Goal: Task Accomplishment & Management: Use online tool/utility

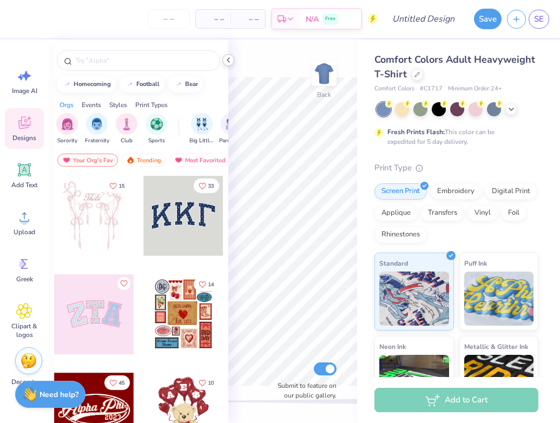
click at [228, 64] on div at bounding box center [228, 60] width 12 height 12
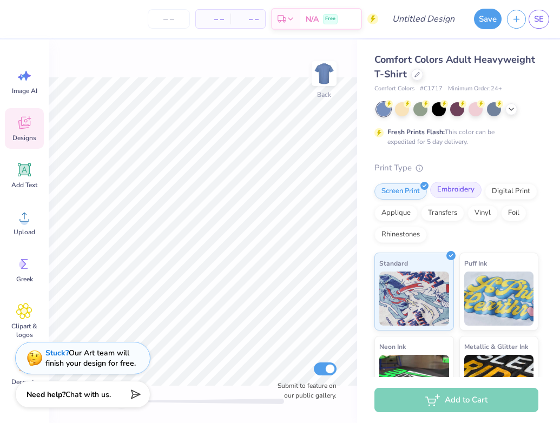
click at [449, 195] on div "Embroidery" at bounding box center [455, 190] width 51 height 16
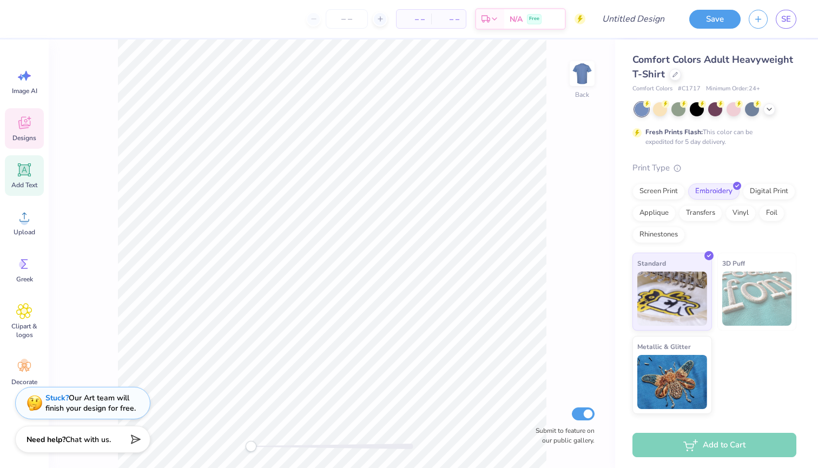
click at [25, 175] on icon at bounding box center [24, 169] width 13 height 13
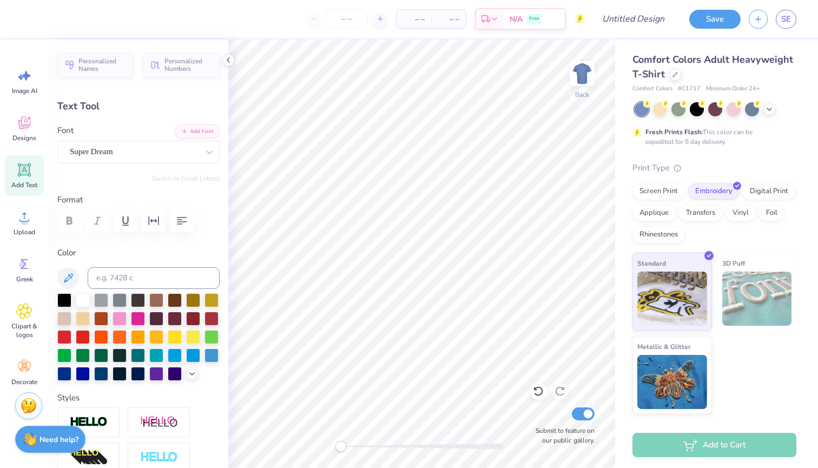
click at [25, 169] on icon at bounding box center [24, 169] width 13 height 13
type textarea "T"
type textarea "A"
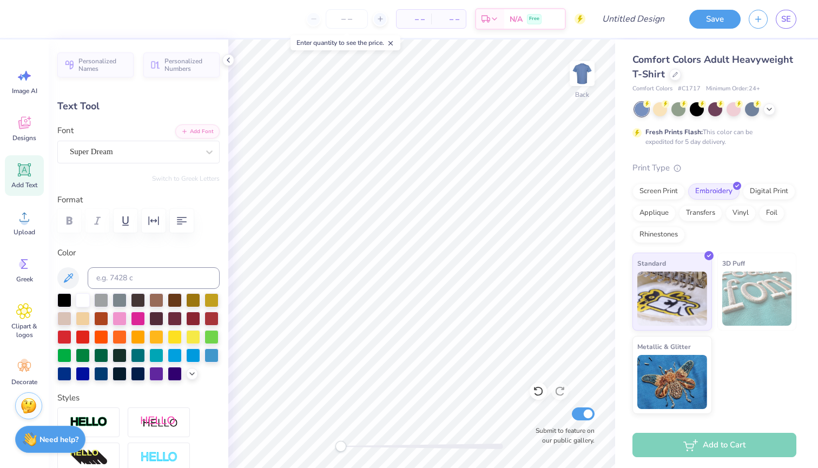
scroll to position [9, 3]
type textarea "A"
type textarea "ADA"
click at [204, 147] on icon at bounding box center [209, 152] width 11 height 11
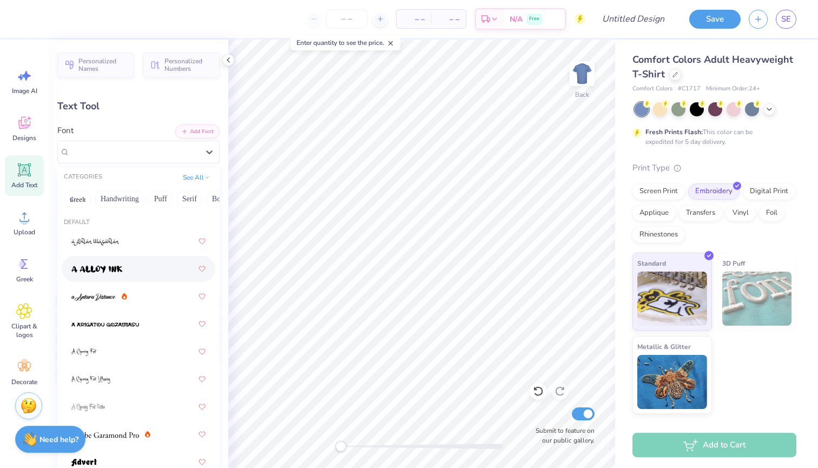
click at [137, 273] on div at bounding box center [138, 268] width 134 height 19
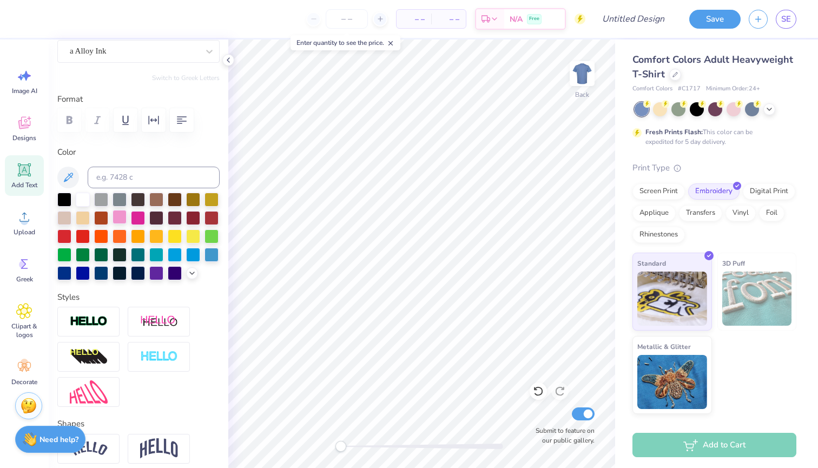
scroll to position [17, 0]
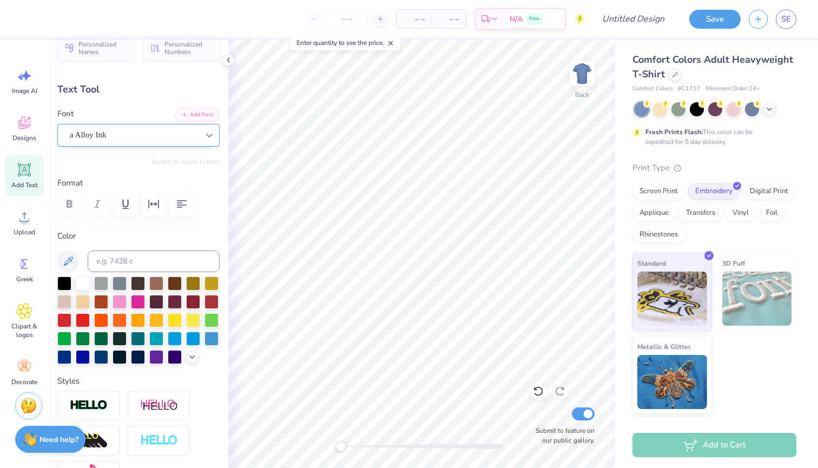
click at [200, 137] on div at bounding box center [209, 134] width 19 height 19
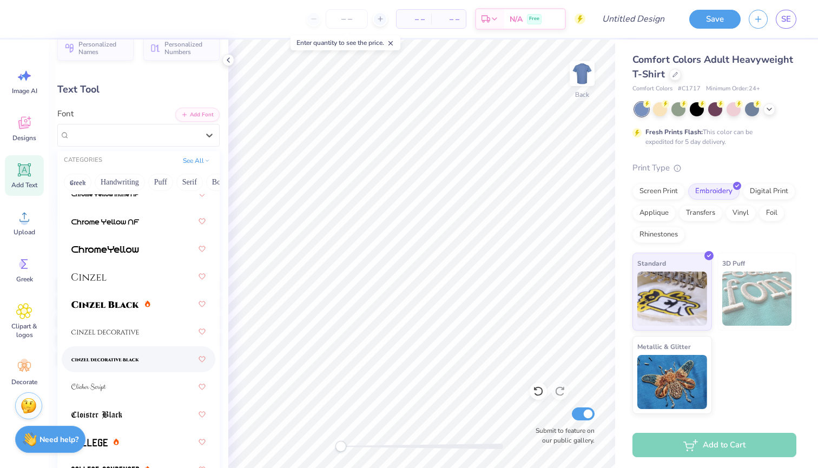
scroll to position [1671, 0]
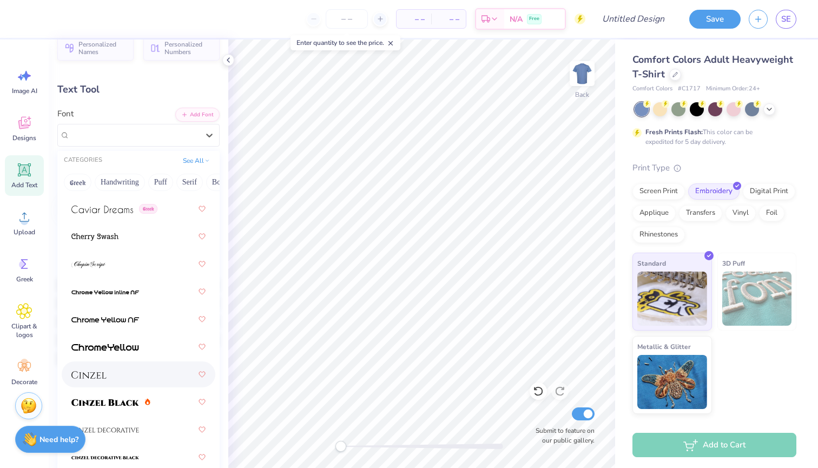
click at [115, 372] on div at bounding box center [138, 374] width 134 height 19
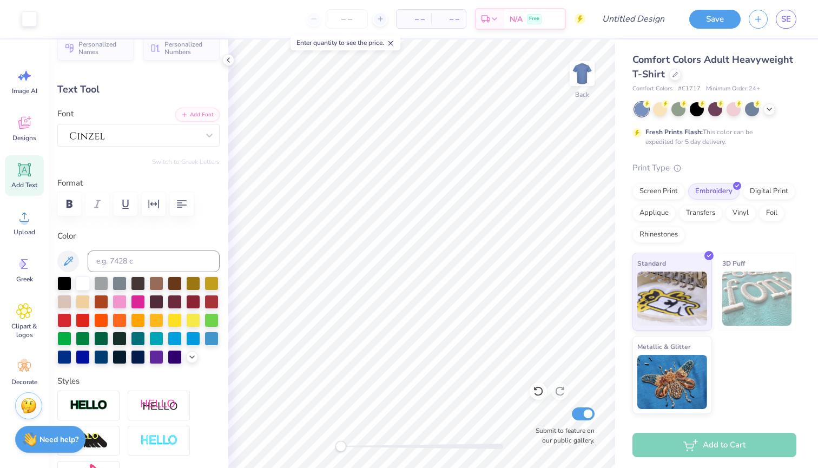
type input "5.13"
type input "1.65"
type input "11.67"
type input "3.60"
type input "1.16"
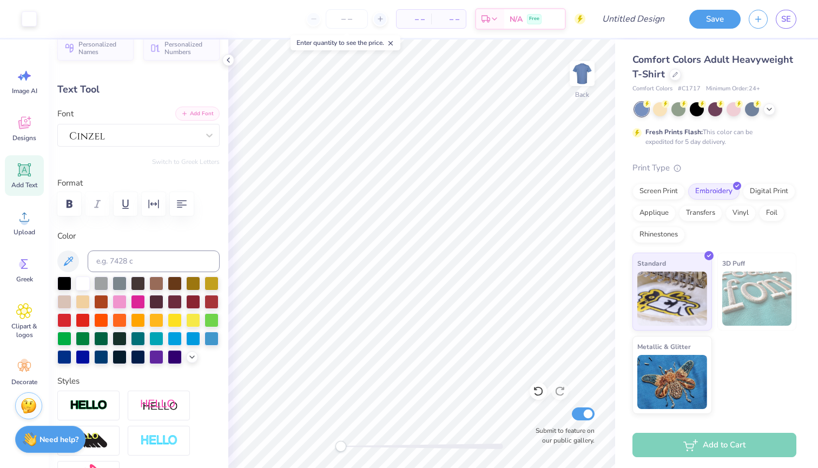
click at [197, 115] on button "Add Font" at bounding box center [197, 114] width 44 height 14
click at [383, 239] on li "Paste" at bounding box center [411, 243] width 85 height 21
type input "7.29"
type textarea "AmyClae Dance Academy"
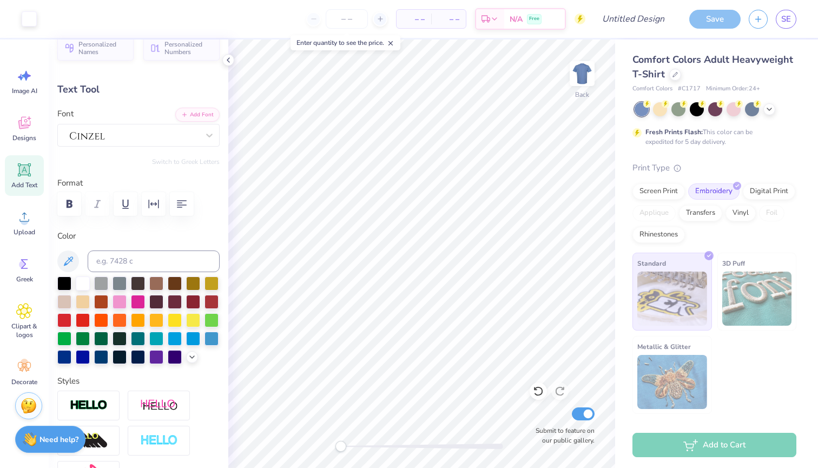
type input "14.17"
type input "0.76"
type input "7.49"
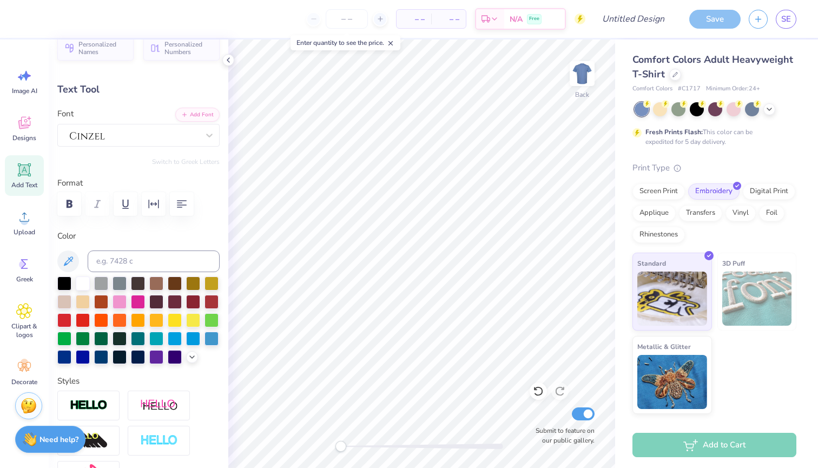
type input "11.14"
type input "0.60"
type input "7.66"
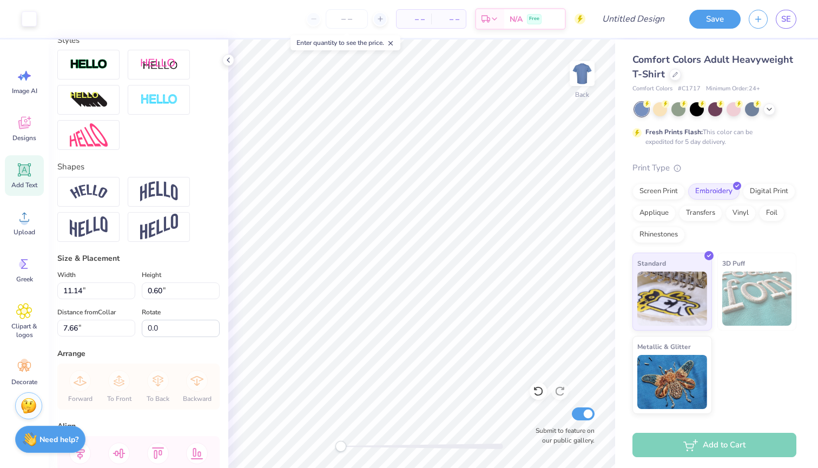
type input "3.60"
type input "1.16"
type input "4.41"
click at [21, 122] on icon at bounding box center [24, 123] width 16 height 16
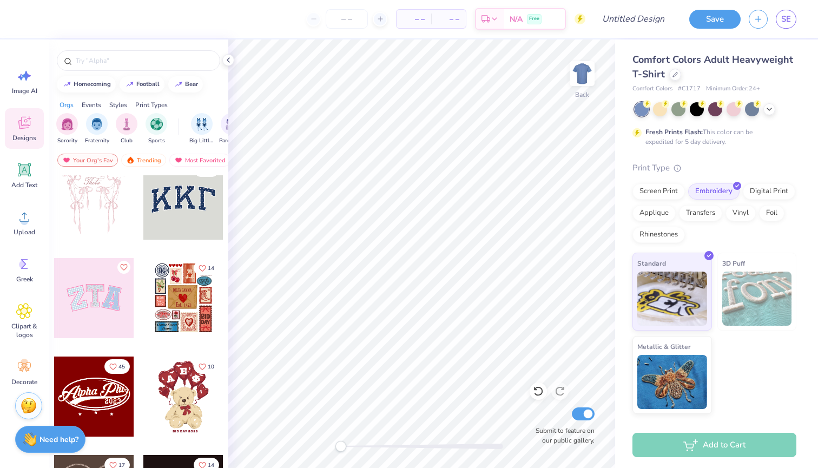
scroll to position [54, 0]
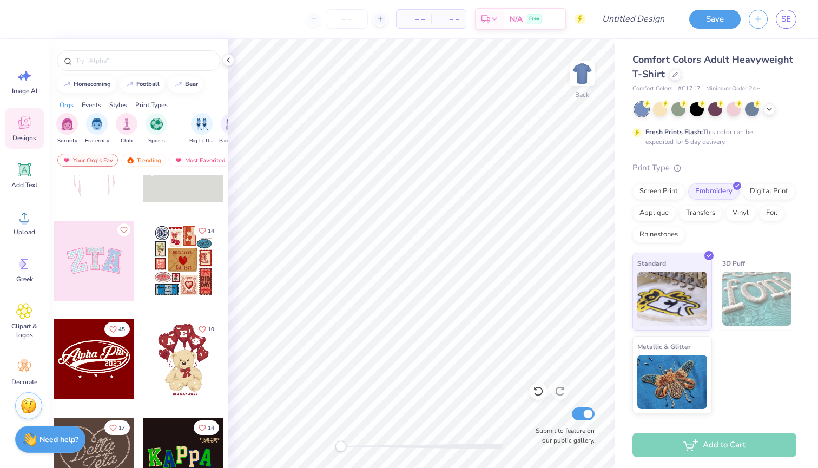
click at [104, 364] on div at bounding box center [94, 359] width 80 height 80
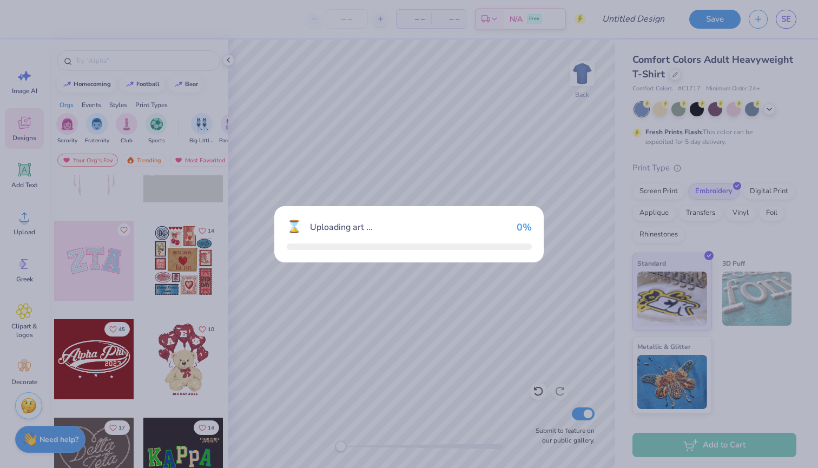
click at [104, 364] on div "⌛ Uploading art ... 0 %" at bounding box center [409, 234] width 818 height 468
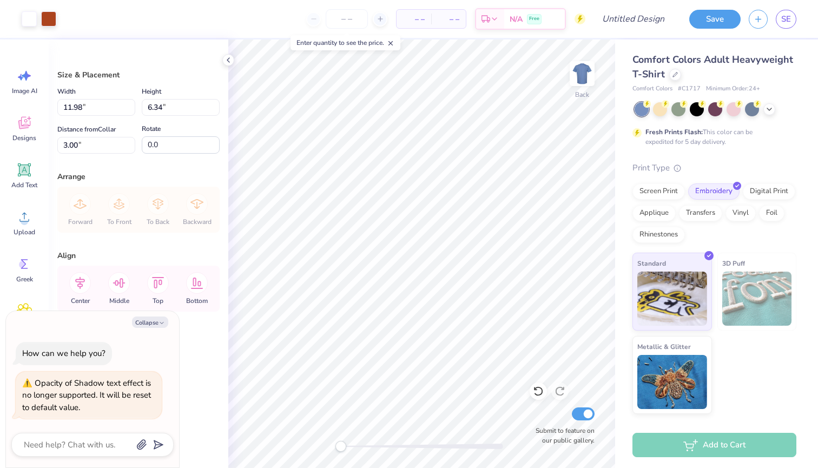
type textarea "x"
type input "4.79"
type input "2.53"
type input "6.81"
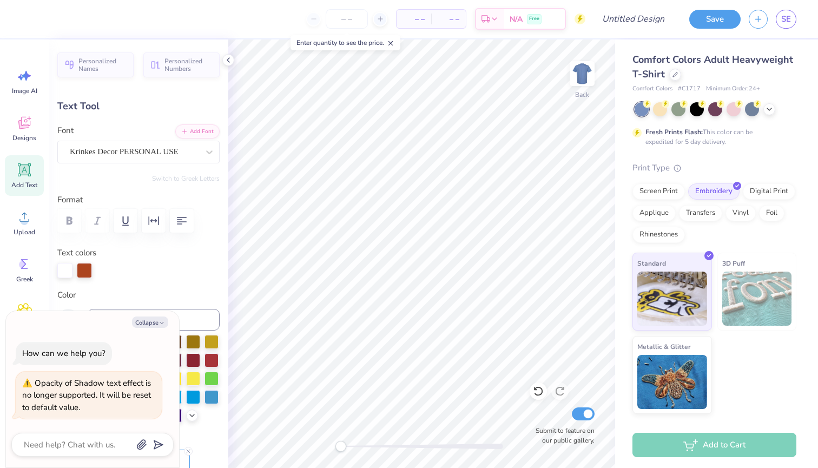
scroll to position [9, 3]
type textarea "x"
type textarea "Alpha Ph0"
type textarea "x"
type textarea "Alpha P0"
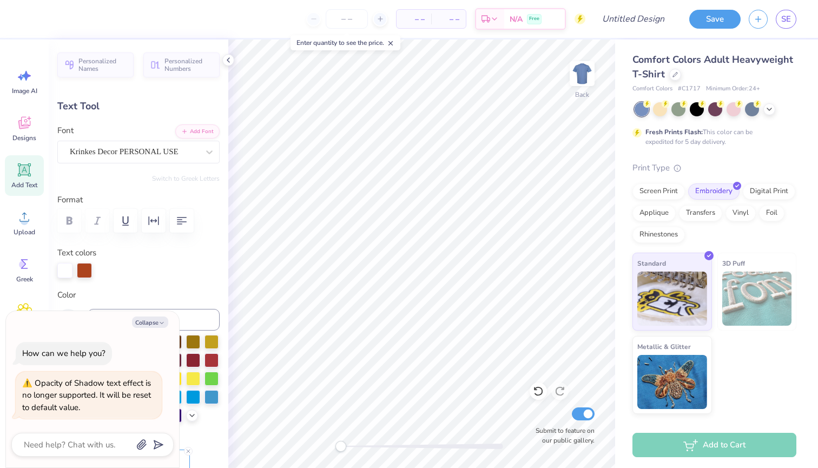
type textarea "x"
type textarea "Alpha 0"
type textarea "x"
type textarea "Alpha0"
type textarea "x"
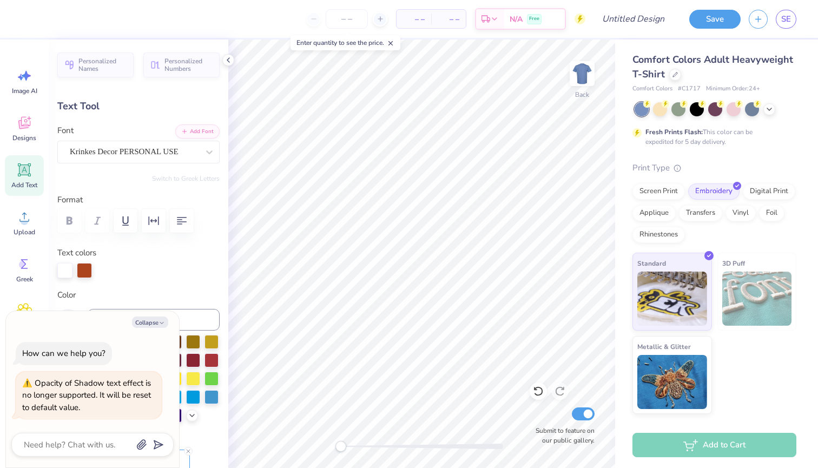
type textarea "Alph0"
type textarea "x"
type textarea "Alp0"
type textarea "x"
type textarea "Al0"
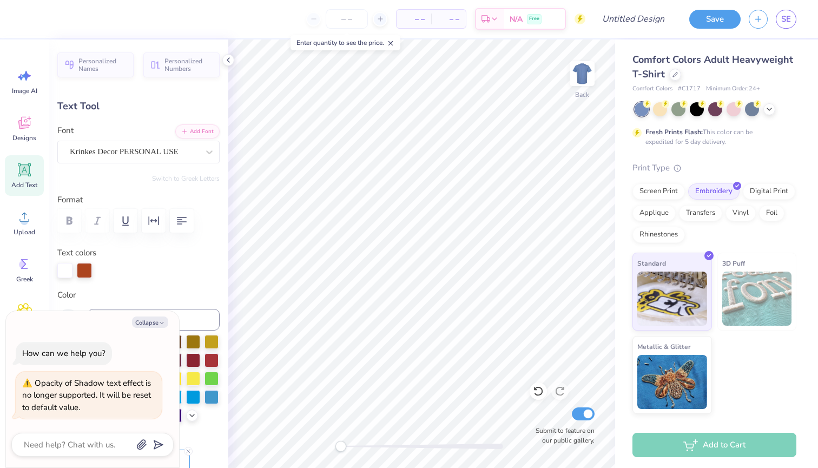
type textarea "x"
type textarea "A0"
type textarea "x"
type textarea "Am0"
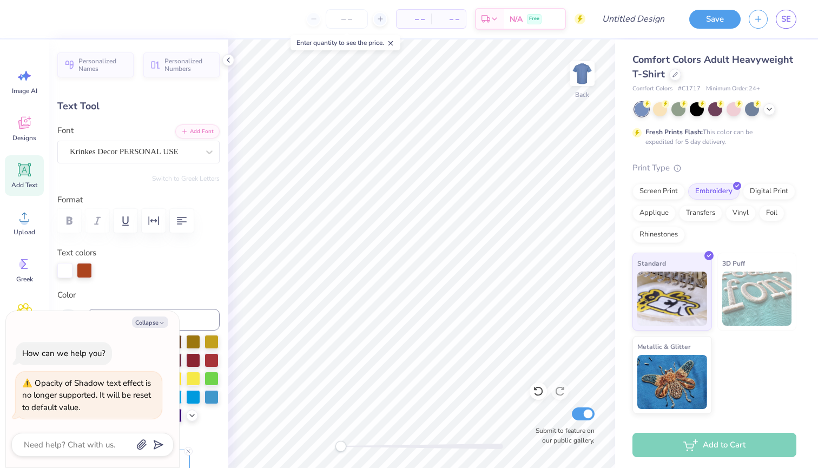
type textarea "x"
type textarea "Amy0"
type textarea "x"
type textarea "AmyC0"
type textarea "x"
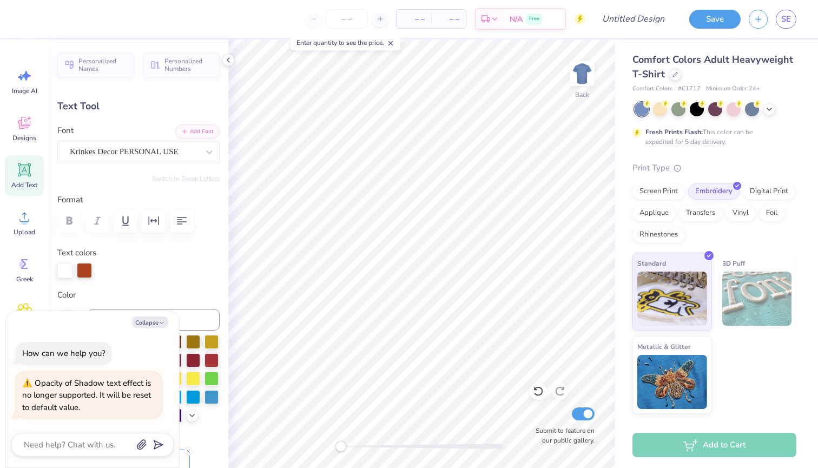
type textarea "AmyCl0"
type textarea "x"
type textarea "AmyCla0"
type textarea "x"
type textarea "AmyClaw0"
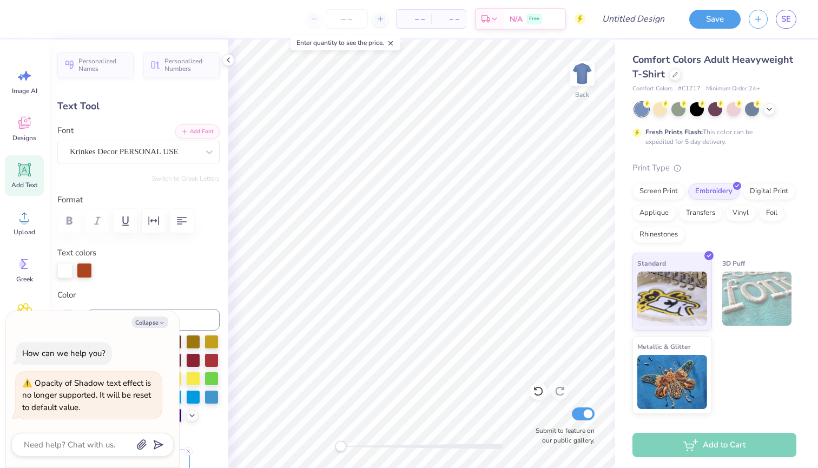
scroll to position [9, 4]
type textarea "x"
type textarea "AmyCla0"
type textarea "x"
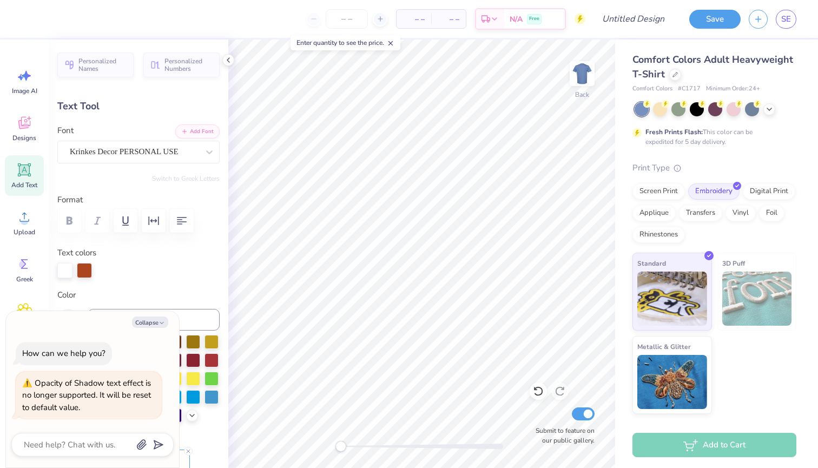
type textarea "AmyClae0"
type textarea "x"
type textarea "AmyCla0"
type textarea "x"
type textarea "AmyCl0"
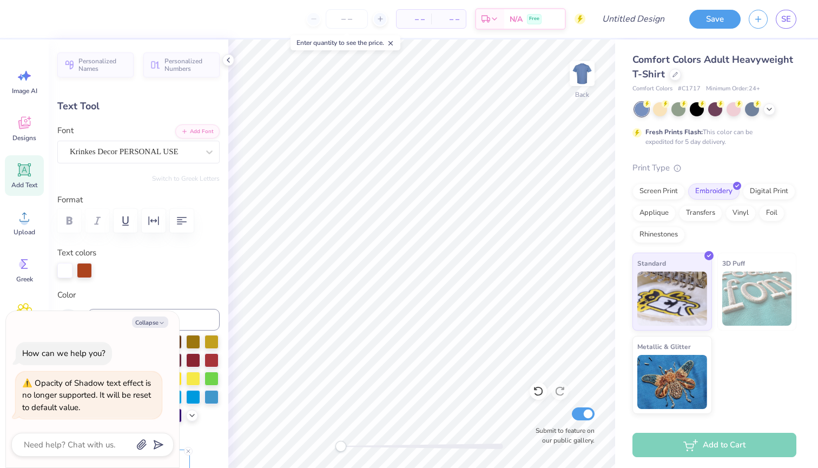
type textarea "x"
type textarea "AmyC0"
type textarea "x"
type textarea "Amy0"
type textarea "x"
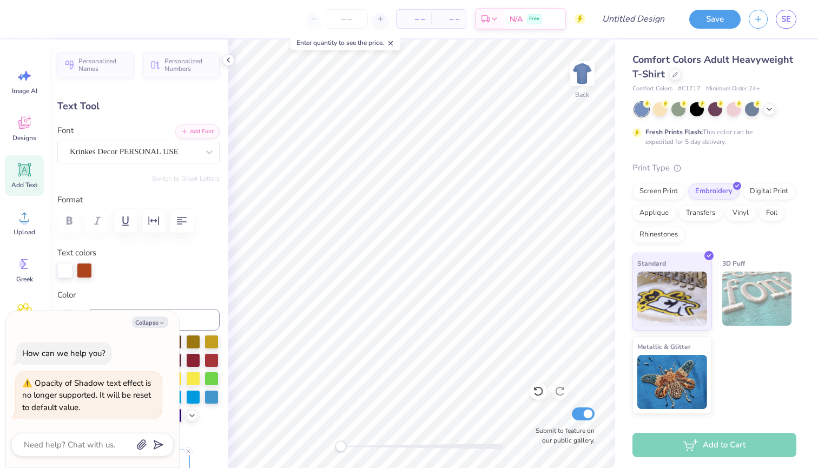
type textarea "Am0"
type textarea "x"
type textarea "A0"
type textarea "x"
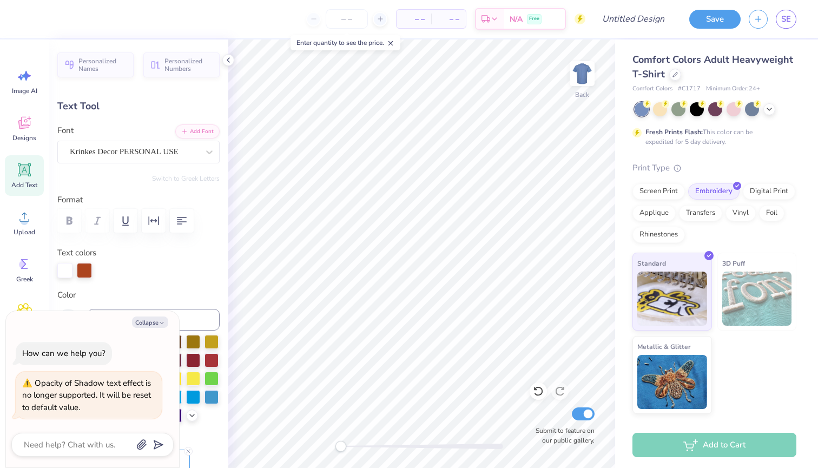
type textarea "AD0"
type textarea "x"
type textarea "ADA0"
type textarea "x"
type input "1.07"
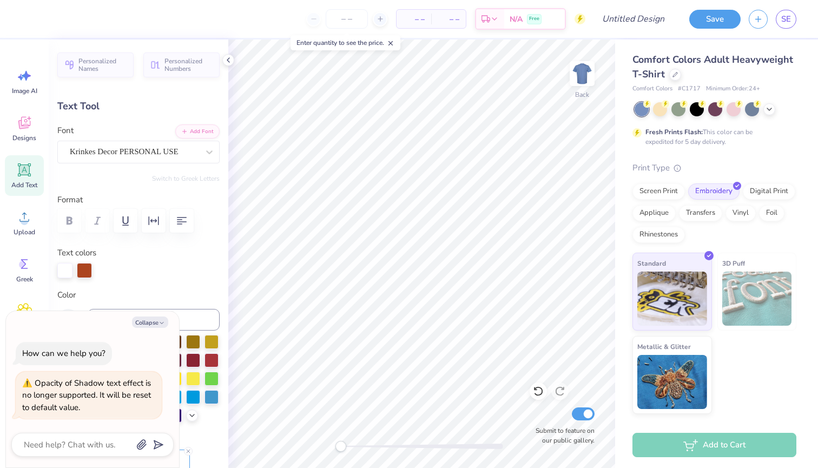
type input "0.40"
type input "5.24"
type input "0.0"
type textarea "x"
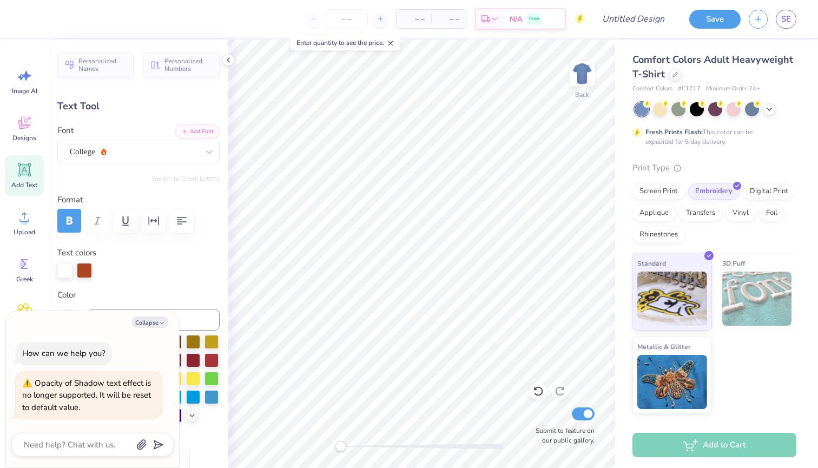
type textarea "202"
type textarea "x"
type textarea "2025"
type textarea "x"
type input "4.01"
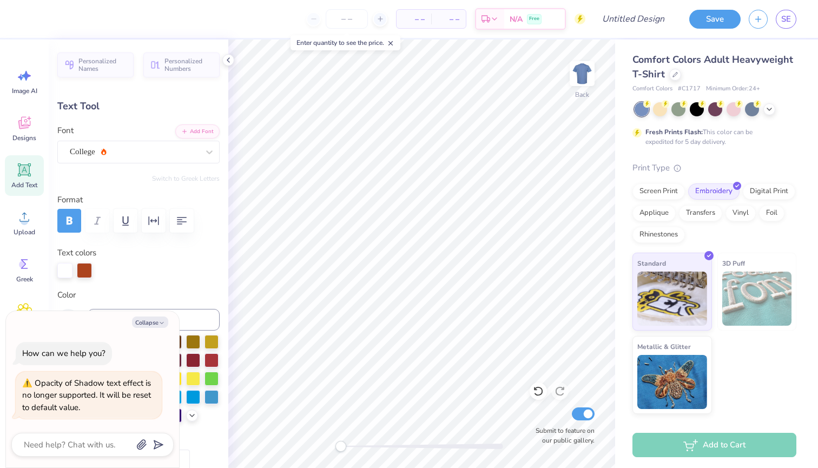
type input "1.62"
type input "4.00"
type input "-4.6"
type textarea "x"
type input "0.0"
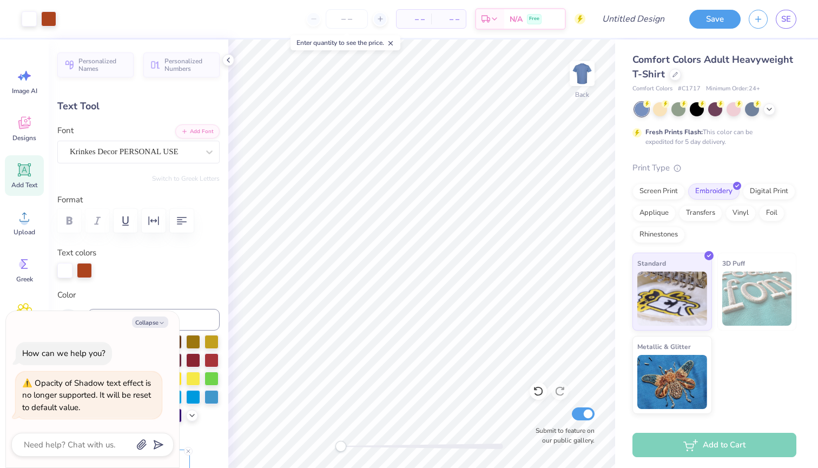
type textarea "x"
type input "4.05"
type input "-4.6"
type textarea "x"
type input "4.09"
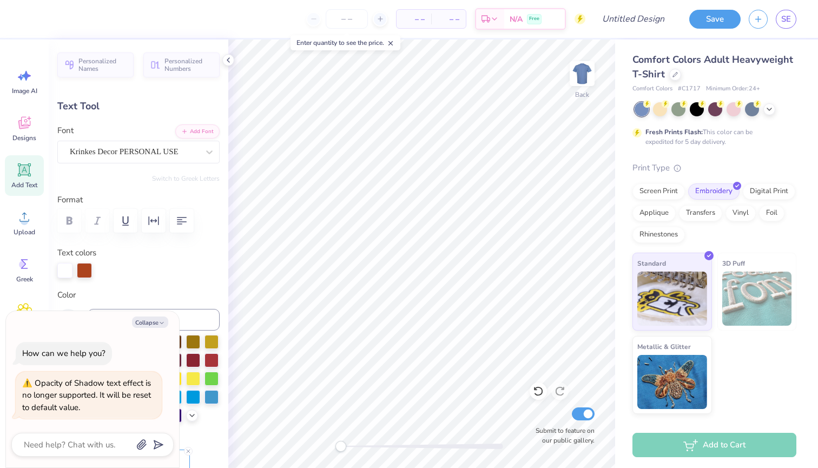
type input "1.65"
type input "4.04"
type textarea "x"
type input "0.0"
type textarea "x"
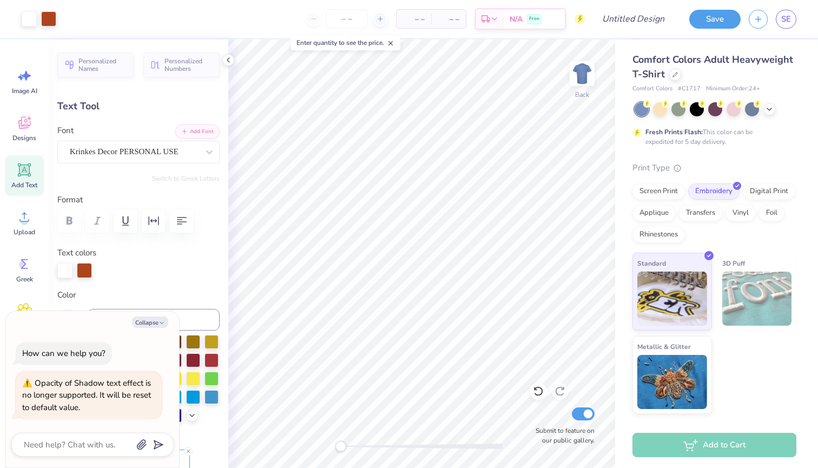
type input "-4.6"
click at [87, 268] on div at bounding box center [84, 269] width 15 height 15
click at [149, 326] on button "Collapse" at bounding box center [150, 321] width 36 height 11
type textarea "x"
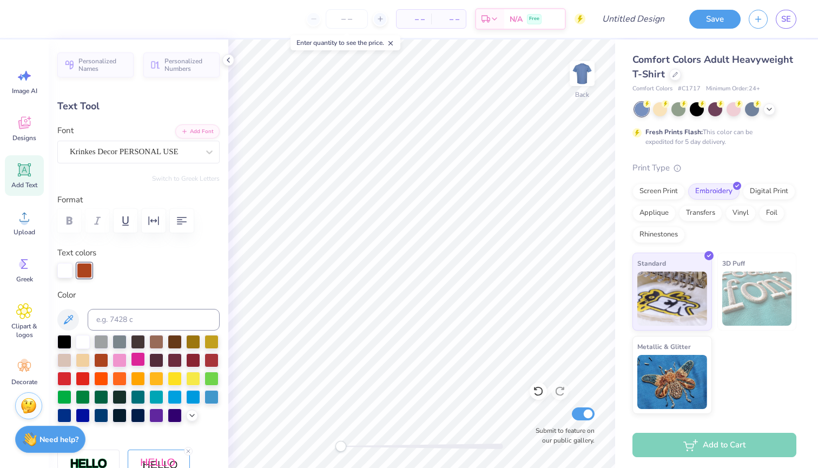
click at [145, 361] on div at bounding box center [138, 359] width 14 height 14
click at [145, 360] on div at bounding box center [138, 359] width 14 height 14
drag, startPoint x: 86, startPoint y: 268, endPoint x: 148, endPoint y: 335, distance: 91.5
click at [148, 335] on div "Personalized Names Personalized Numbers Text Tool Add Font Font Krinkes Decor P…" at bounding box center [139, 253] width 180 height 428
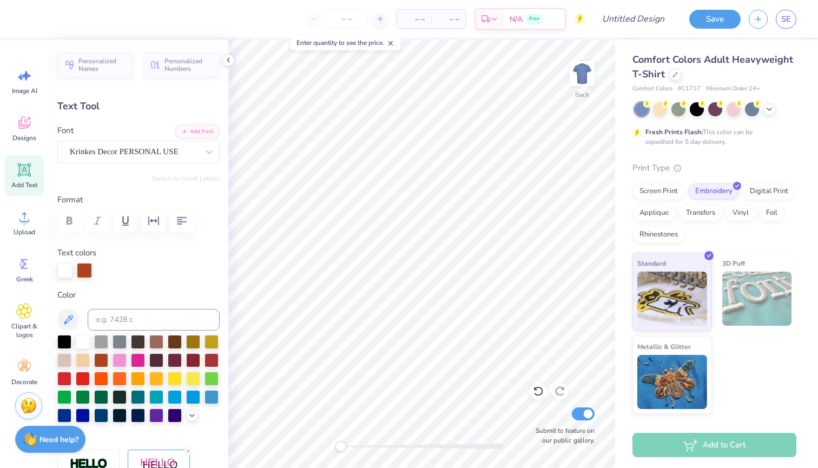
click at [119, 284] on div "Personalized Names Personalized Numbers Text Tool Add Font Font Krinkes Decor P…" at bounding box center [139, 253] width 180 height 428
click at [89, 266] on div at bounding box center [84, 269] width 15 height 15
type input "0.0"
click at [147, 282] on div "Personalized Names Personalized Numbers Text Tool Add Font Font Krinkes Decor P…" at bounding box center [139, 253] width 180 height 428
click at [145, 357] on div at bounding box center [138, 359] width 14 height 14
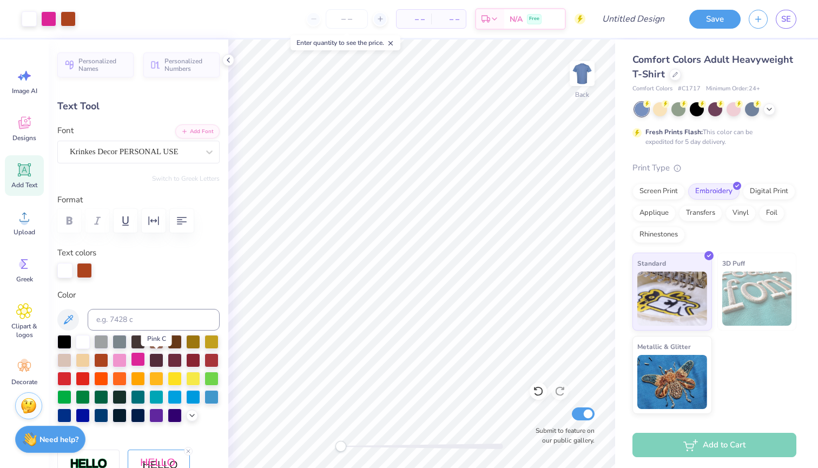
click at [145, 357] on div at bounding box center [138, 359] width 14 height 14
click at [145, 358] on div at bounding box center [138, 359] width 14 height 14
click at [127, 358] on div at bounding box center [119, 359] width 14 height 14
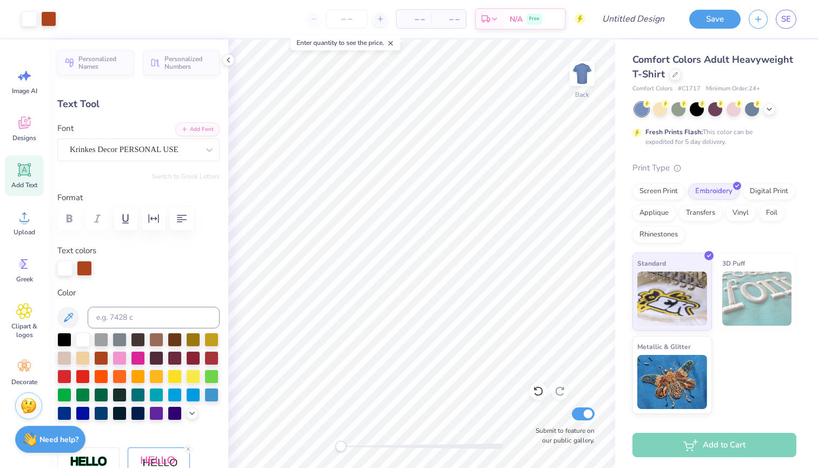
type input "1.06"
type input "0.38"
type input "5.28"
click at [145, 356] on div at bounding box center [138, 357] width 14 height 14
click at [127, 357] on div at bounding box center [119, 357] width 14 height 14
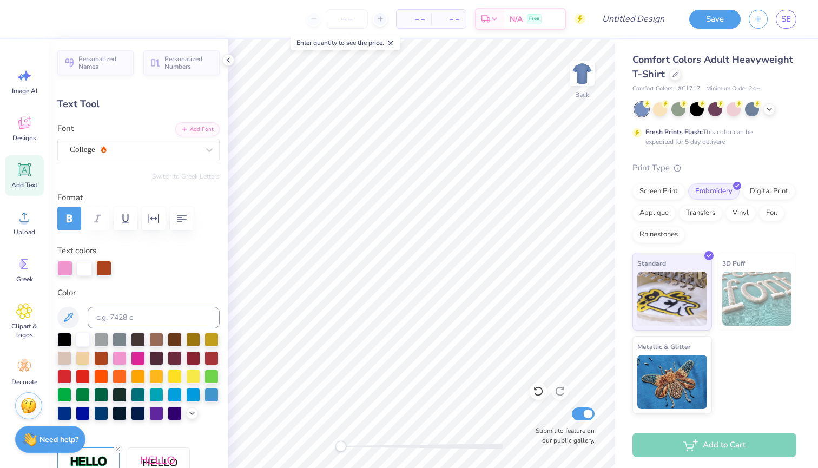
type input "4.09"
type input "1.65"
type input "4.04"
type input "0.0"
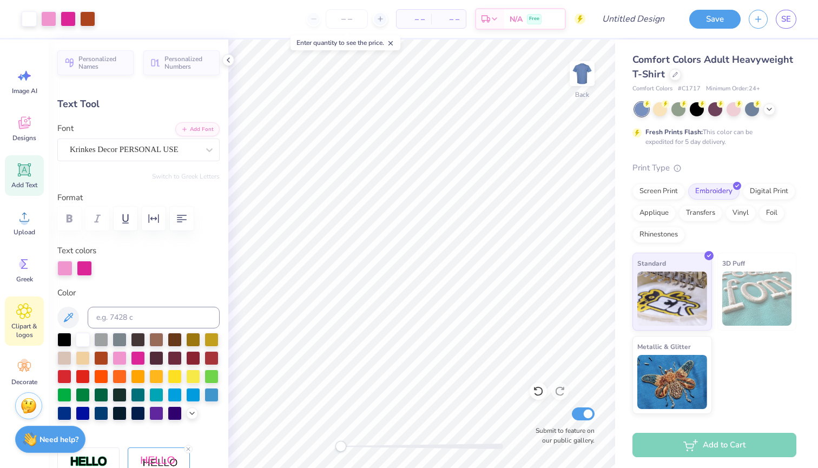
click at [19, 312] on icon at bounding box center [24, 311] width 16 height 16
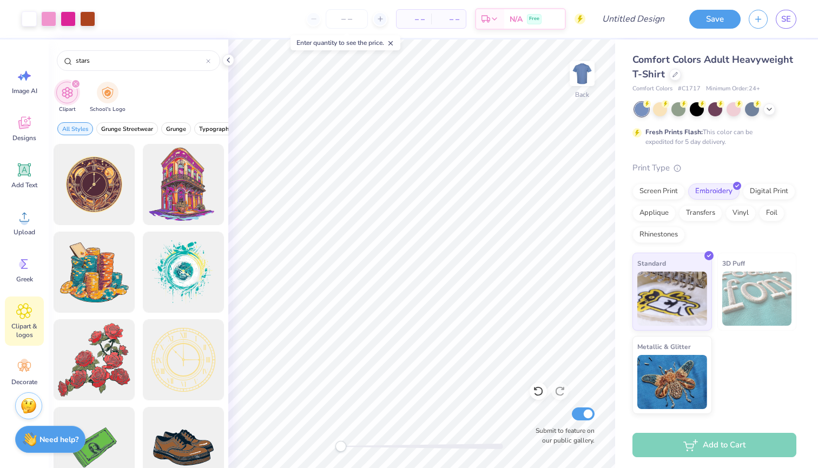
type input "stars"
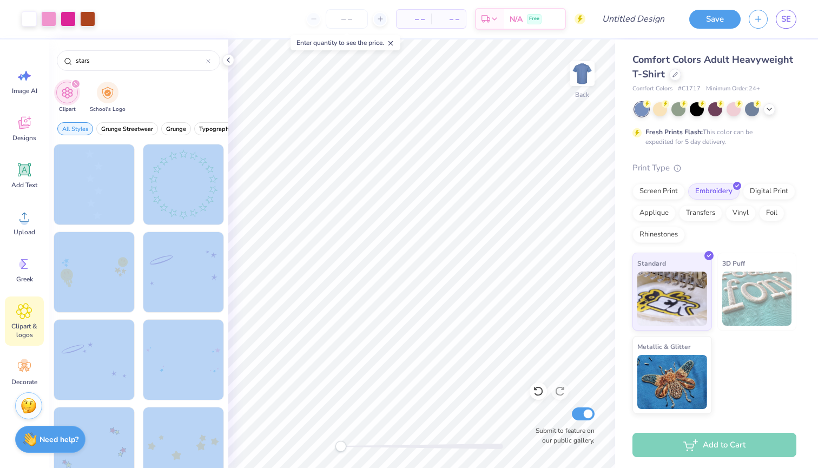
click at [319, 180] on div "Art colors – – Per Item – – Total Est. Delivery N/A Free Design Title Save SE I…" at bounding box center [409, 234] width 818 height 468
click at [116, 190] on div at bounding box center [93, 184] width 89 height 89
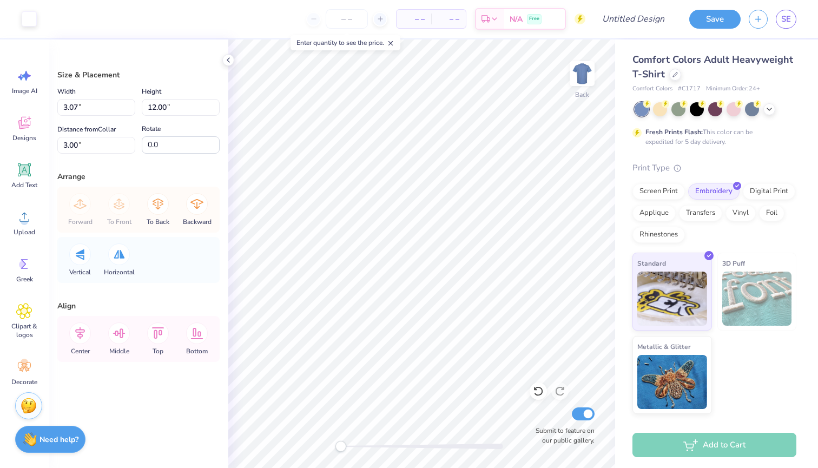
type input "65.9"
type input "2.10"
type input "1.39"
type input "3.00"
type input "2.75"
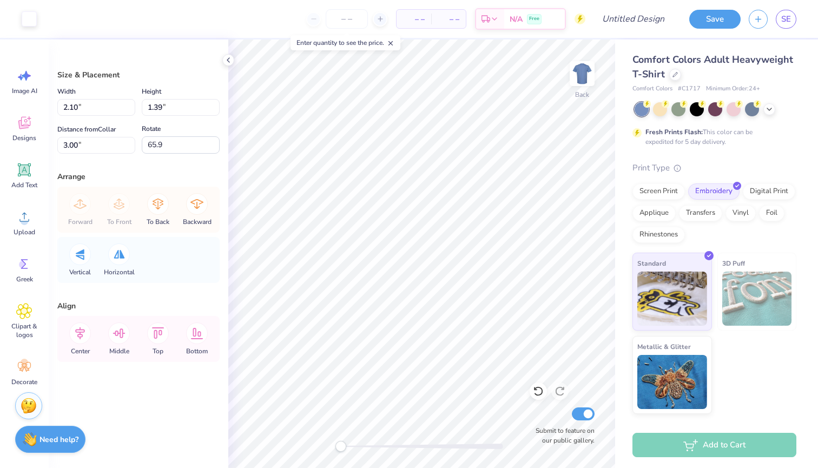
type input "1.82"
type input "2.71"
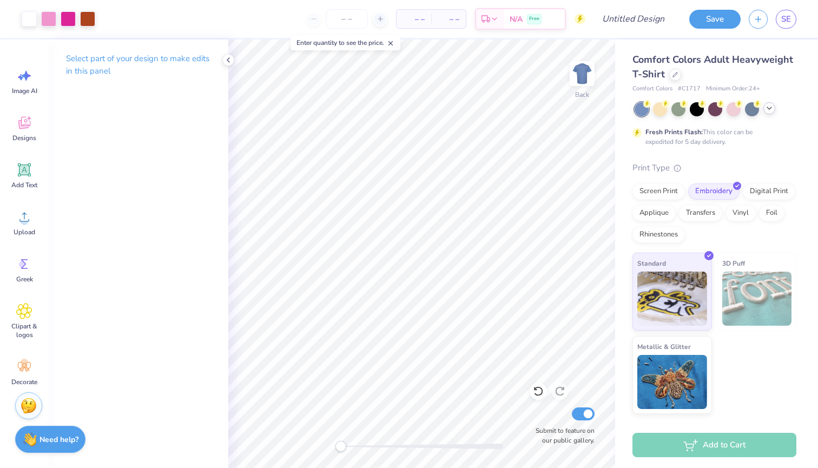
click at [559, 107] on icon at bounding box center [769, 108] width 9 height 9
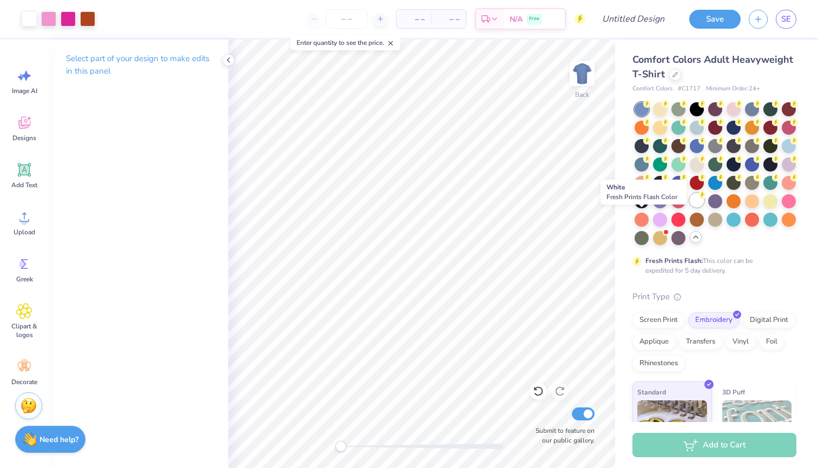
click at [559, 207] on div at bounding box center [697, 200] width 14 height 14
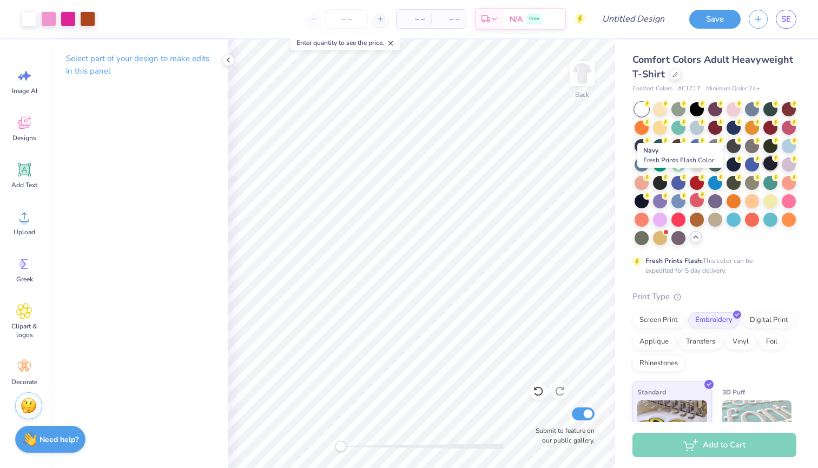
click at [559, 170] on div at bounding box center [770, 163] width 14 height 14
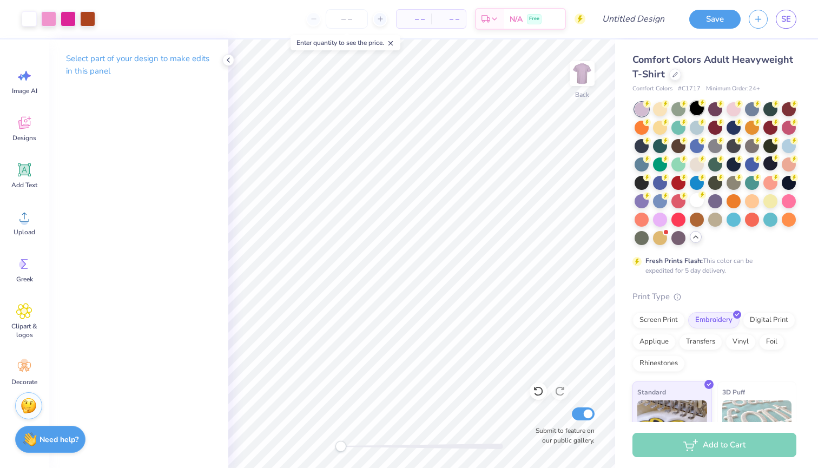
click at [559, 109] on div at bounding box center [697, 108] width 14 height 14
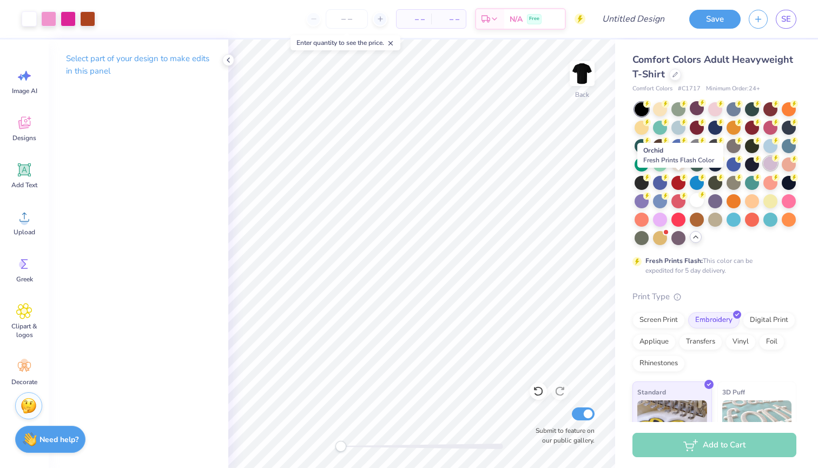
click at [559, 170] on div at bounding box center [770, 163] width 14 height 14
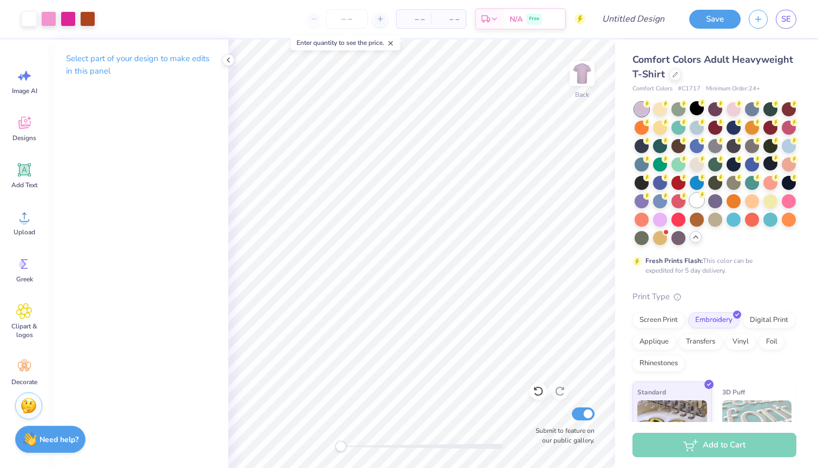
click at [559, 207] on div at bounding box center [697, 200] width 14 height 14
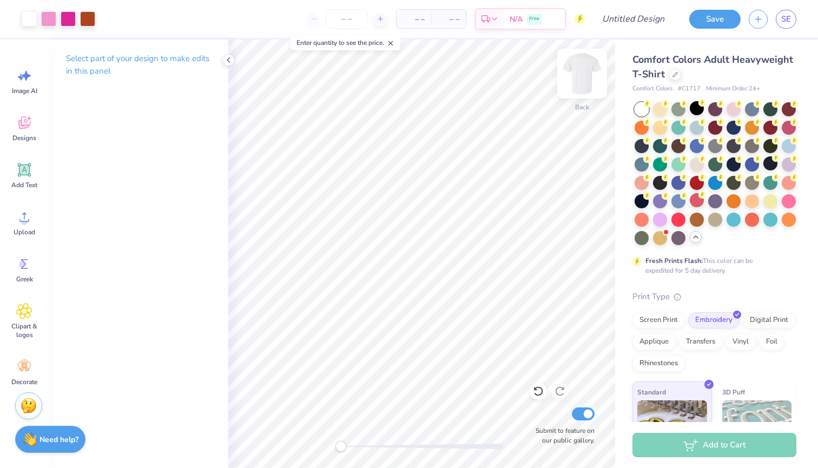
click at [559, 69] on img at bounding box center [581, 73] width 43 height 43
click at [20, 122] on icon at bounding box center [24, 124] width 10 height 9
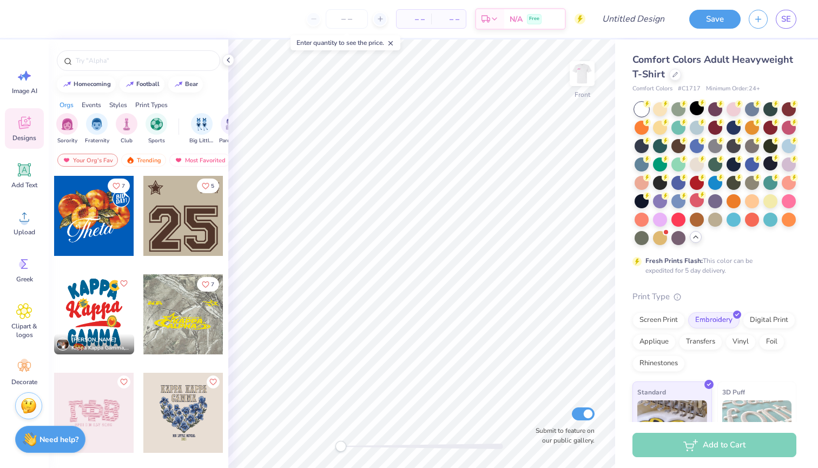
scroll to position [1173, 0]
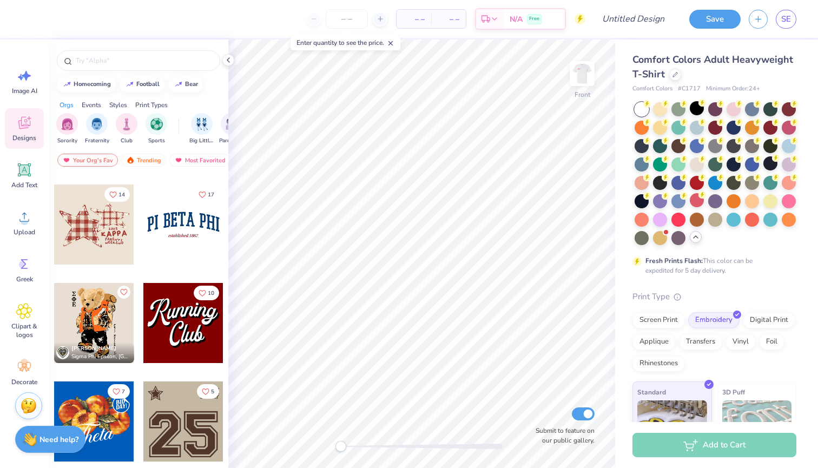
click at [174, 414] on div at bounding box center [183, 421] width 80 height 80
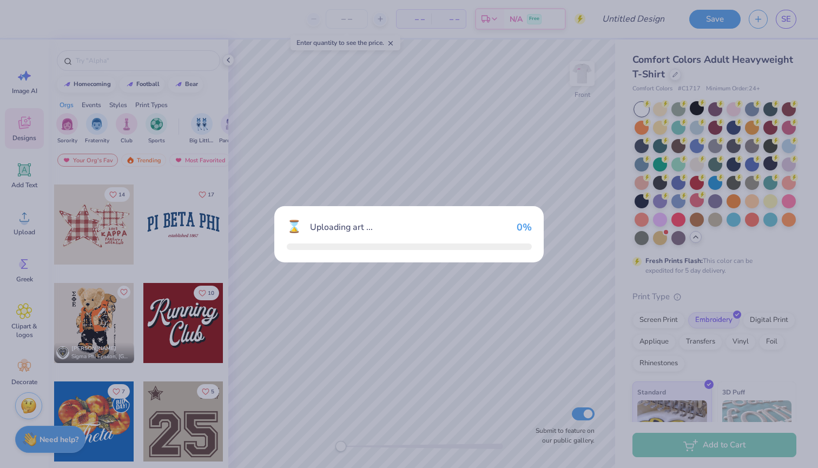
click at [174, 414] on div "⌛ Uploading art ... 0 %" at bounding box center [409, 234] width 818 height 468
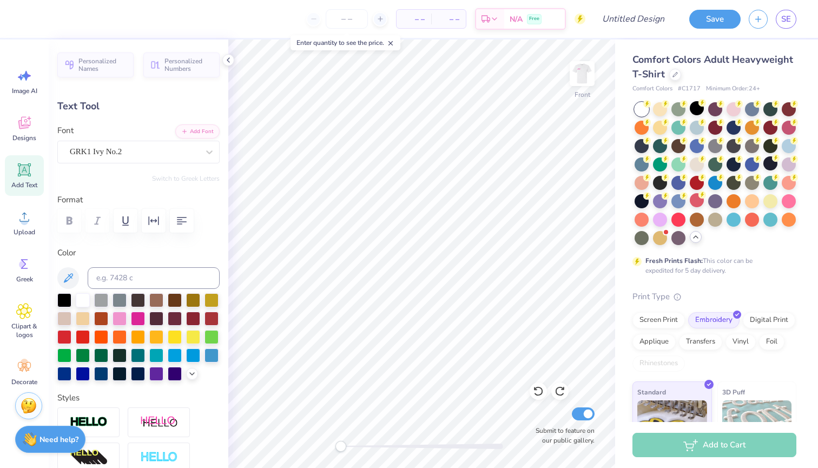
type textarea "A"
type textarea "S"
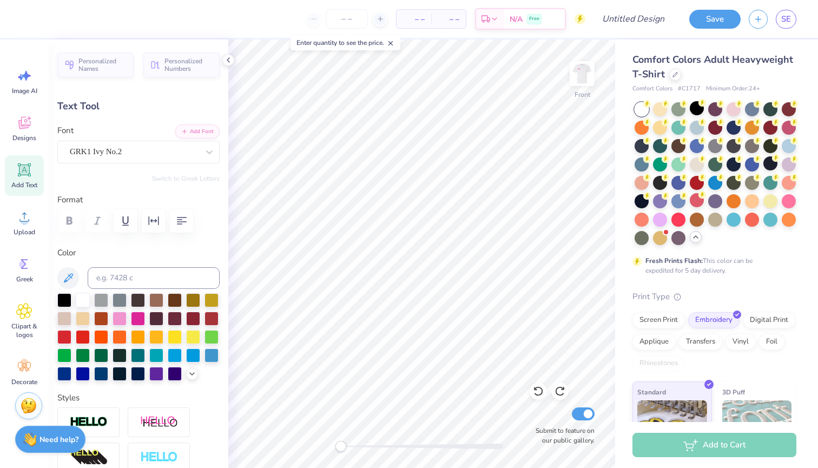
type textarea "senior"
type input "2.59"
type input "0.52"
type input "4.32"
type textarea "b"
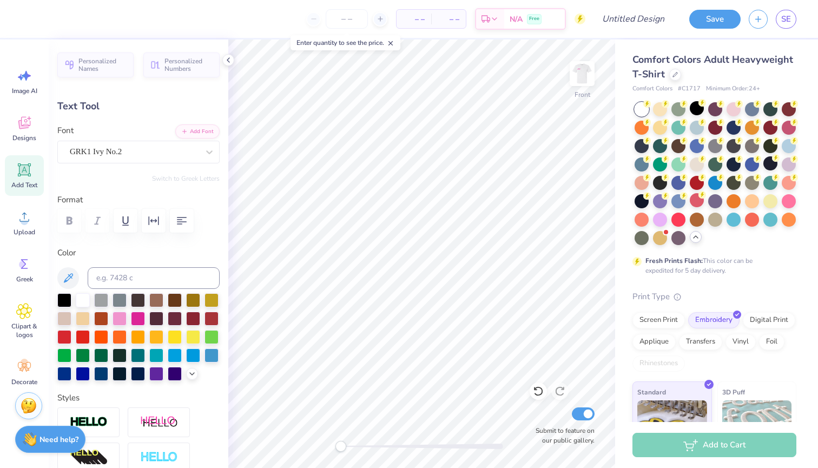
type textarea "D"
type textarea "dancer"
click at [145, 321] on div at bounding box center [138, 317] width 14 height 14
click at [127, 319] on div at bounding box center [119, 317] width 14 height 14
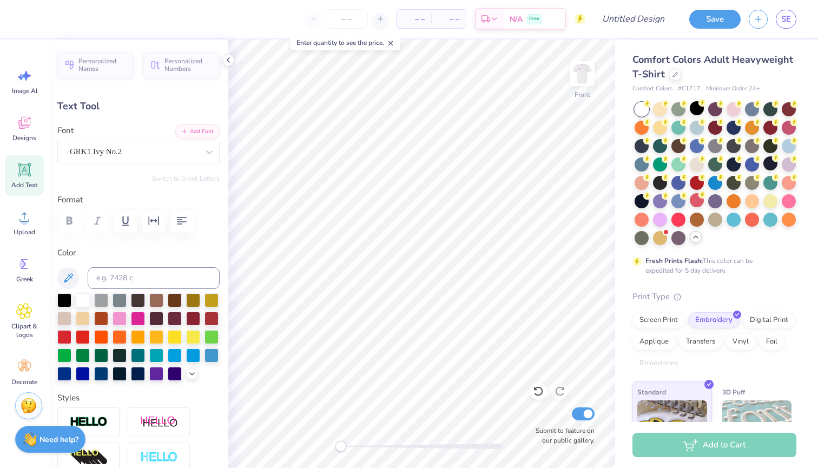
type input "4.35"
type input "0.89"
type input "3.45"
click at [127, 319] on div at bounding box center [119, 317] width 14 height 14
type input "9.65"
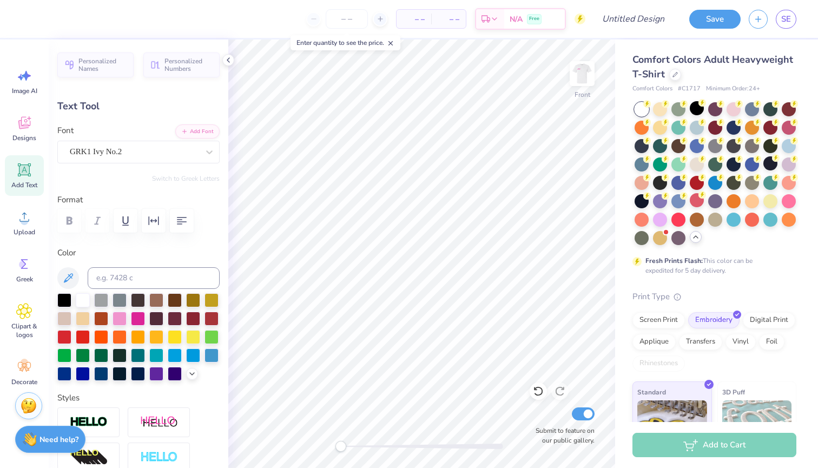
type input "6.51"
type input "6.59"
click at [127, 320] on div at bounding box center [119, 317] width 14 height 14
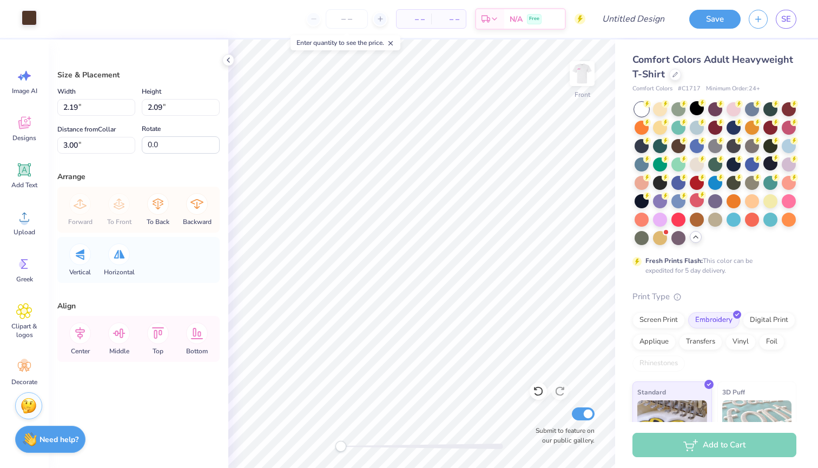
click at [32, 20] on div at bounding box center [29, 17] width 15 height 15
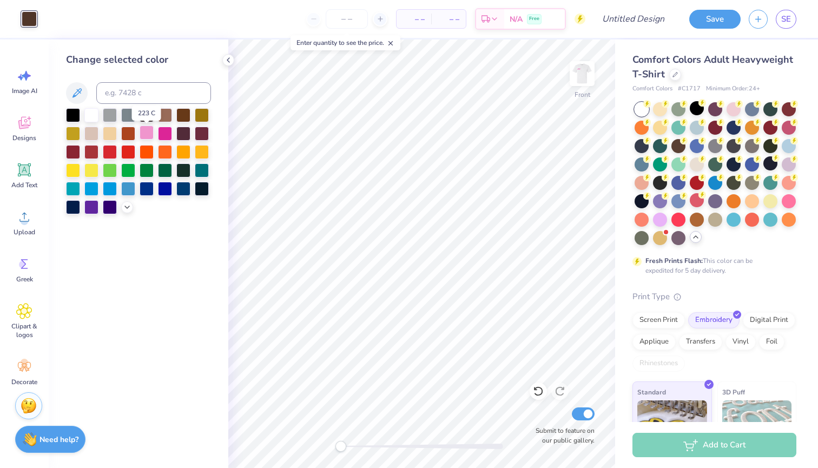
click at [143, 135] on div at bounding box center [147, 132] width 14 height 14
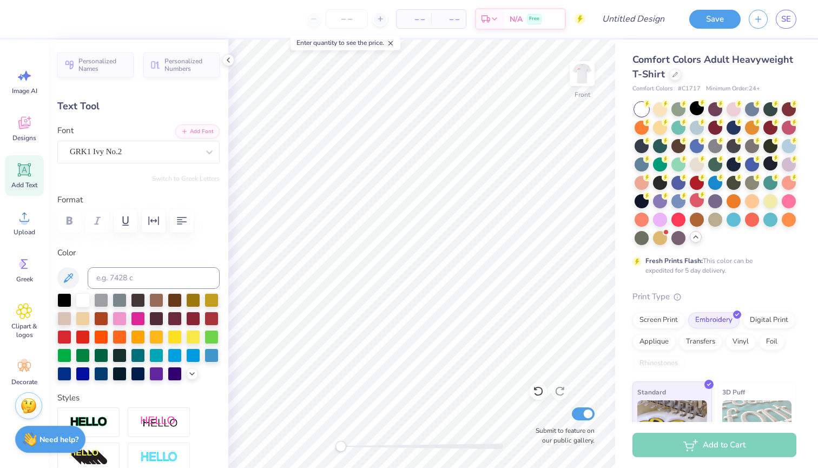
type input "5.60"
type input "1.15"
type input "4.87"
type input "2.67"
type input "0.49"
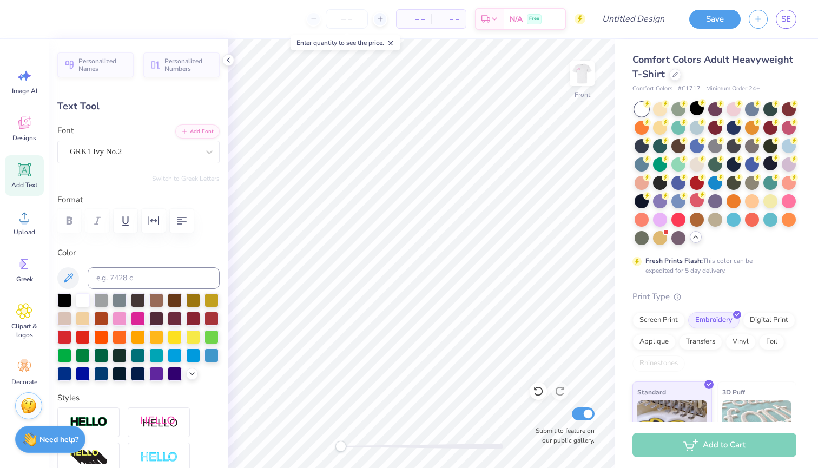
type input "4.39"
type input "4.06"
type input "0.74"
type input "13.50"
click at [559, 78] on img at bounding box center [581, 73] width 43 height 43
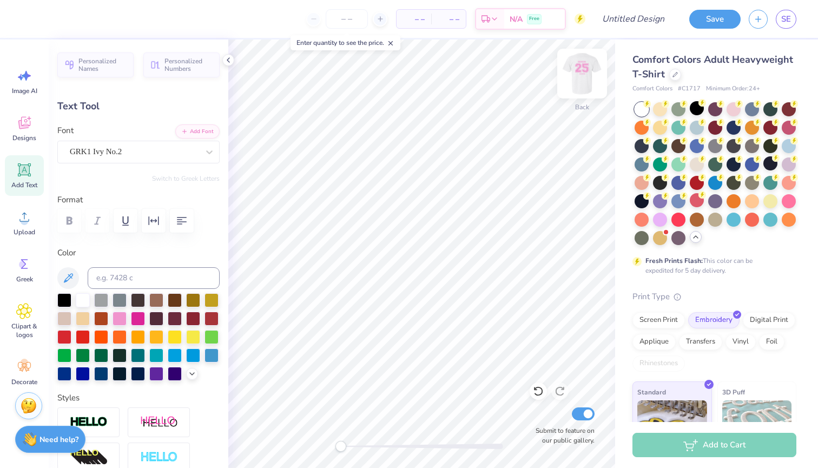
type input "3.99"
type input "0.73"
type input "11.22"
click at [559, 78] on img at bounding box center [581, 73] width 43 height 43
type input "4.06"
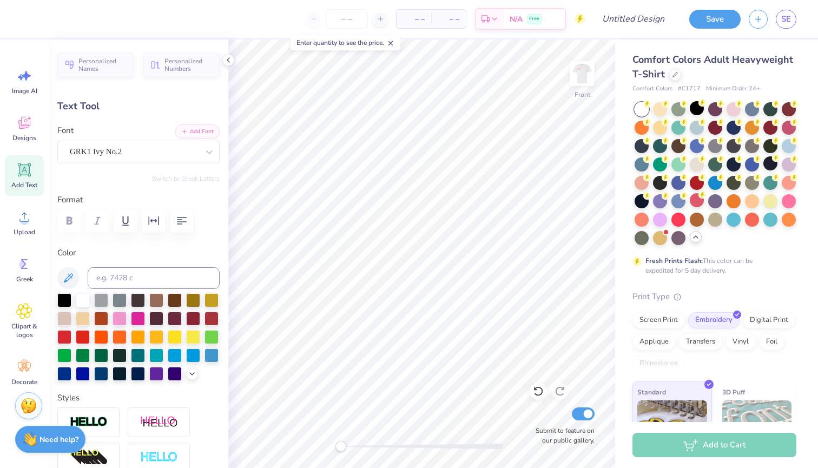
type input "0.74"
type input "13.75"
click at [559, 81] on img at bounding box center [581, 73] width 43 height 43
click at [559, 81] on img at bounding box center [582, 74] width 22 height 22
click at [559, 81] on img at bounding box center [581, 73] width 43 height 43
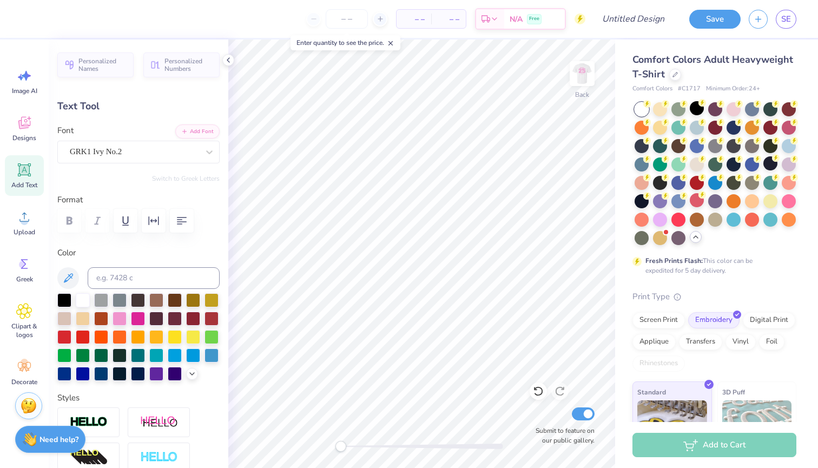
type input "3.99"
type input "0.73"
type input "11.22"
click at [559, 81] on img at bounding box center [581, 73] width 43 height 43
click at [559, 81] on img at bounding box center [582, 74] width 22 height 22
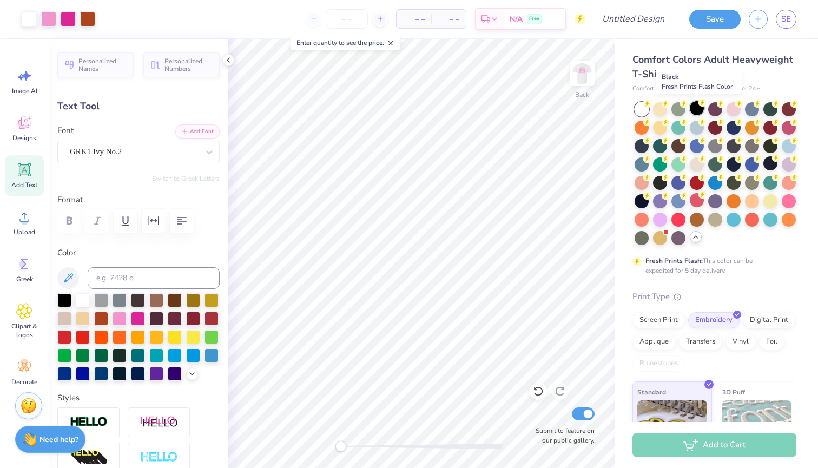
click at [559, 111] on div at bounding box center [697, 108] width 14 height 14
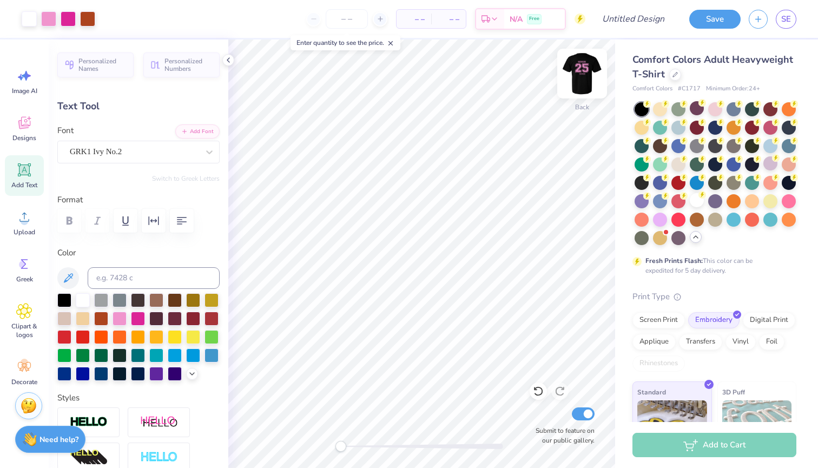
click at [559, 78] on img at bounding box center [581, 73] width 43 height 43
click at [559, 78] on img at bounding box center [582, 74] width 22 height 22
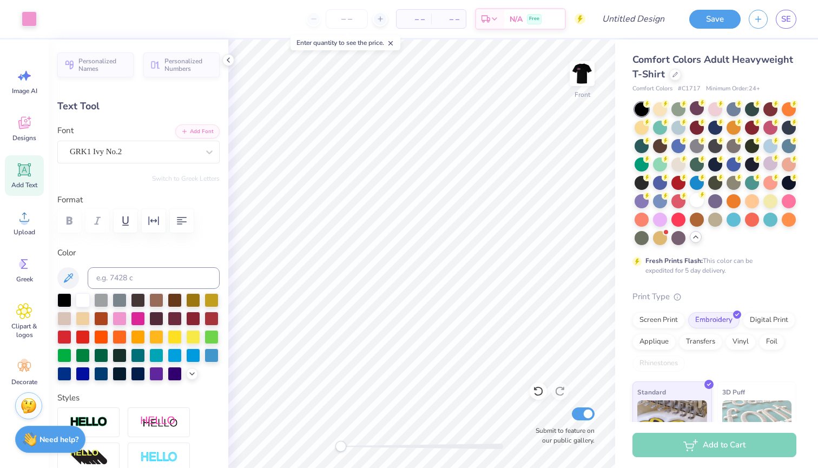
click at [559, 78] on img at bounding box center [582, 74] width 22 height 22
click at [559, 78] on img at bounding box center [581, 73] width 43 height 43
click at [559, 21] on button "Save" at bounding box center [714, 17] width 51 height 19
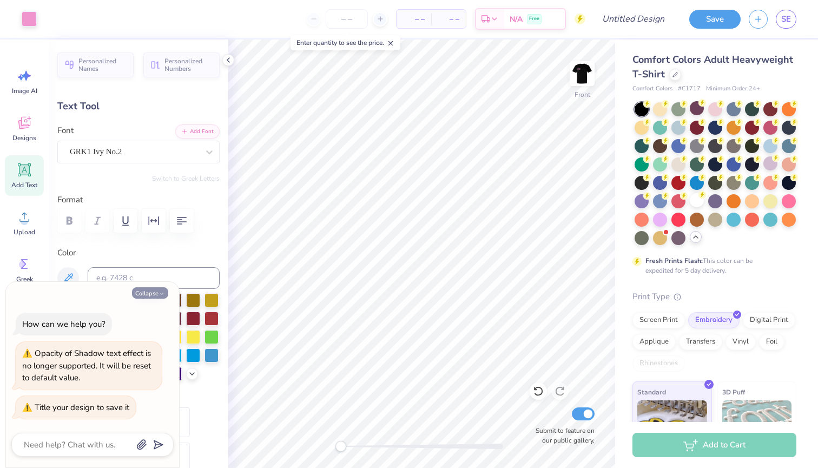
click at [159, 293] on icon "button" at bounding box center [161, 293] width 6 height 6
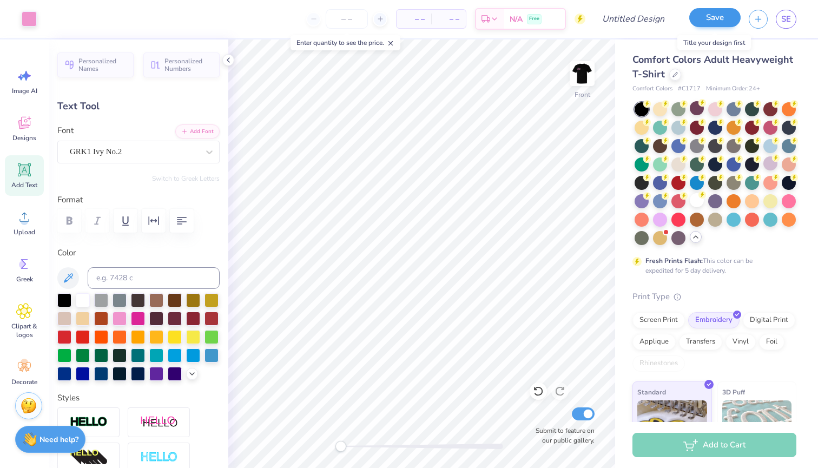
click at [559, 15] on button "Save" at bounding box center [714, 17] width 51 height 19
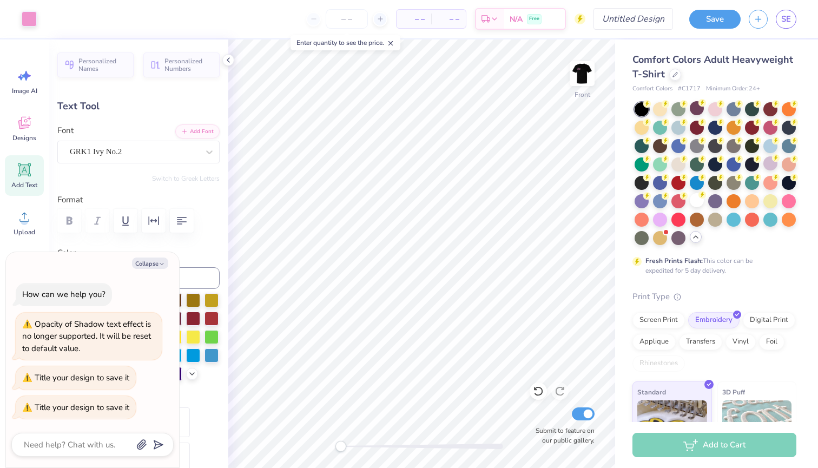
type textarea "x"
click at [559, 22] on input "Design Title" at bounding box center [646, 19] width 53 height 22
type input "A"
type textarea "x"
type input "AD"
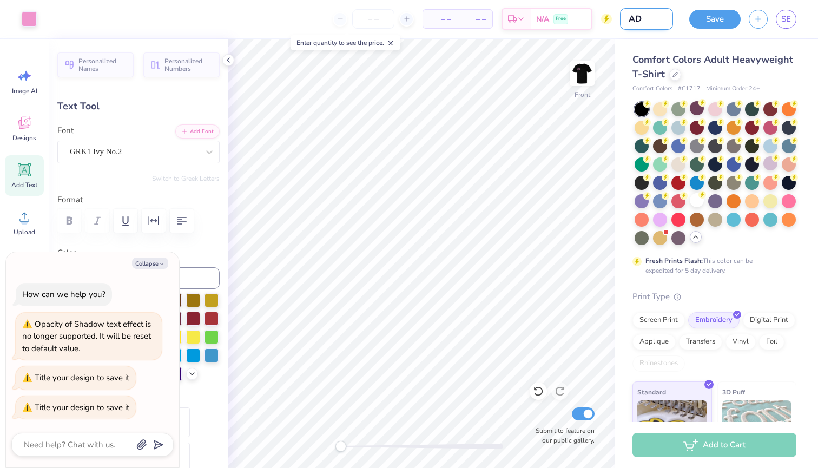
type textarea "x"
type input "ADA"
type textarea "x"
type input "ADA"
type textarea "x"
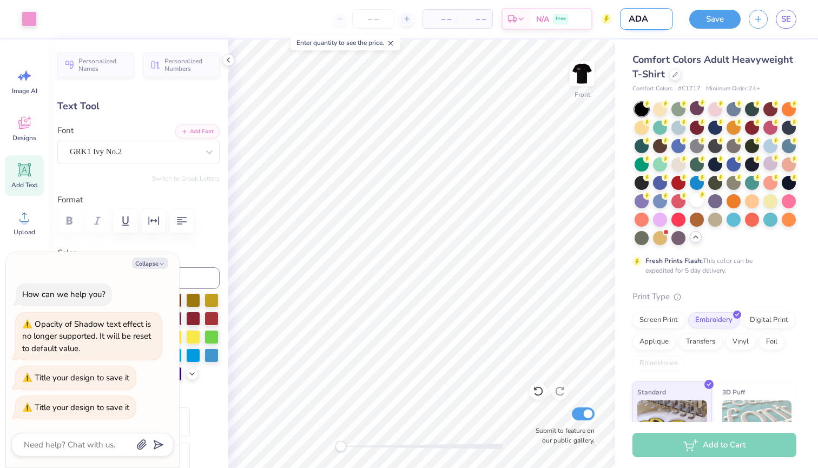
type input "ADA s"
type textarea "x"
type input "ADA se"
type textarea "x"
type input "ADA sen"
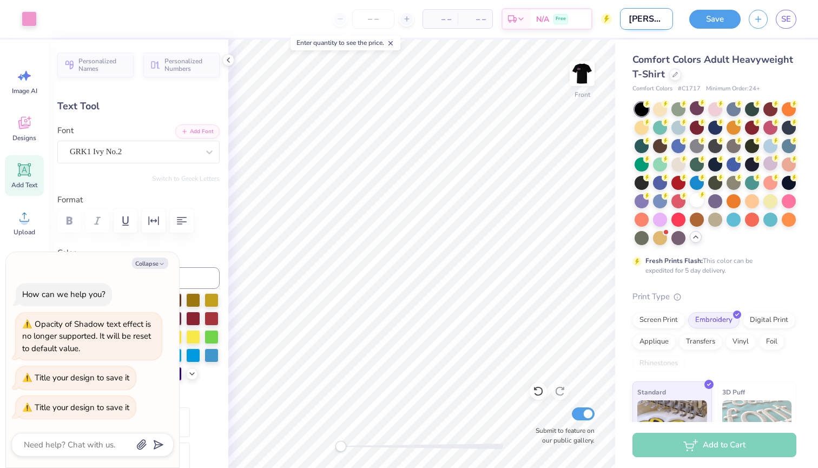
type textarea "x"
type input "ADA seni"
type textarea "x"
type input "ADA senio"
type textarea "x"
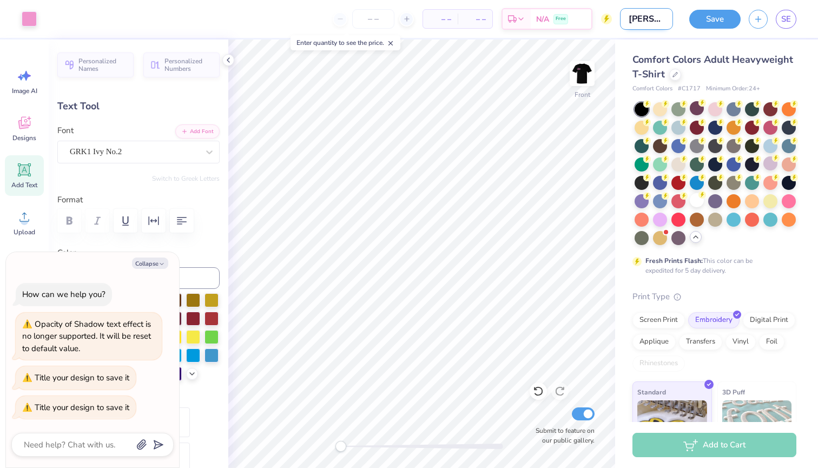
type input "ADA senior"
type textarea "x"
type input "ADA senior"
type textarea "x"
type input "ADA senior"
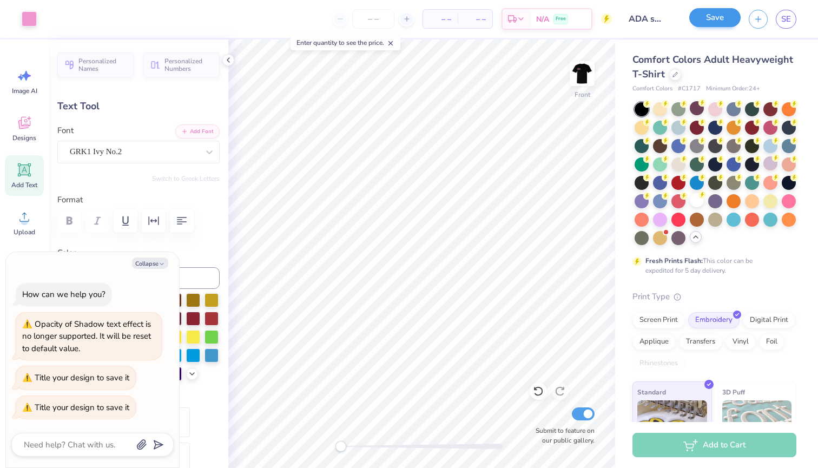
click at [559, 15] on button "Save" at bounding box center [714, 17] width 51 height 19
click at [152, 263] on button "Collapse" at bounding box center [150, 262] width 36 height 11
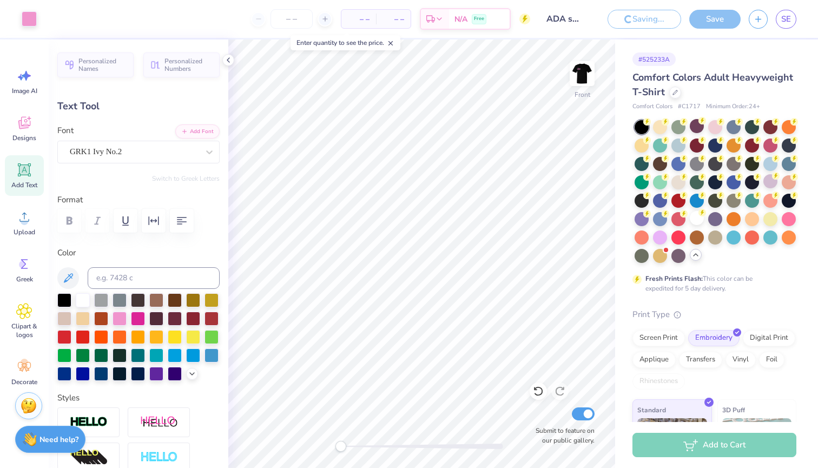
type textarea "x"
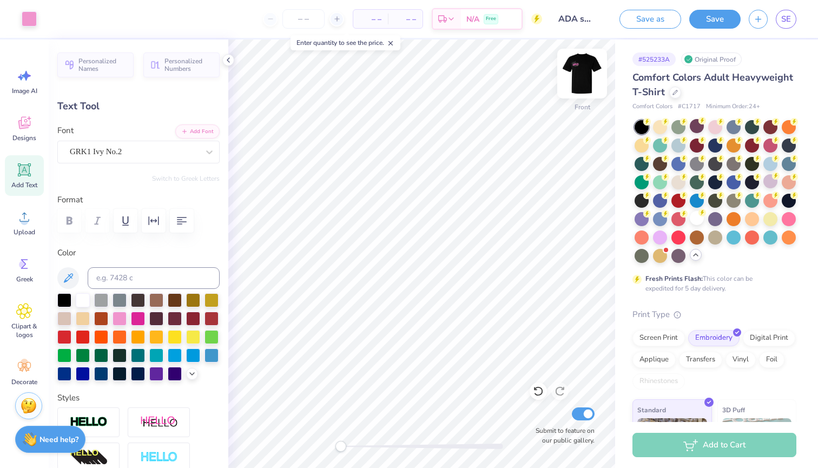
click at [559, 78] on img at bounding box center [581, 73] width 43 height 43
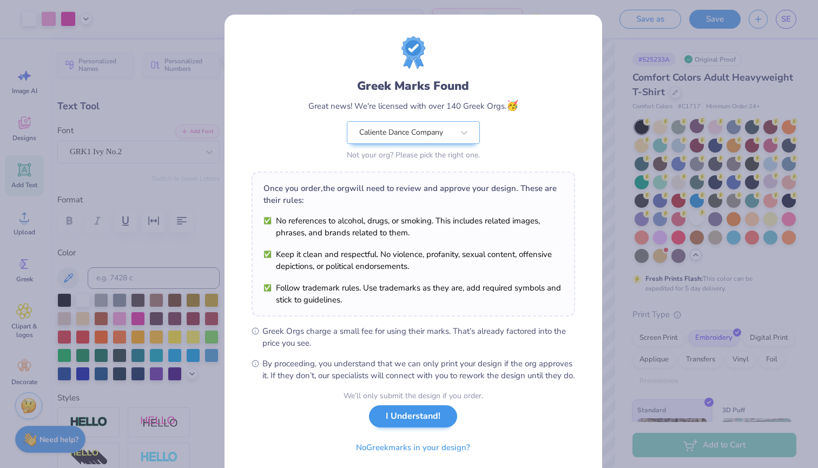
click at [409, 422] on button "I Understand!" at bounding box center [413, 416] width 88 height 22
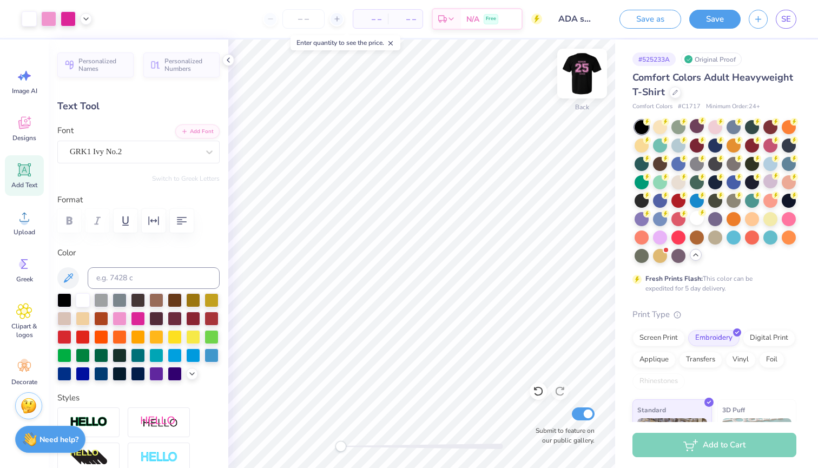
click at [559, 68] on img at bounding box center [581, 73] width 43 height 43
click at [559, 68] on img at bounding box center [582, 74] width 22 height 22
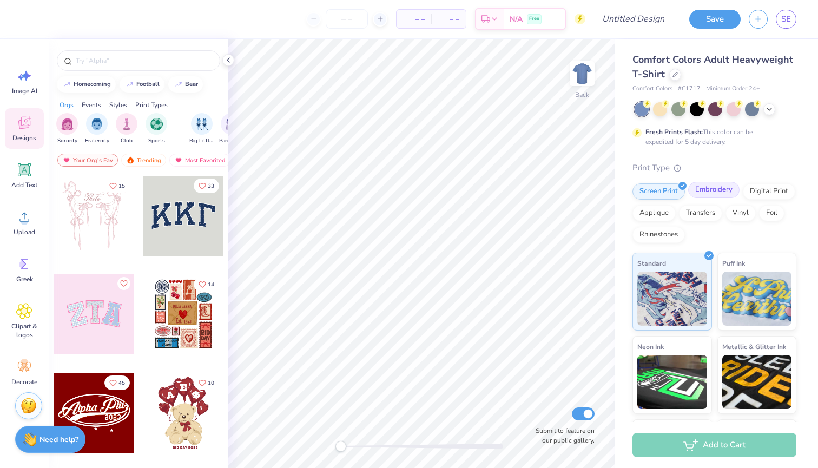
click at [707, 187] on div "Embroidery" at bounding box center [713, 190] width 51 height 16
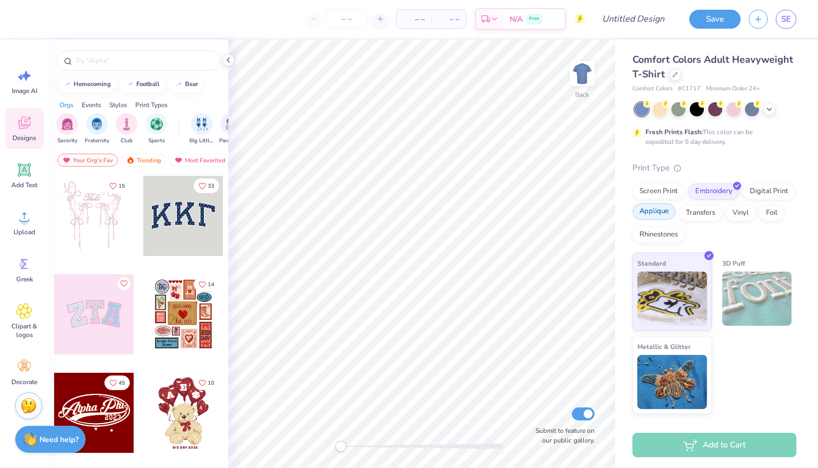
click at [651, 212] on div "Applique" at bounding box center [653, 211] width 43 height 16
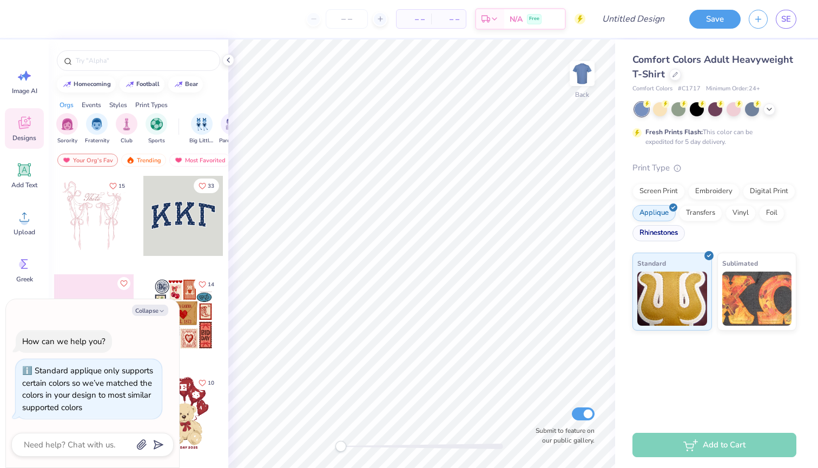
click at [653, 231] on div "Rhinestones" at bounding box center [658, 233] width 52 height 16
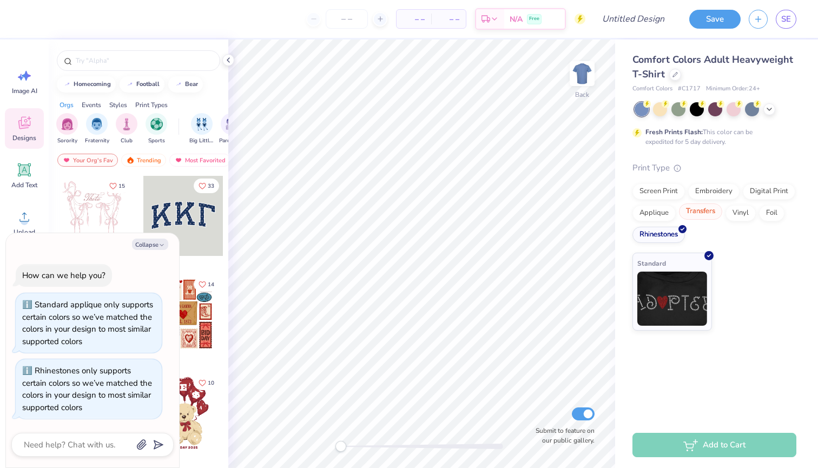
click at [693, 211] on div "Transfers" at bounding box center [700, 211] width 43 height 16
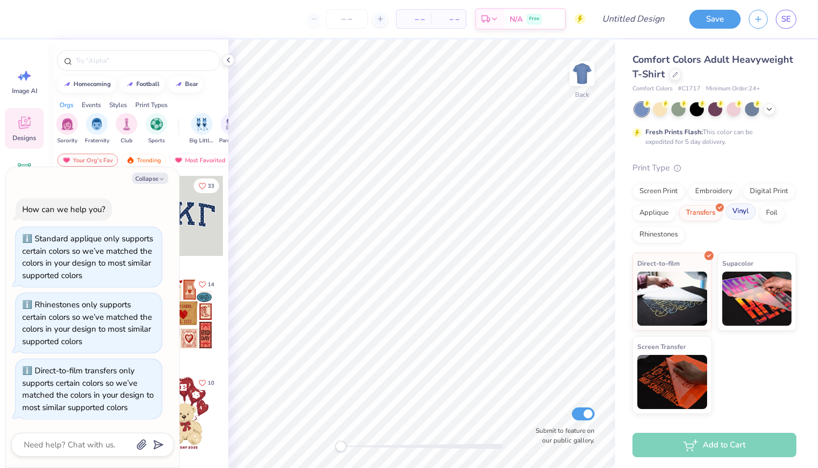
click at [754, 211] on div "Vinyl" at bounding box center [740, 211] width 30 height 16
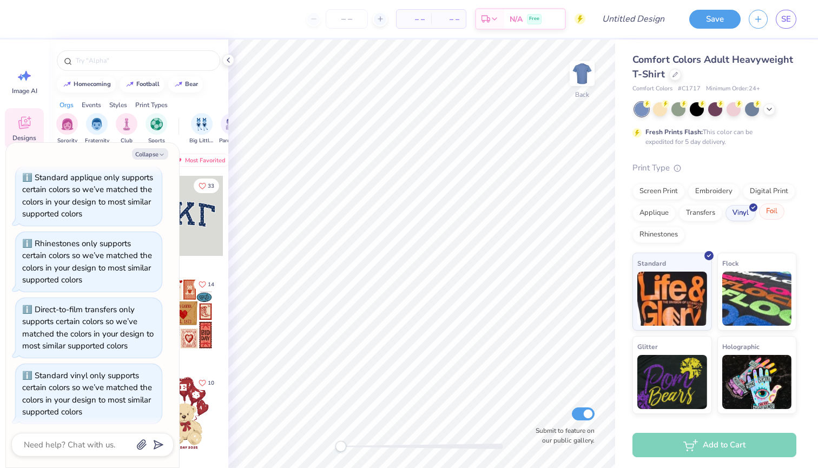
click at [761, 211] on div "Foil" at bounding box center [771, 211] width 25 height 16
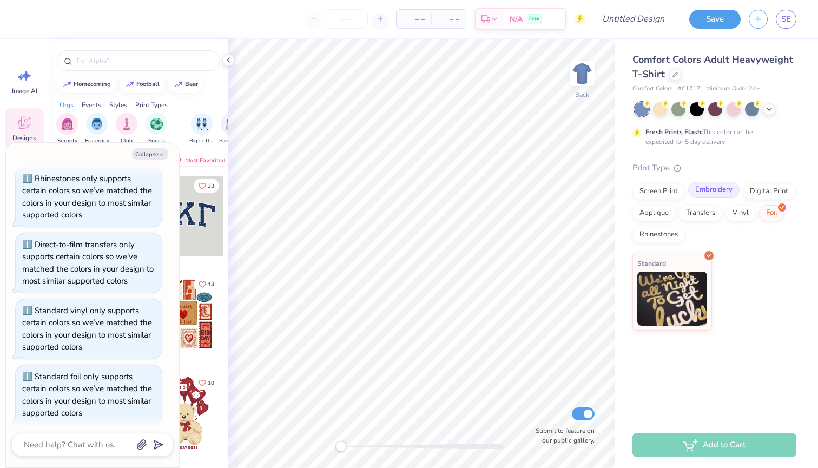
click at [734, 186] on icon at bounding box center [736, 184] width 5 height 5
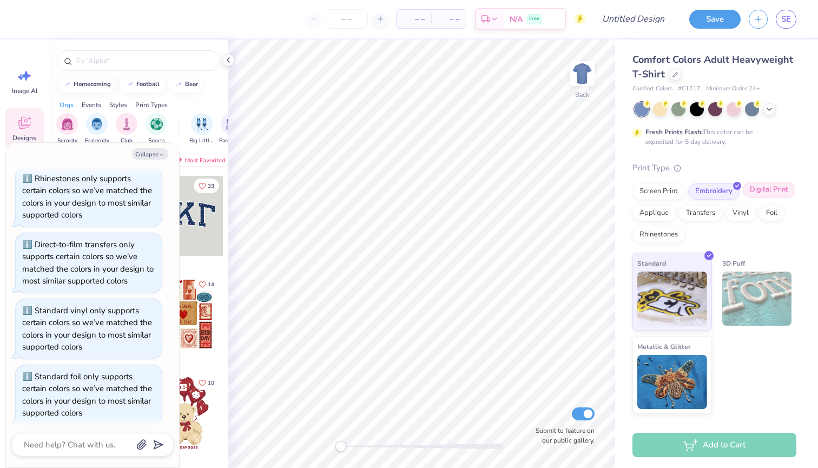
scroll to position [167, 0]
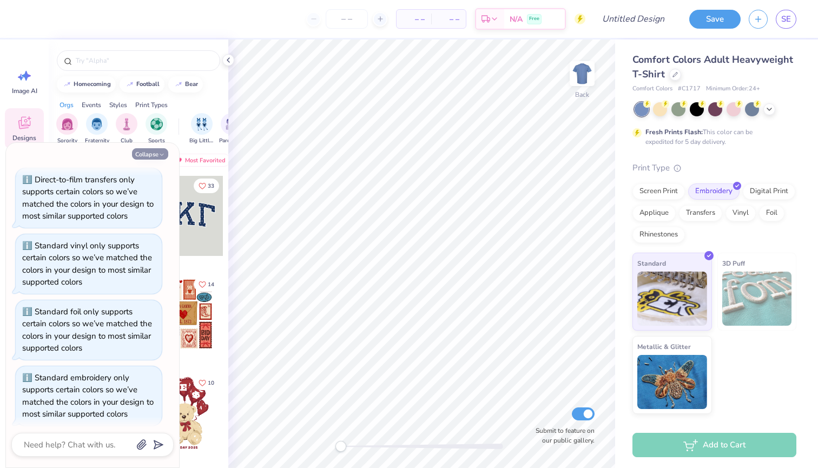
click at [154, 152] on button "Collapse" at bounding box center [150, 153] width 36 height 11
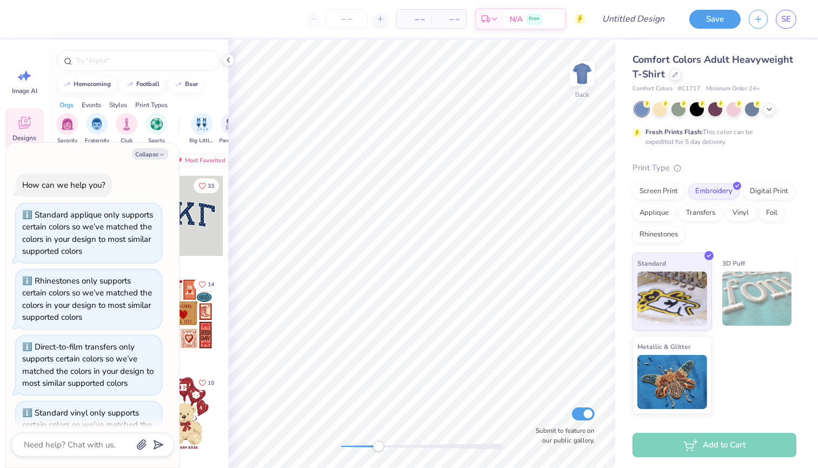
scroll to position [232, 0]
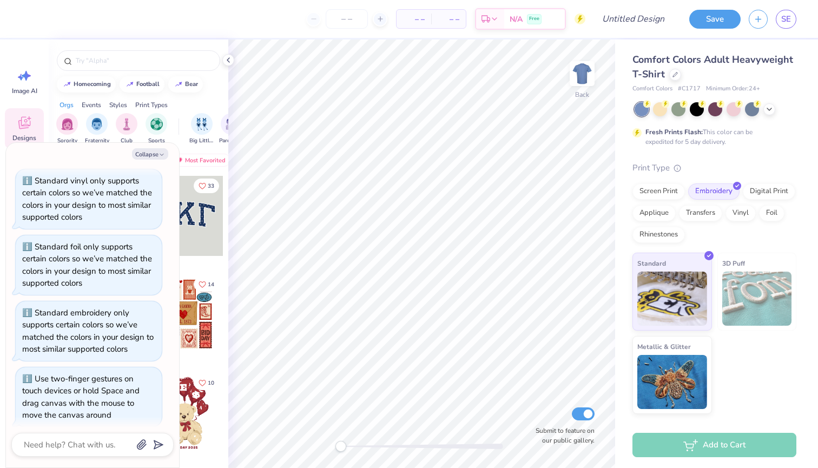
click at [309, 447] on div "Back Submit to feature on our public gallery." at bounding box center [421, 253] width 387 height 428
click at [150, 154] on button "Collapse" at bounding box center [150, 153] width 36 height 11
type textarea "x"
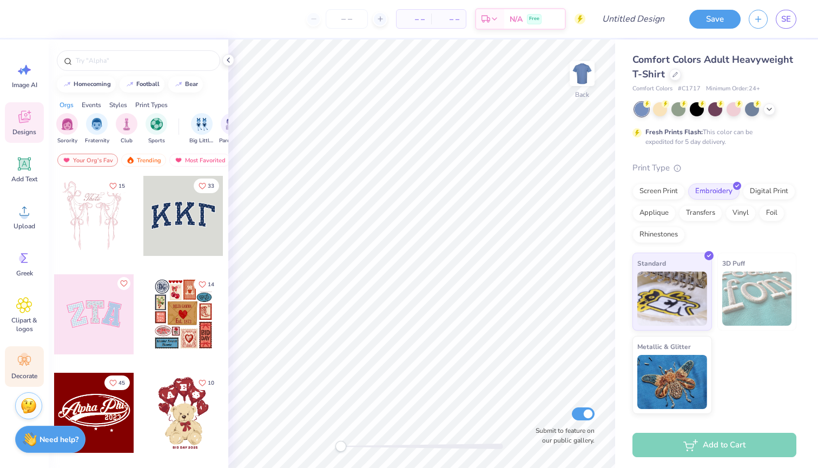
scroll to position [0, 0]
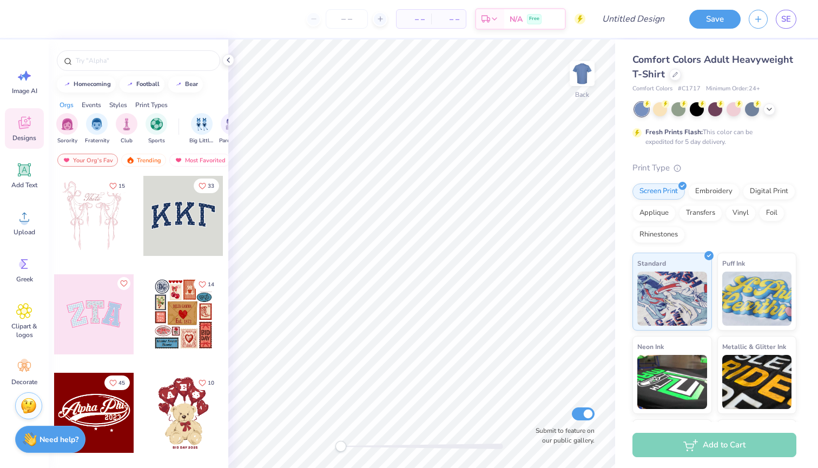
click at [115, 105] on div "Styles" at bounding box center [118, 105] width 18 height 10
click at [154, 128] on img "filter for Varsity" at bounding box center [156, 123] width 12 height 12
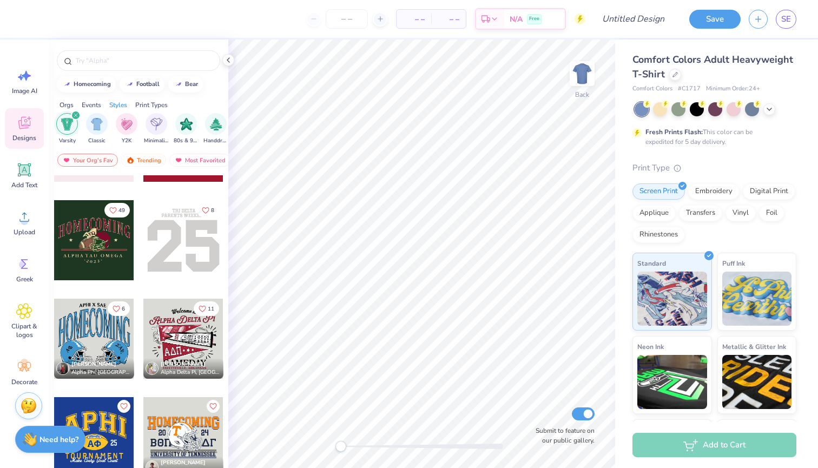
scroll to position [0, 0]
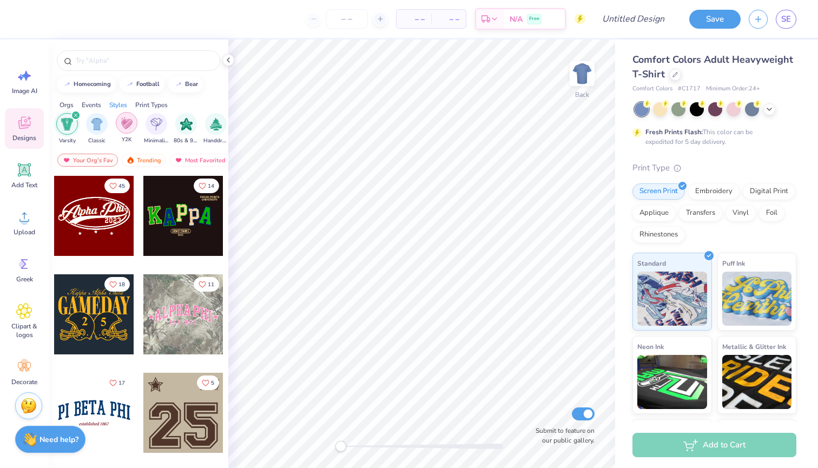
click at [131, 129] on div "filter for Y2K" at bounding box center [127, 123] width 22 height 22
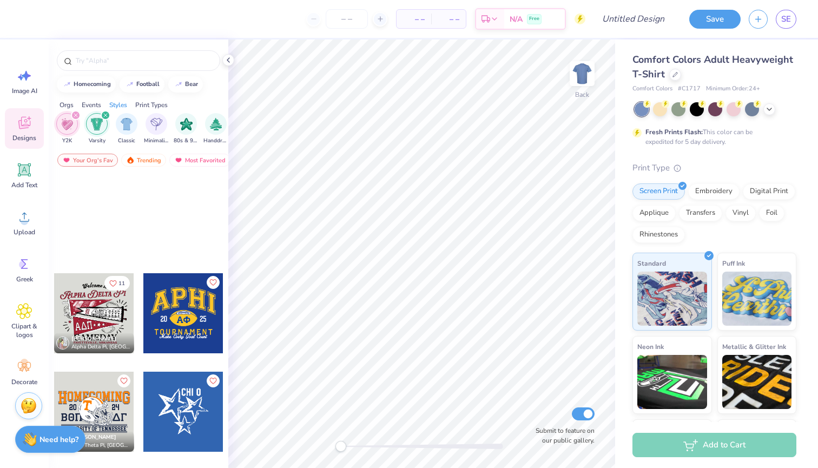
scroll to position [1151, 0]
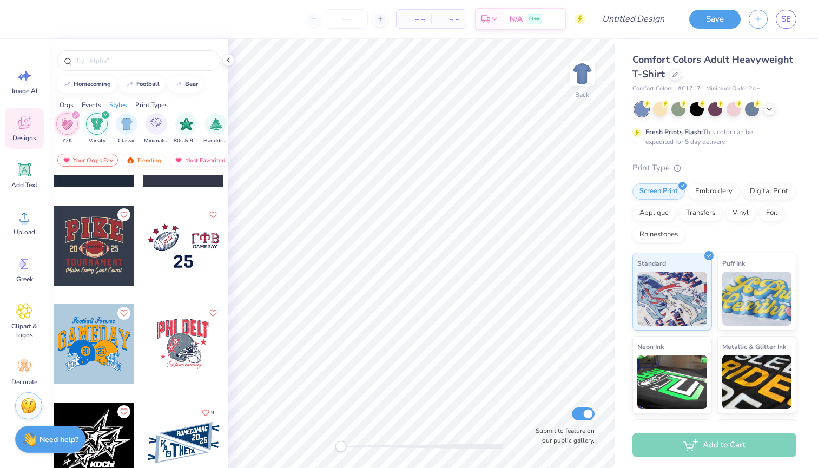
click at [763, 112] on div at bounding box center [715, 109] width 162 height 14
click at [767, 109] on icon at bounding box center [769, 108] width 9 height 9
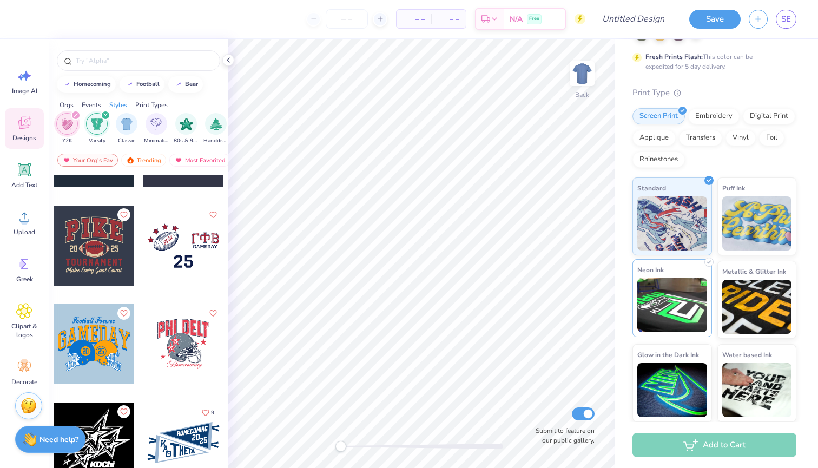
scroll to position [0, 0]
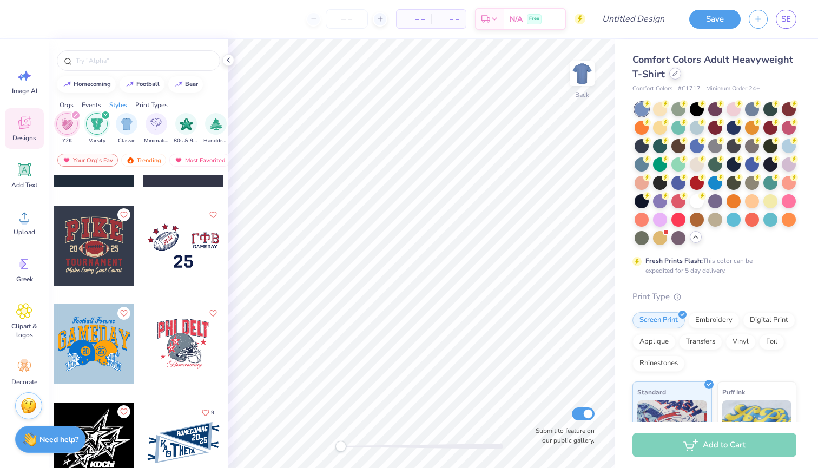
click at [681, 76] on div at bounding box center [675, 74] width 12 height 12
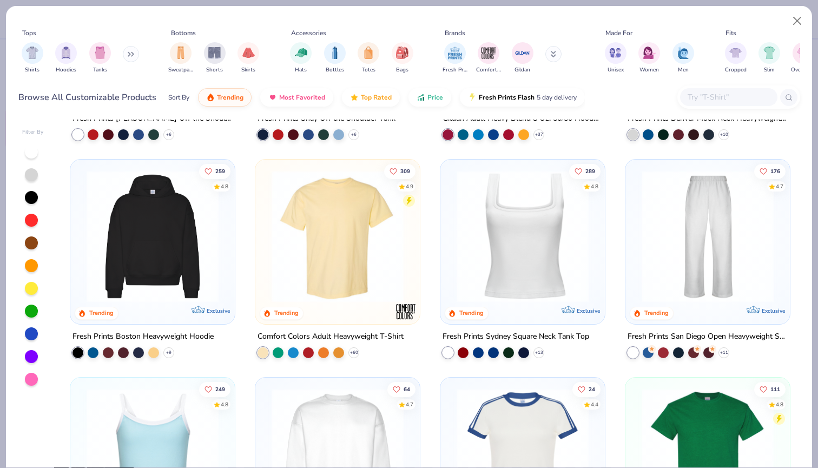
scroll to position [279, 0]
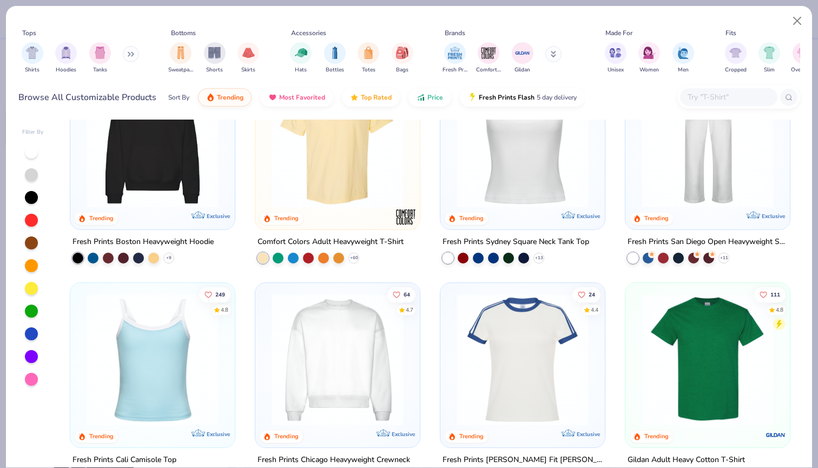
click at [700, 189] on img at bounding box center [707, 142] width 143 height 132
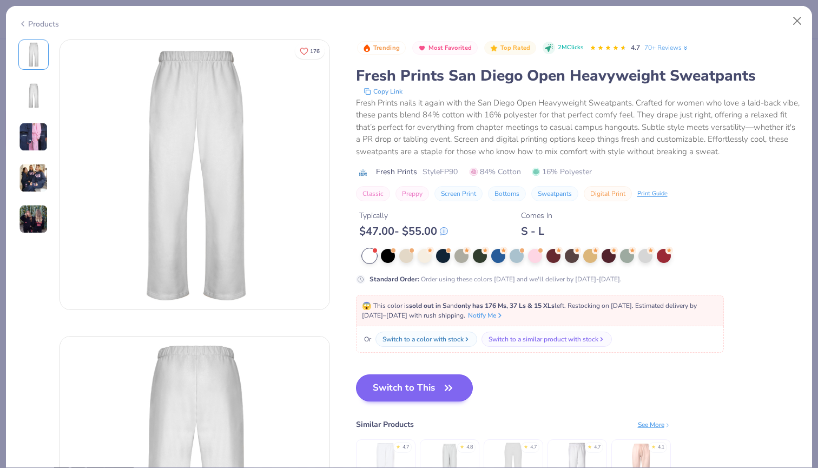
click at [413, 384] on button "Switch to This" at bounding box center [414, 387] width 117 height 27
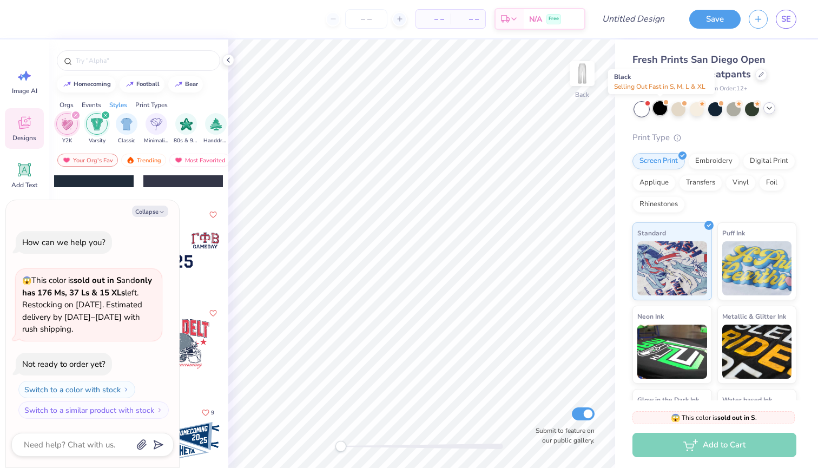
click at [664, 105] on div at bounding box center [660, 108] width 14 height 14
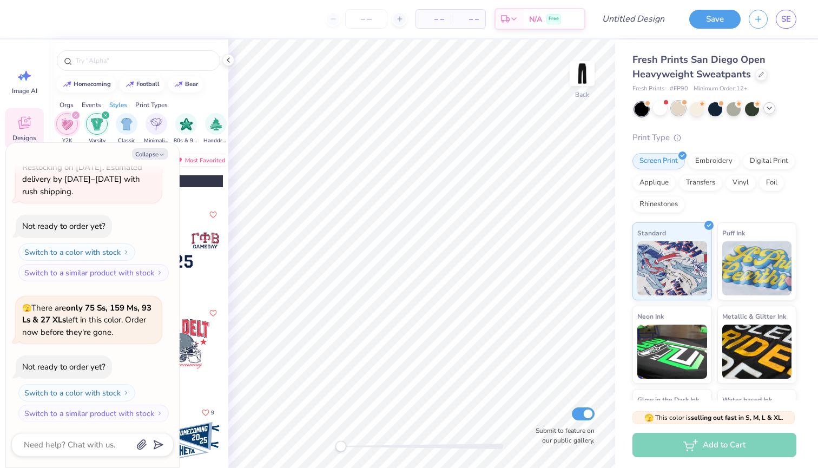
click at [681, 109] on div at bounding box center [678, 108] width 14 height 14
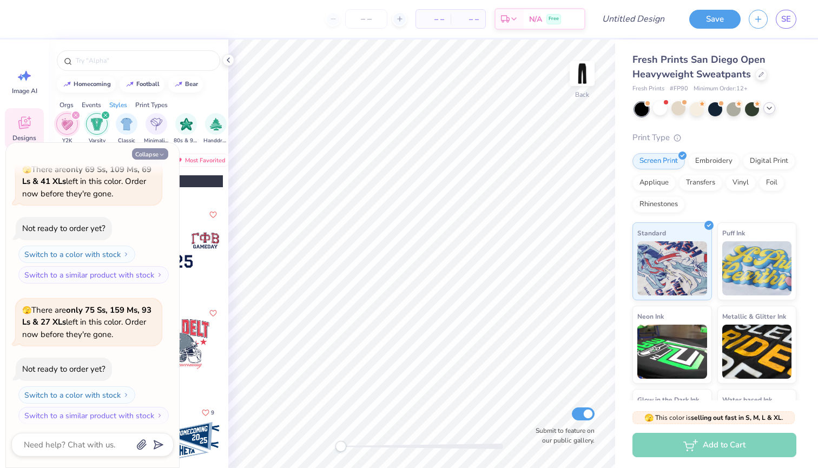
click at [145, 151] on button "Collapse" at bounding box center [150, 153] width 36 height 11
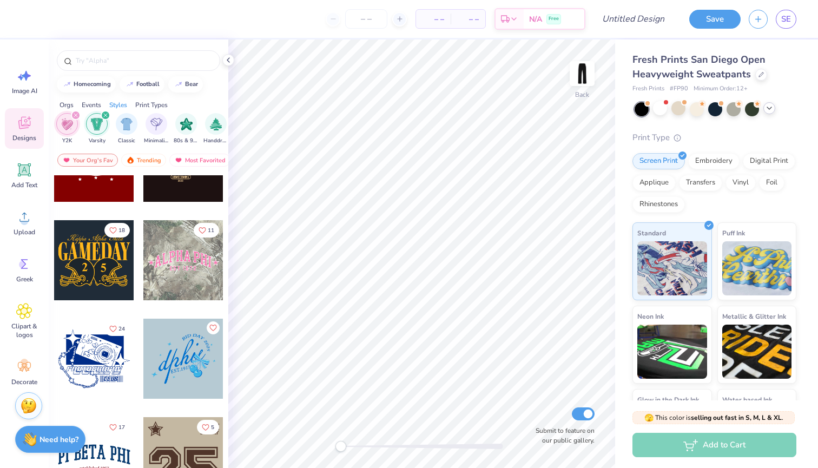
scroll to position [0, 0]
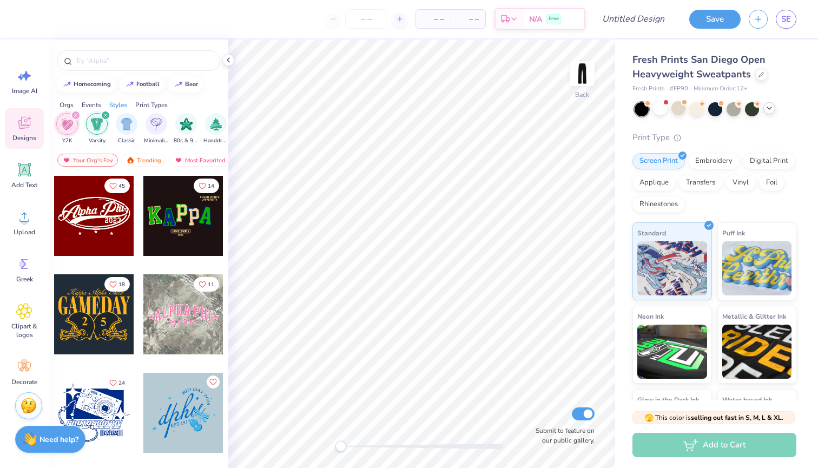
click at [102, 214] on div at bounding box center [94, 216] width 80 height 80
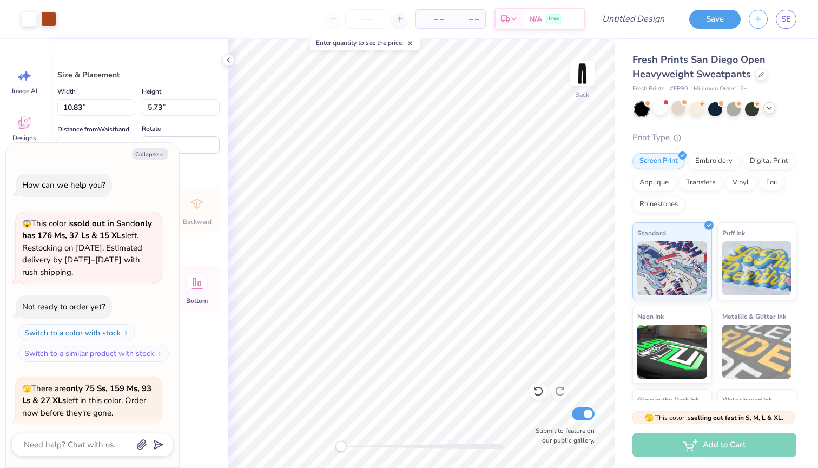
scroll to position [413, 0]
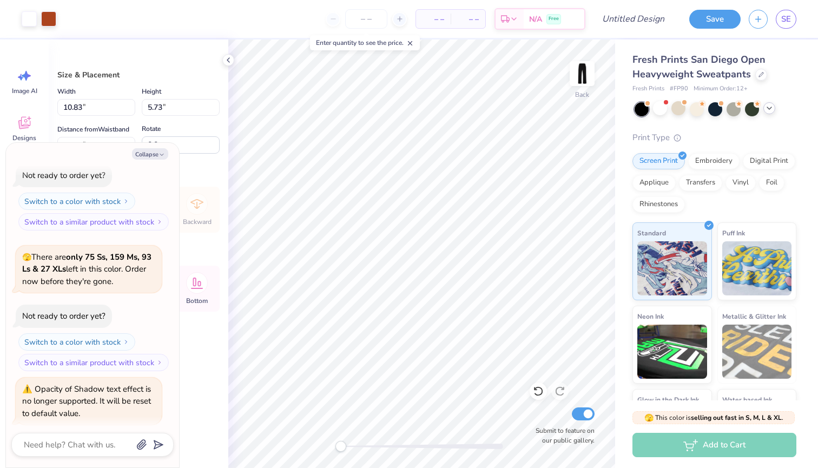
type textarea "x"
type input "5.96"
type input "3.15"
type input "5.50"
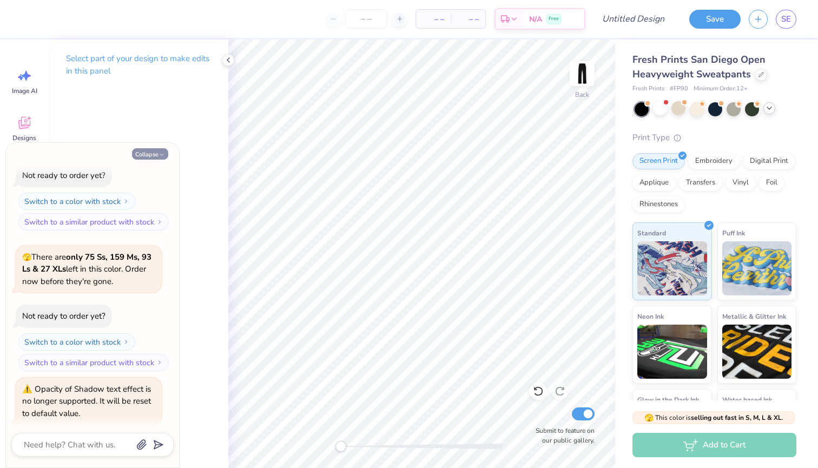
click at [159, 154] on icon "button" at bounding box center [161, 154] width 6 height 6
type textarea "x"
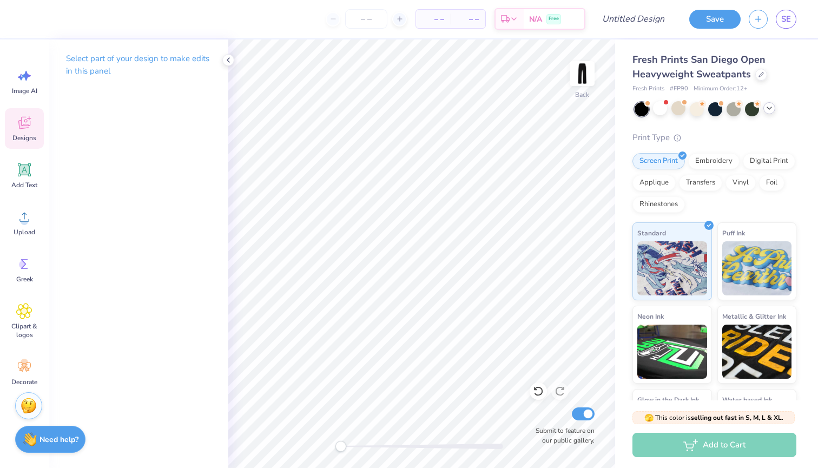
click at [31, 125] on icon at bounding box center [24, 123] width 16 height 16
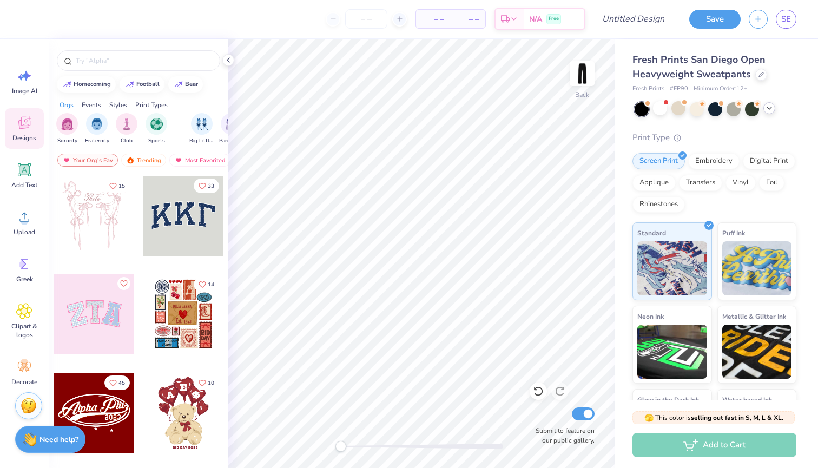
scroll to position [22, 0]
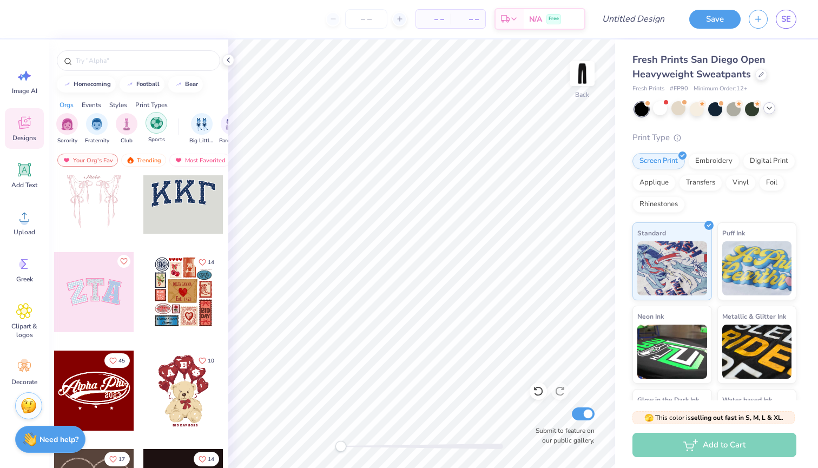
click at [153, 123] on img "filter for Sports" at bounding box center [156, 123] width 12 height 12
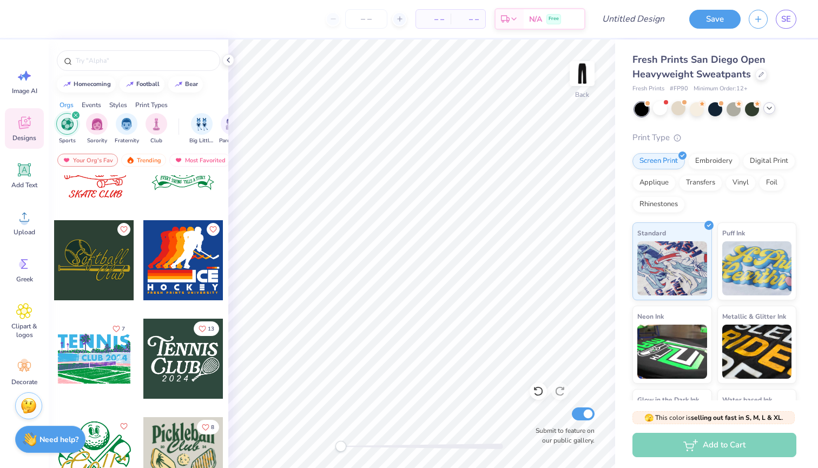
scroll to position [4625, 0]
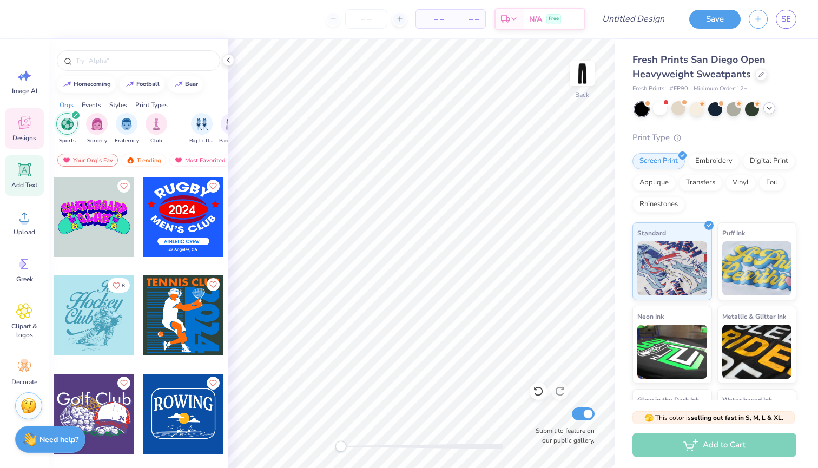
click at [28, 177] on icon at bounding box center [24, 170] width 16 height 16
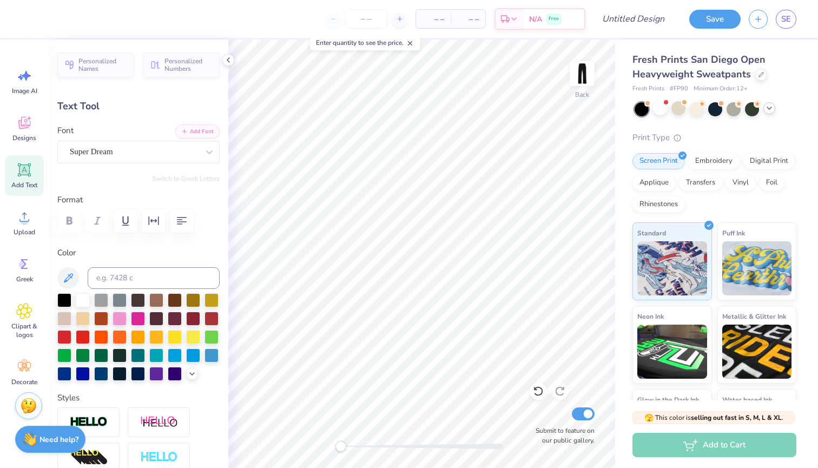
type textarea "T"
type textarea "AmyClae Senior 26'"
type input "10.85"
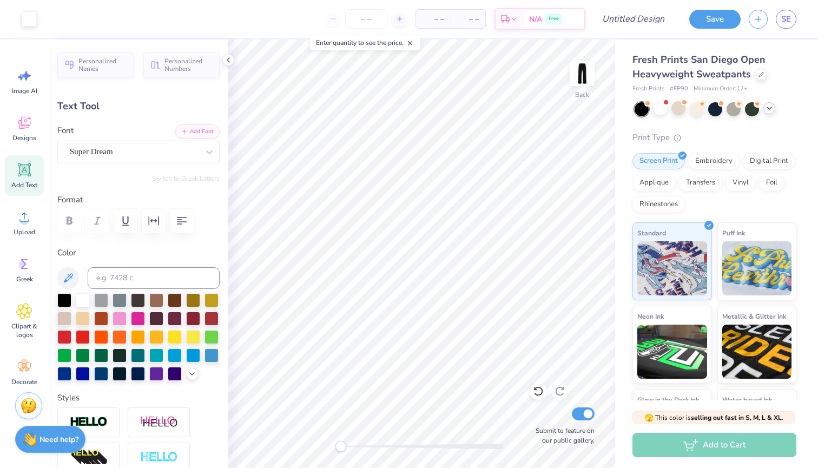
type input "4.50"
type input "24.75"
type input "5.98"
type input "2.48"
type input "5.25"
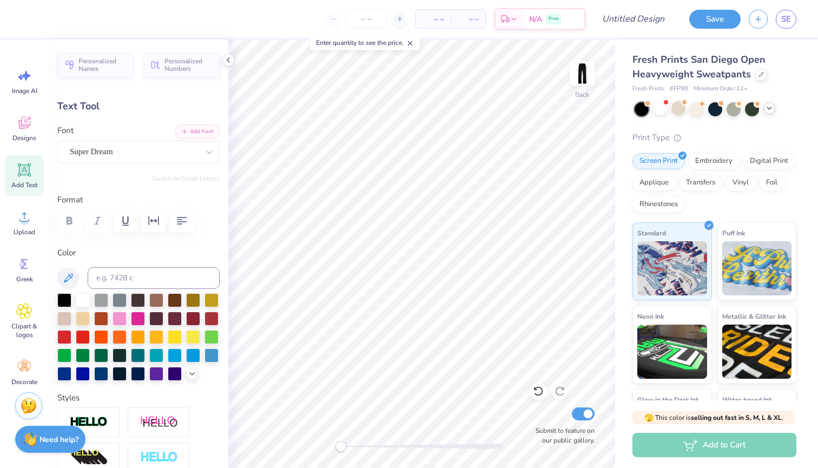
type input "5.06"
type input "2.10"
type input "5.63"
click at [204, 152] on icon at bounding box center [209, 152] width 11 height 11
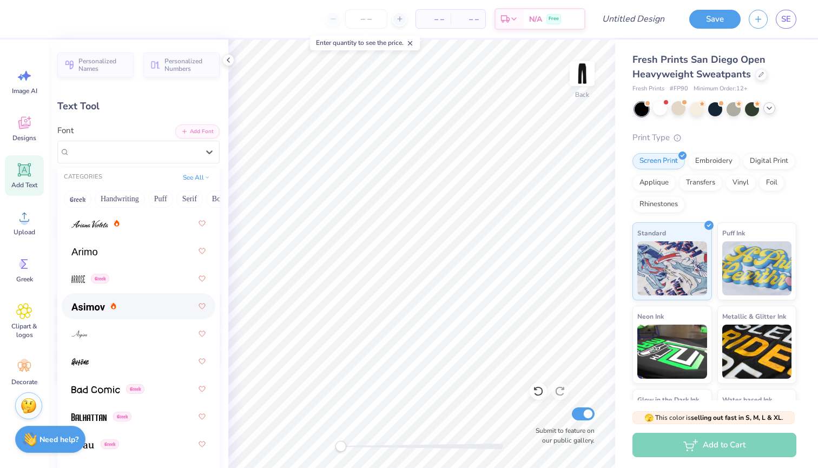
scroll to position [1062, 0]
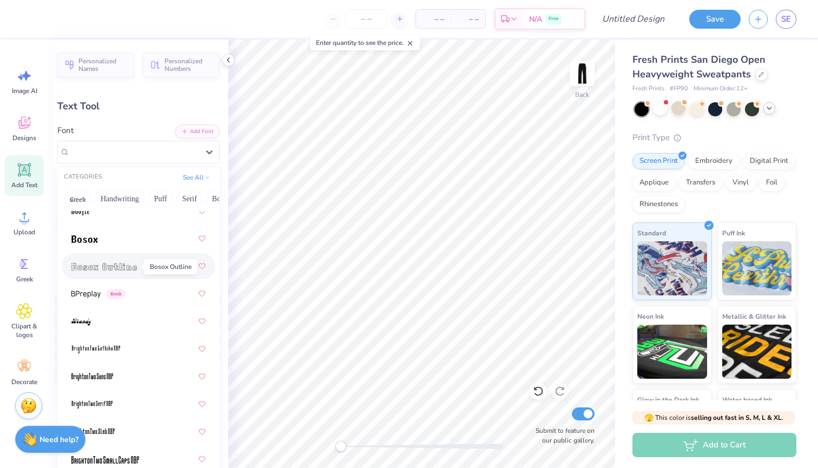
click at [122, 272] on span at bounding box center [103, 266] width 65 height 11
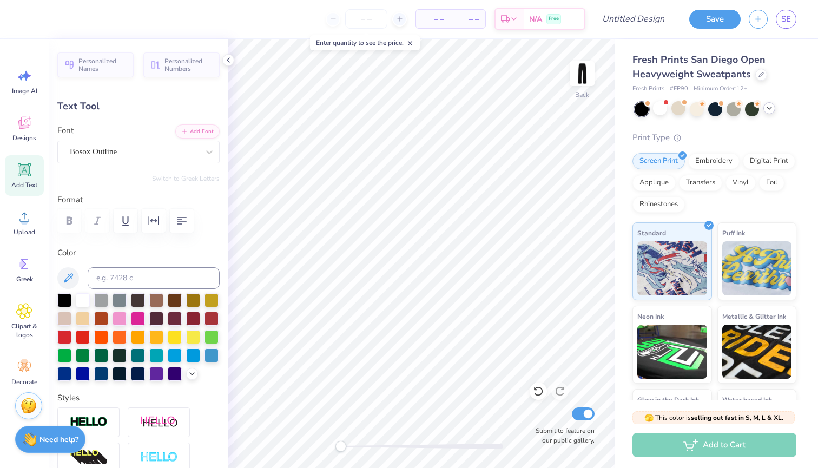
type input "5.13"
type input "2.29"
click at [127, 320] on div at bounding box center [119, 317] width 14 height 14
click at [145, 320] on div at bounding box center [138, 317] width 14 height 14
click at [127, 321] on div at bounding box center [119, 317] width 14 height 14
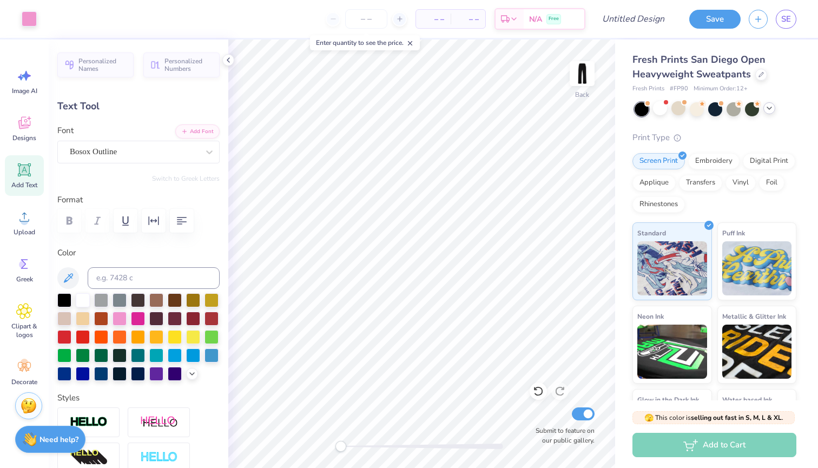
type input "5.93"
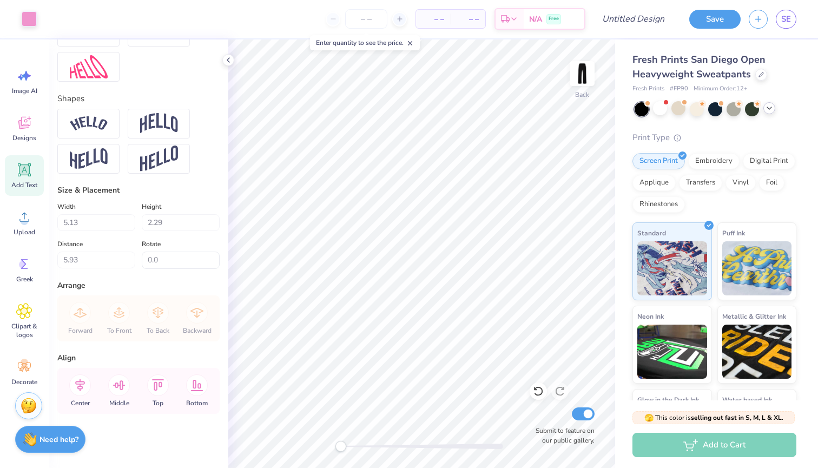
scroll to position [228, 0]
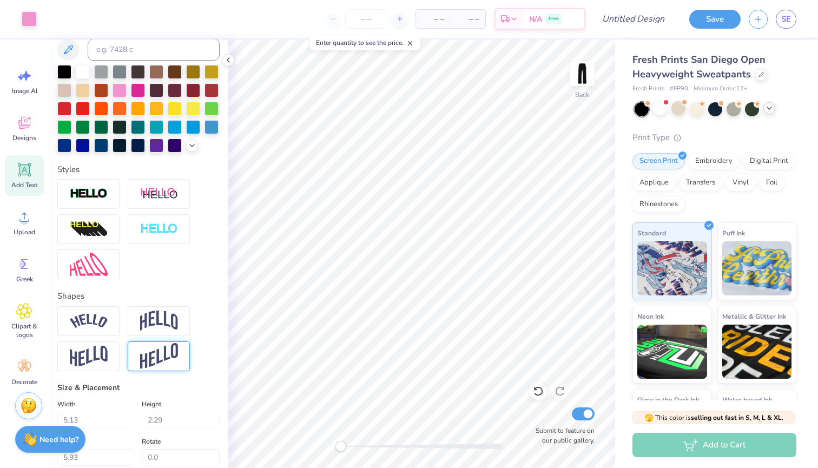
click at [158, 366] on img at bounding box center [159, 356] width 38 height 27
type input "4.11"
type input "5.25"
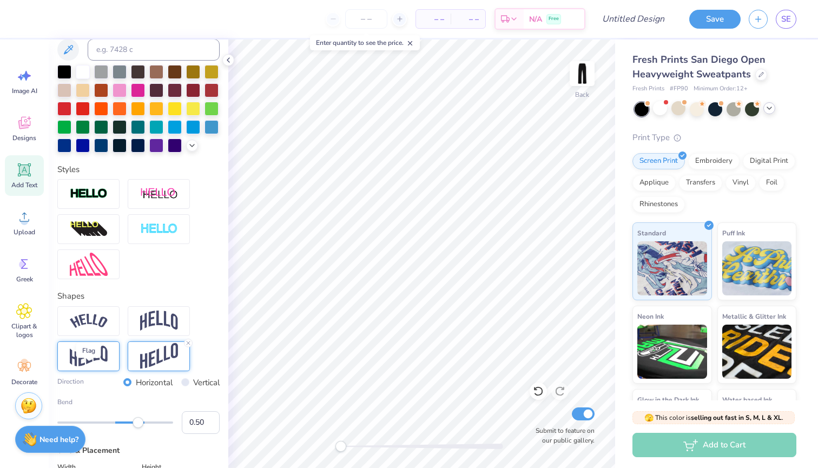
click at [83, 367] on img at bounding box center [89, 356] width 38 height 21
click at [147, 331] on img at bounding box center [159, 320] width 38 height 21
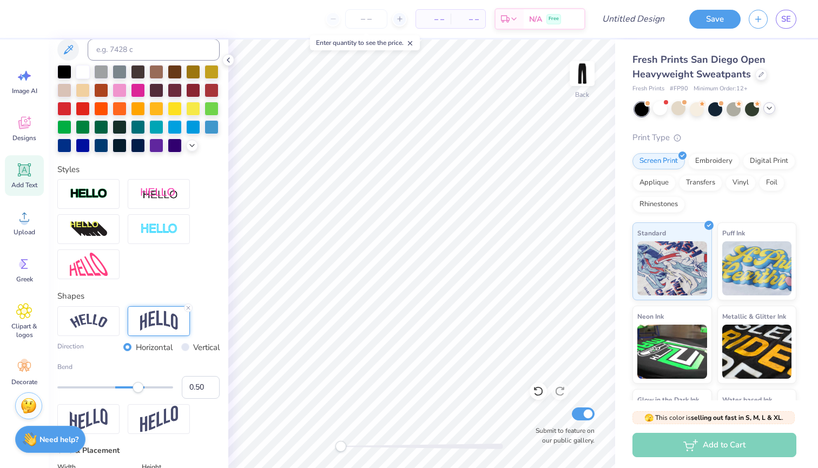
click at [122, 338] on div "Direction Horizontal Vertical Bend 0.50" at bounding box center [138, 370] width 162 height 128
click at [101, 328] on img at bounding box center [89, 321] width 38 height 15
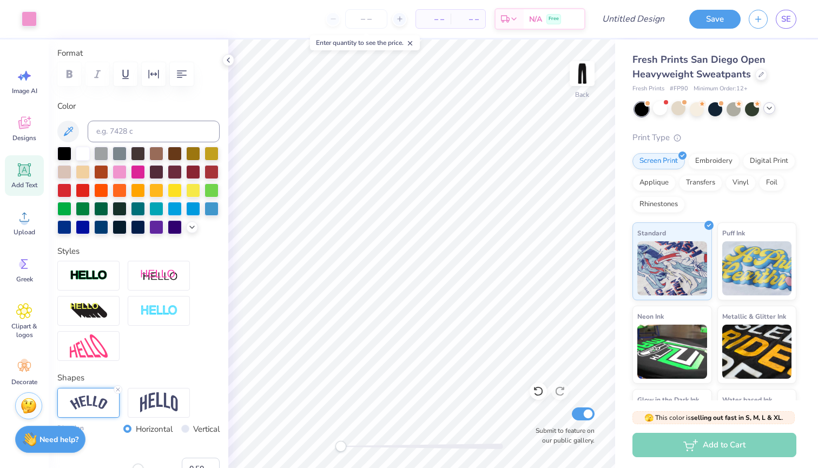
click at [23, 170] on icon at bounding box center [24, 169] width 13 height 13
type input "10.97"
type input "3.18"
type input "25.41"
type textarea "T"
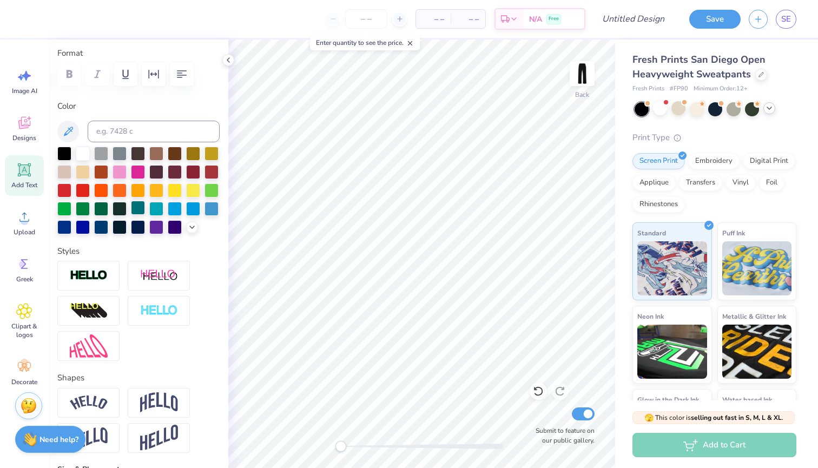
scroll to position [9, 1]
type input "6.89"
type input "3.01"
click at [499, 158] on li "Copy" at bounding box center [521, 160] width 85 height 21
click at [592, 60] on img at bounding box center [581, 73] width 43 height 43
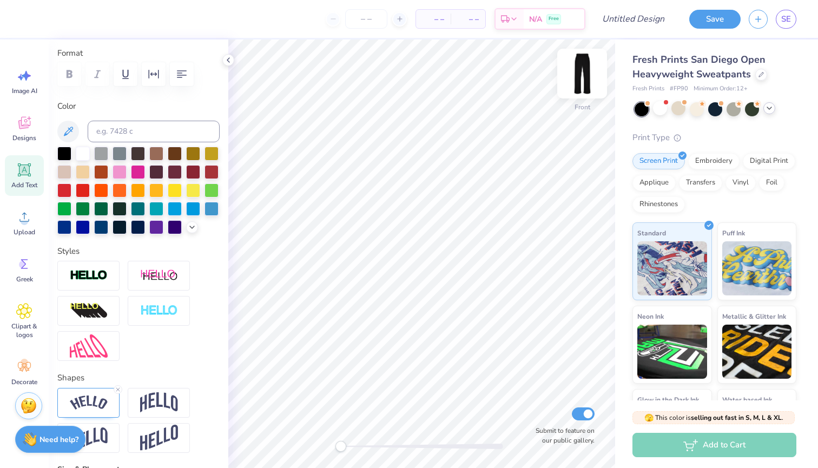
click at [584, 71] on img at bounding box center [581, 73] width 43 height 43
click at [586, 75] on img at bounding box center [581, 73] width 43 height 43
click at [454, 182] on li "Paste" at bounding box center [478, 185] width 85 height 21
type input "6.84"
click at [108, 418] on div at bounding box center [88, 403] width 62 height 30
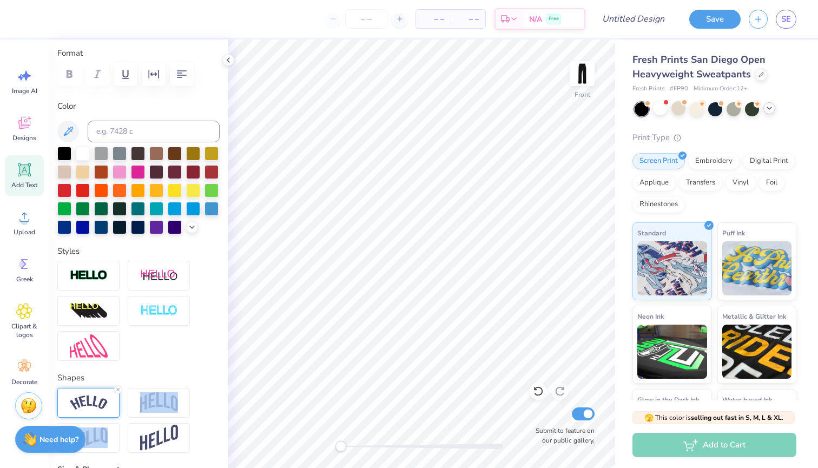
click at [108, 418] on div at bounding box center [88, 403] width 62 height 30
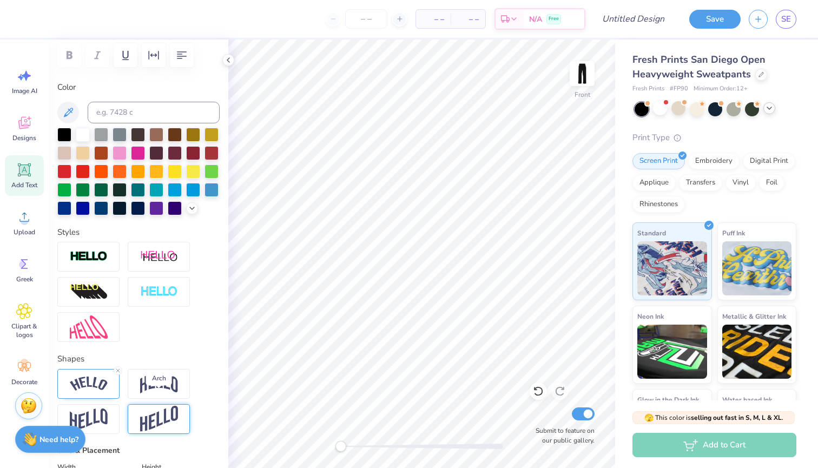
scroll to position [183, 0]
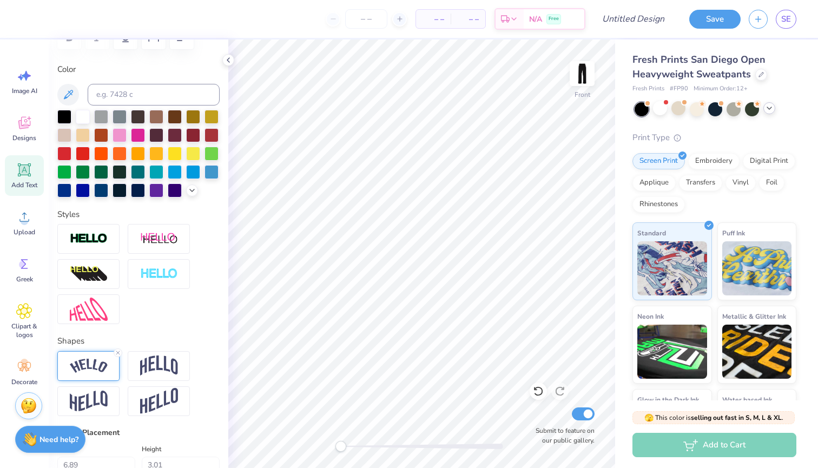
click at [108, 381] on div at bounding box center [88, 366] width 62 height 30
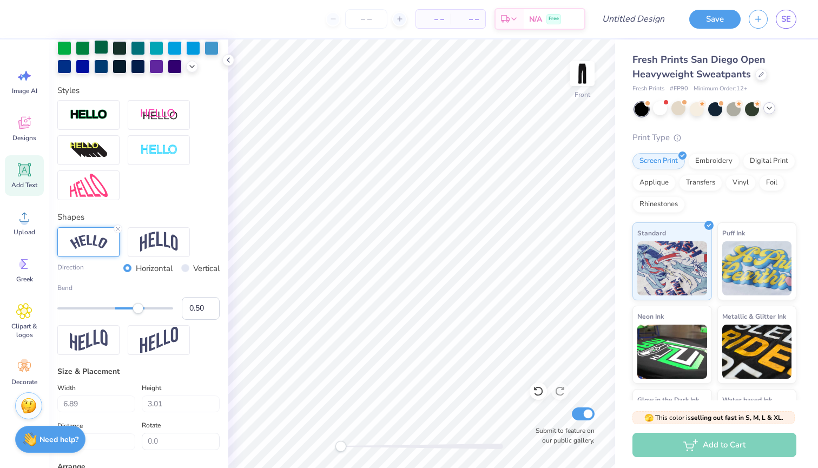
scroll to position [0, 0]
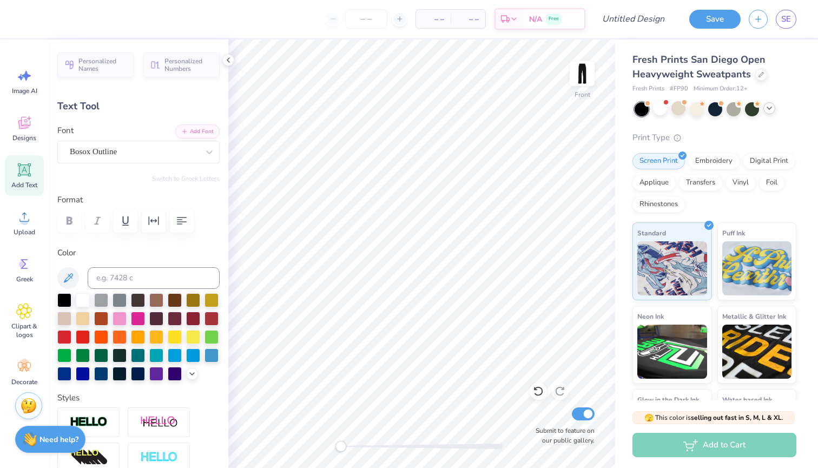
click at [29, 171] on icon at bounding box center [24, 169] width 13 height 13
type input "11.16"
type input "3.23"
type input "25.38"
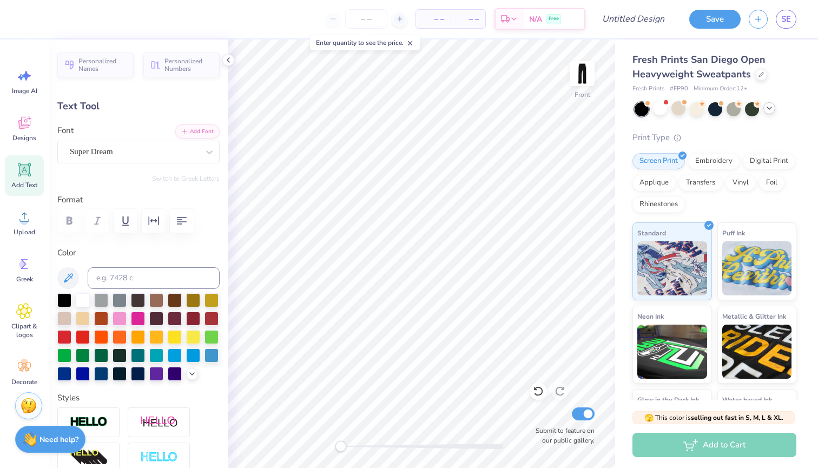
type textarea "T"
type textarea "AmyClae Senior 26'"
click at [204, 149] on icon at bounding box center [209, 152] width 11 height 11
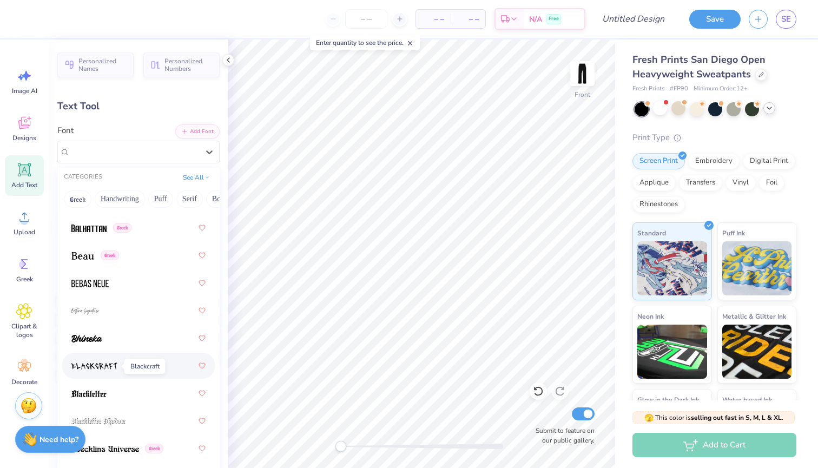
scroll to position [617, 0]
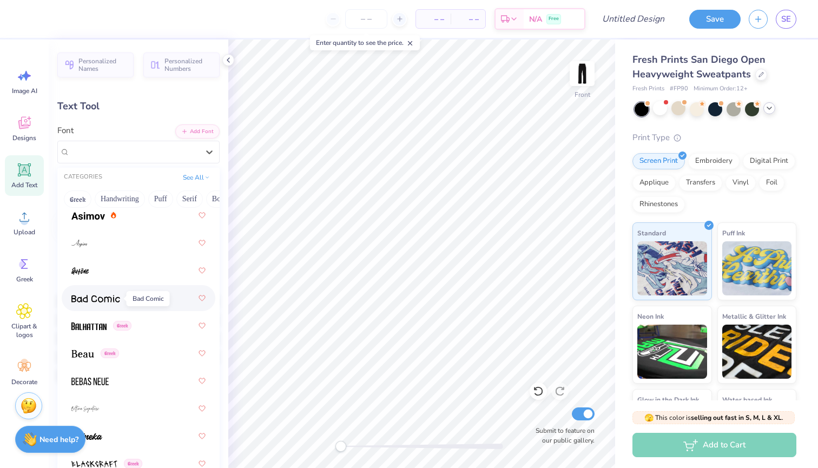
click at [110, 302] on img at bounding box center [95, 299] width 49 height 8
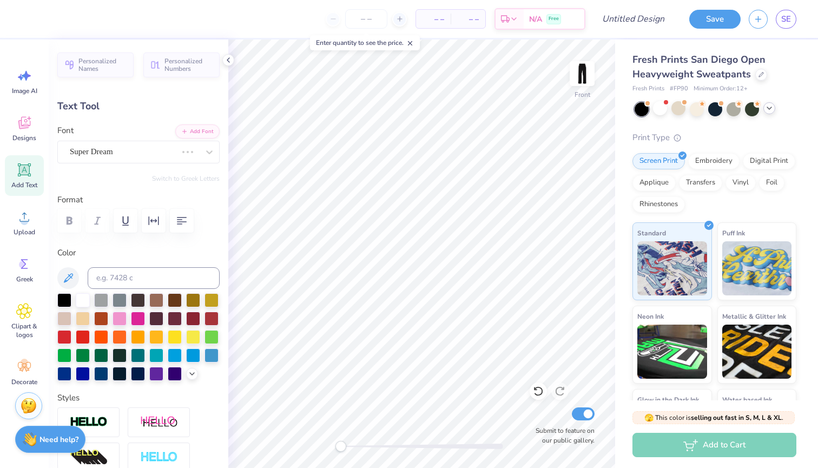
click at [110, 301] on div at bounding box center [138, 337] width 162 height 88
click at [108, 301] on div at bounding box center [101, 299] width 14 height 14
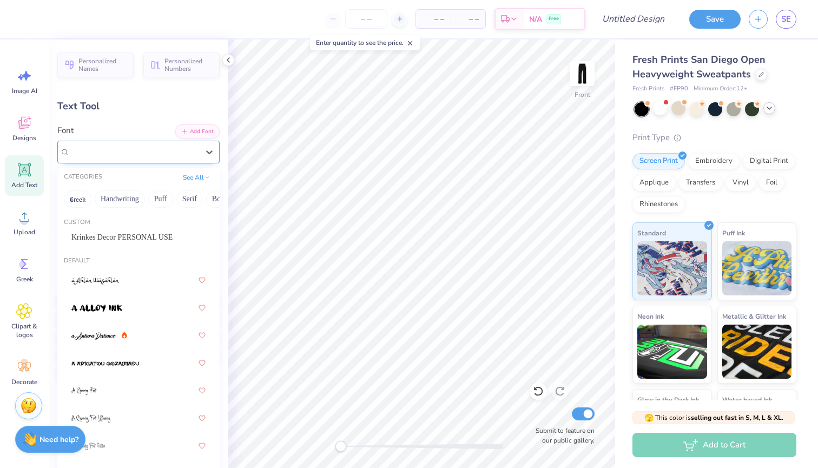
click at [171, 147] on div "Bad Comic Greek" at bounding box center [134, 151] width 131 height 17
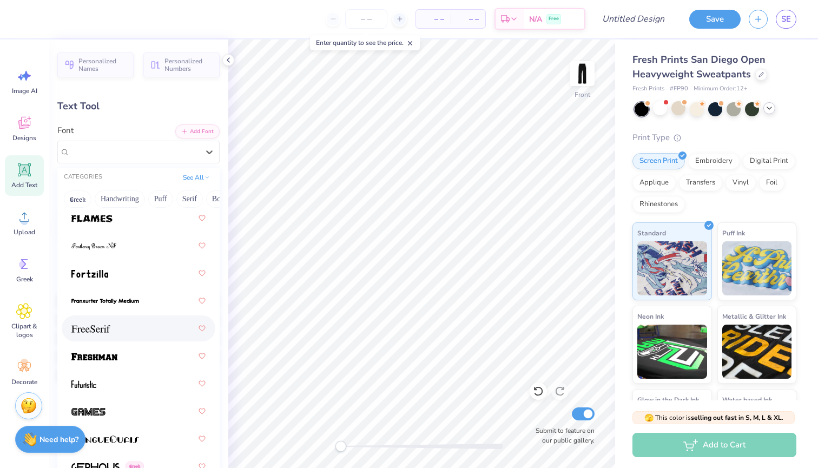
scroll to position [3347, 0]
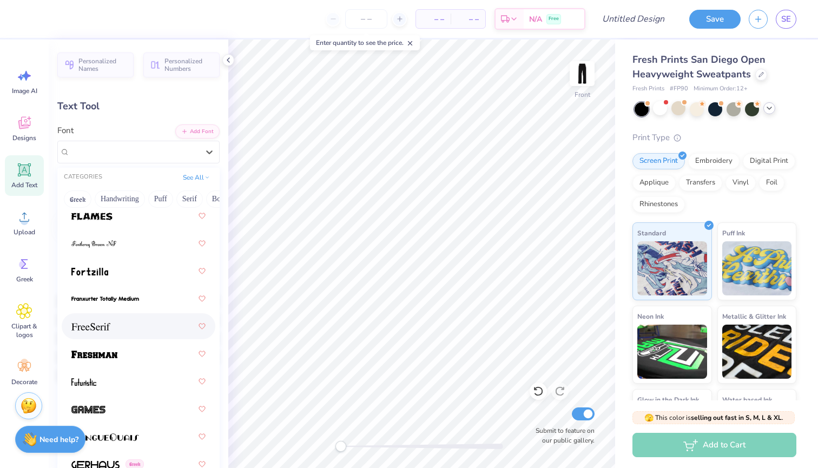
click at [108, 330] on img at bounding box center [90, 327] width 39 height 8
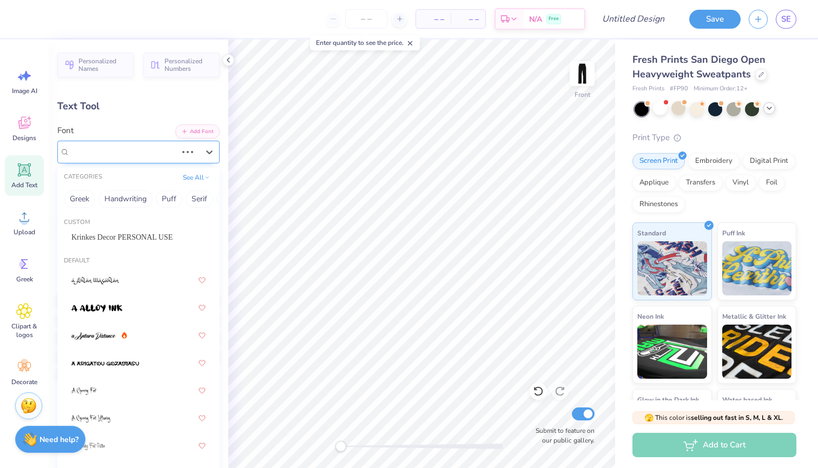
click at [178, 148] on div at bounding box center [187, 152] width 19 height 11
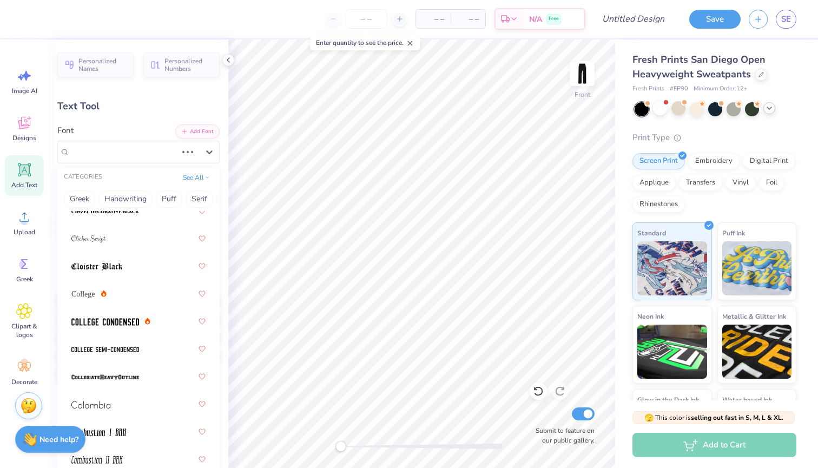
scroll to position [2138, 0]
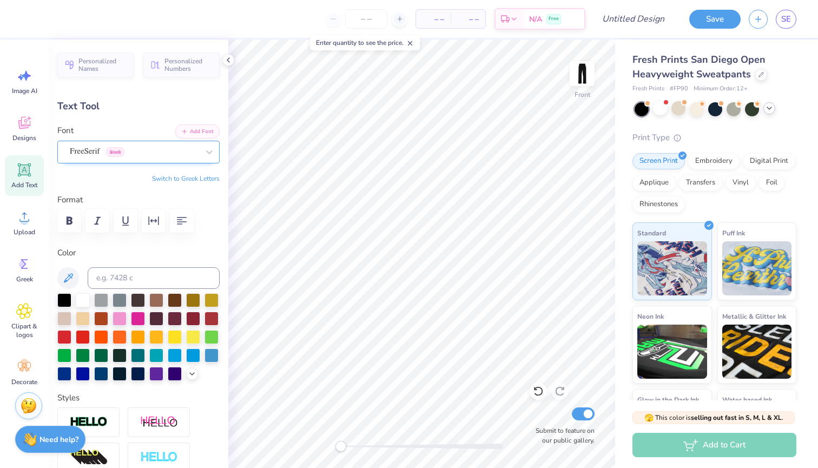
click at [167, 154] on div "FreeSerif Greek" at bounding box center [134, 151] width 131 height 17
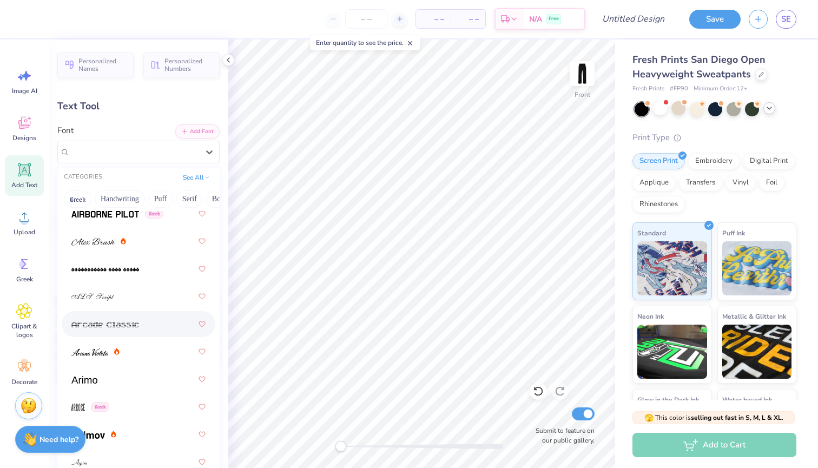
scroll to position [388, 0]
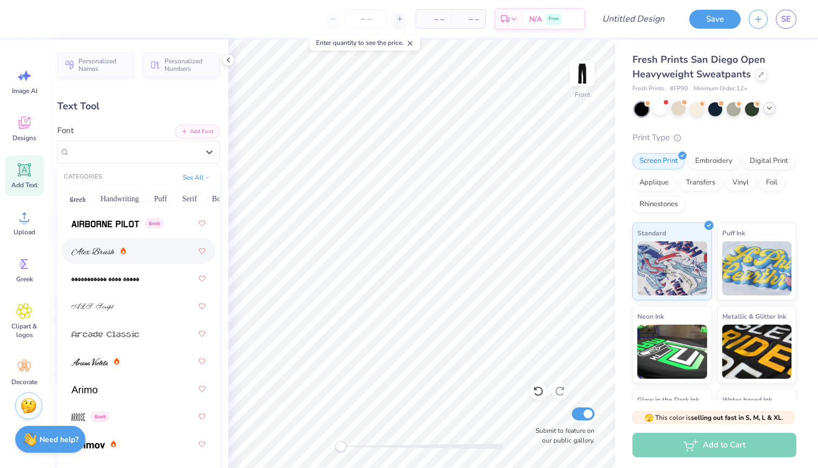
click at [115, 255] on div at bounding box center [98, 251] width 55 height 11
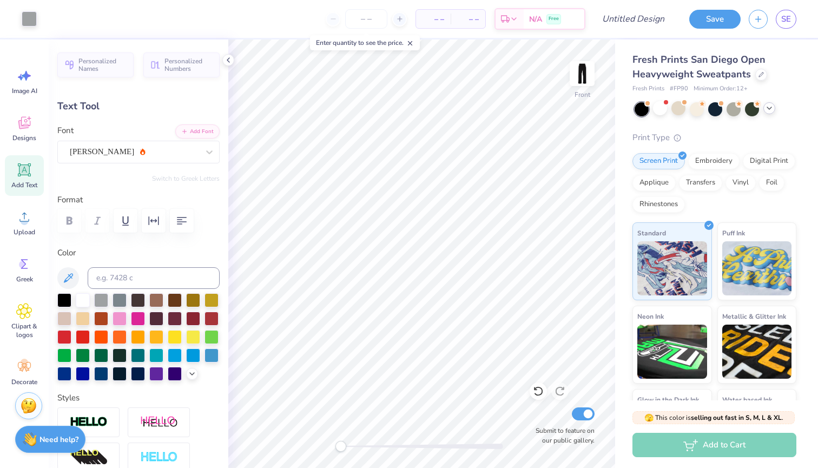
type input "11.03"
type input "5.48"
type input "24.26"
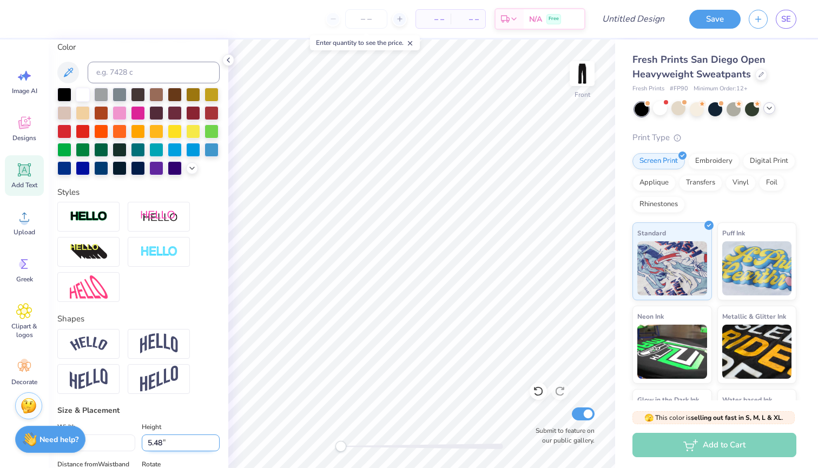
scroll to position [288, 0]
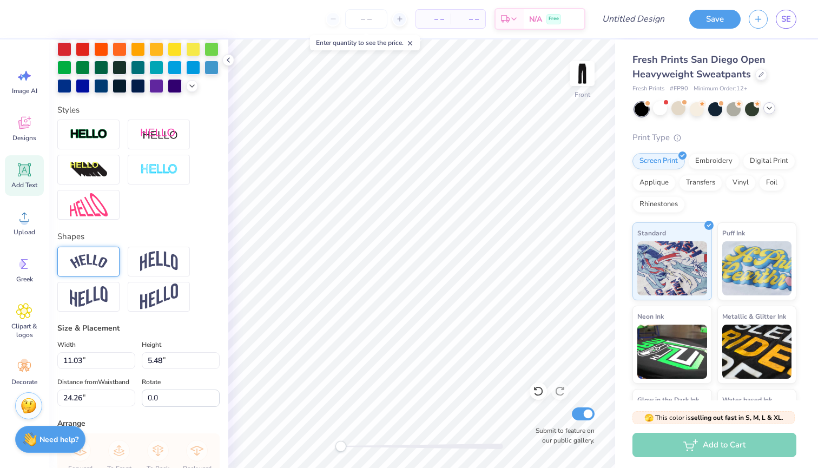
click at [98, 269] on img at bounding box center [89, 261] width 38 height 15
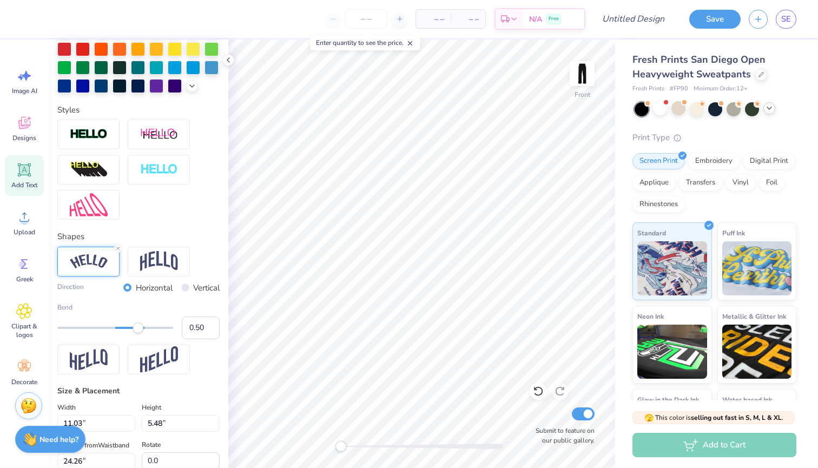
type input "4.47"
type input "5.75"
click at [430, 134] on body "– – Per Item – – Total Est. Delivery N/A Free Design Title Save SE Image AI Des…" at bounding box center [409, 234] width 818 height 468
click at [580, 75] on img at bounding box center [581, 73] width 43 height 43
click at [584, 75] on img at bounding box center [581, 73] width 43 height 43
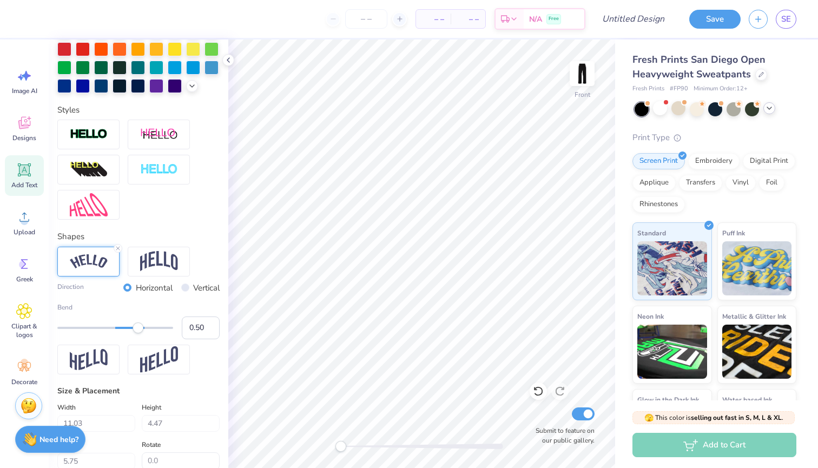
click at [584, 75] on img at bounding box center [582, 74] width 22 height 22
click at [592, 69] on img at bounding box center [581, 73] width 43 height 43
click at [762, 74] on icon at bounding box center [760, 73] width 5 height 5
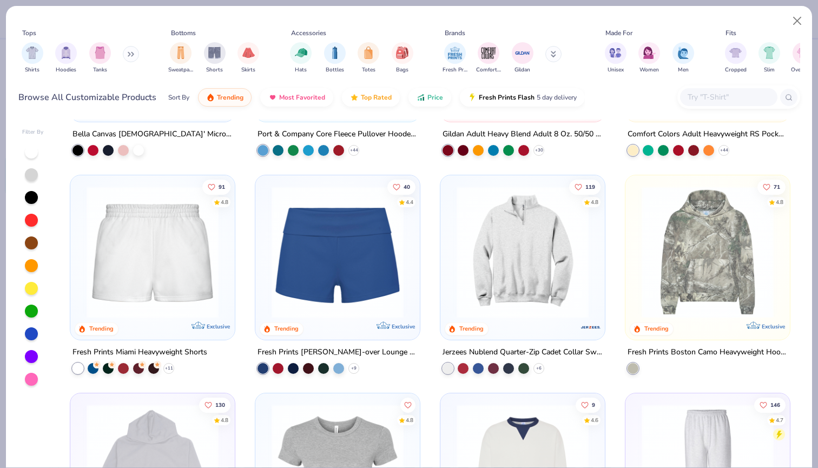
scroll to position [872, 0]
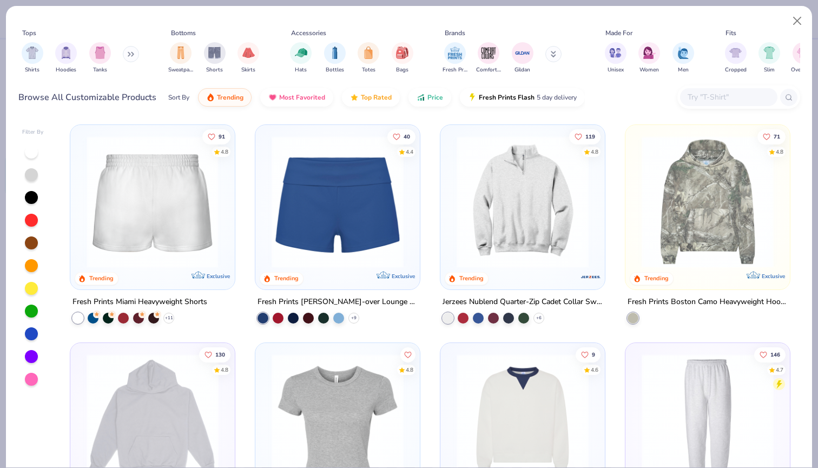
click at [164, 250] on img at bounding box center [152, 202] width 143 height 132
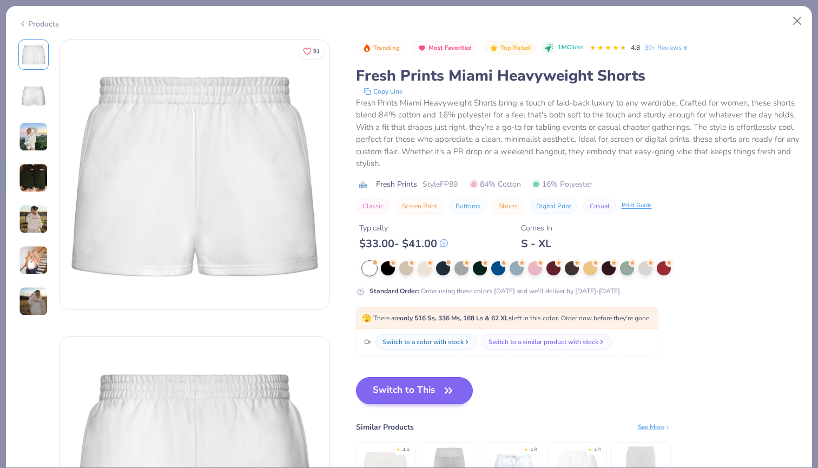
click at [436, 392] on button "Switch to This" at bounding box center [414, 390] width 117 height 27
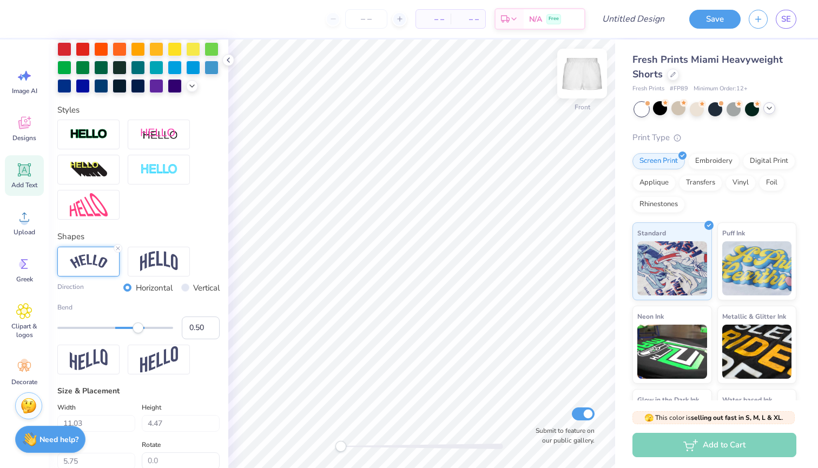
click at [583, 82] on img at bounding box center [581, 73] width 43 height 43
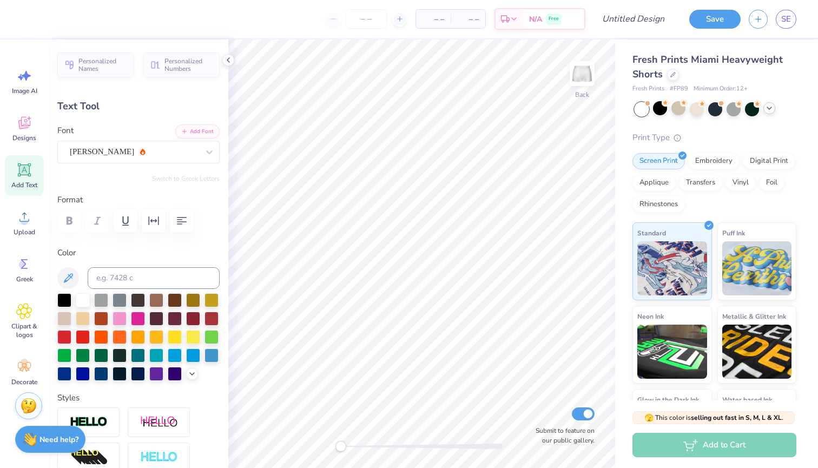
click at [34, 178] on div "Add Text" at bounding box center [24, 175] width 39 height 41
type input "3.15"
type input "0.91"
type input "4.79"
type textarea "T"
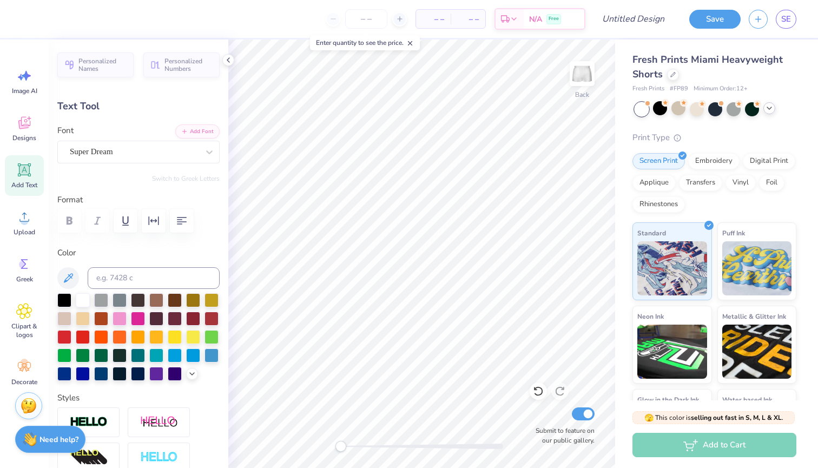
scroll to position [9, 4]
type textarea "AmyClae Senior Dancer 26'"
type input "6.25"
type input "4.04"
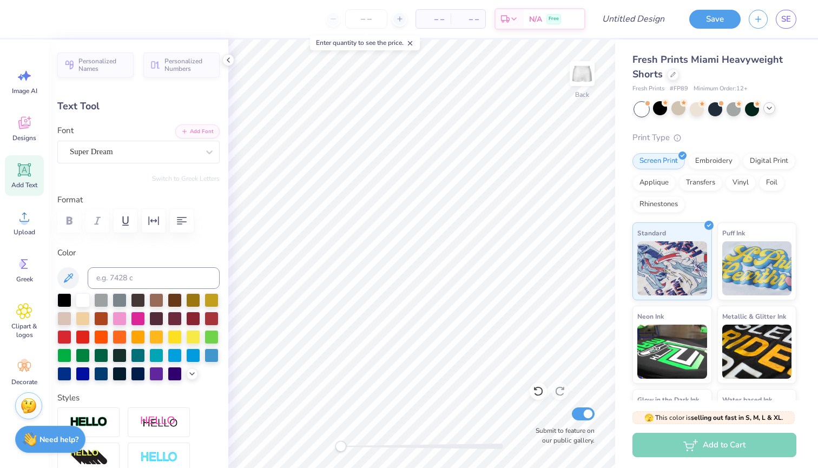
type input "0.52"
click at [127, 318] on div at bounding box center [119, 317] width 14 height 14
click at [206, 151] on icon at bounding box center [209, 152] width 6 height 4
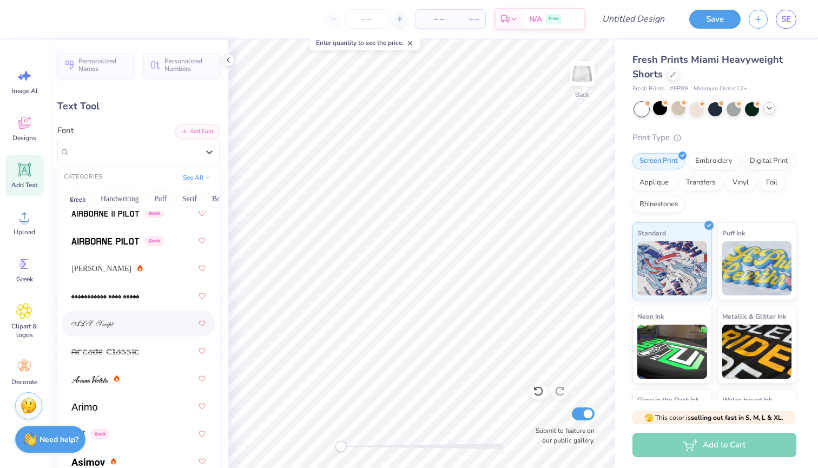
scroll to position [373, 0]
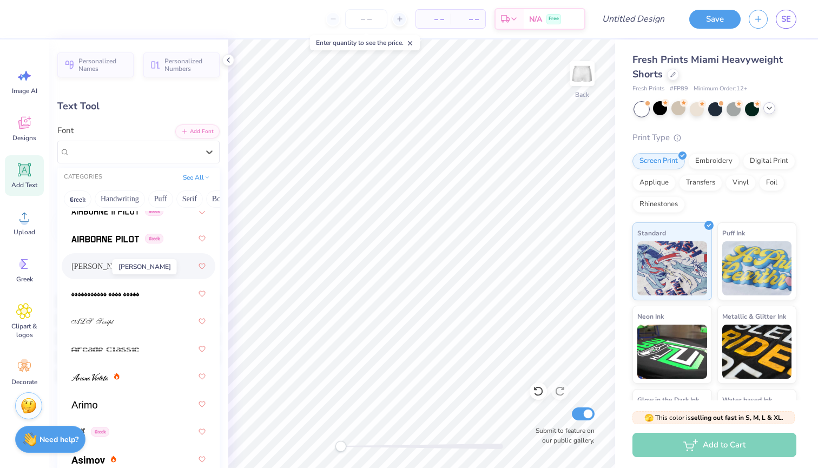
click at [95, 264] on span "[PERSON_NAME]" at bounding box center [101, 266] width 60 height 11
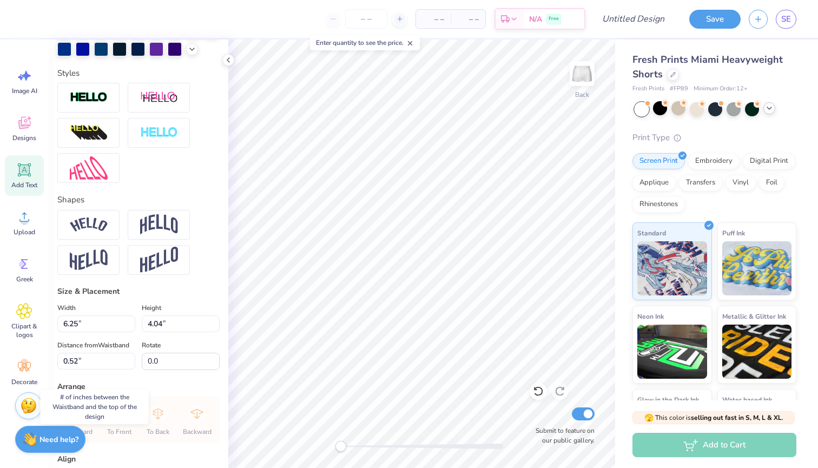
scroll to position [327, 0]
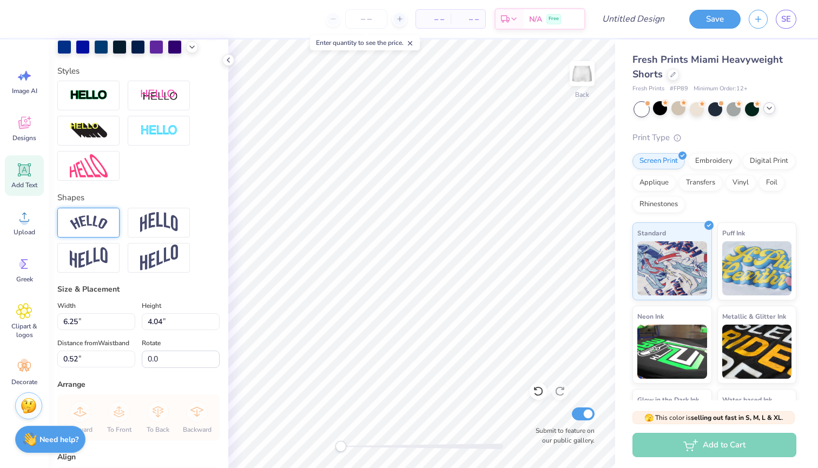
type textarea "AmyClae Senior Dancer 26'"
click at [85, 230] on img at bounding box center [89, 222] width 38 height 15
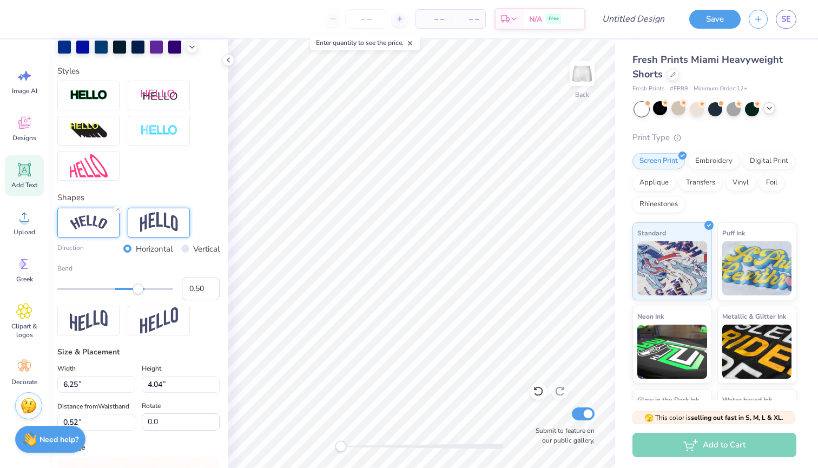
click at [147, 233] on img at bounding box center [159, 222] width 38 height 21
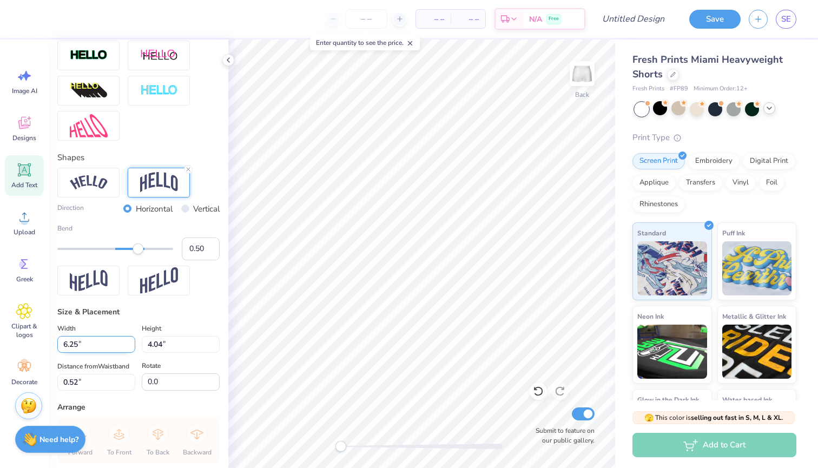
scroll to position [388, 0]
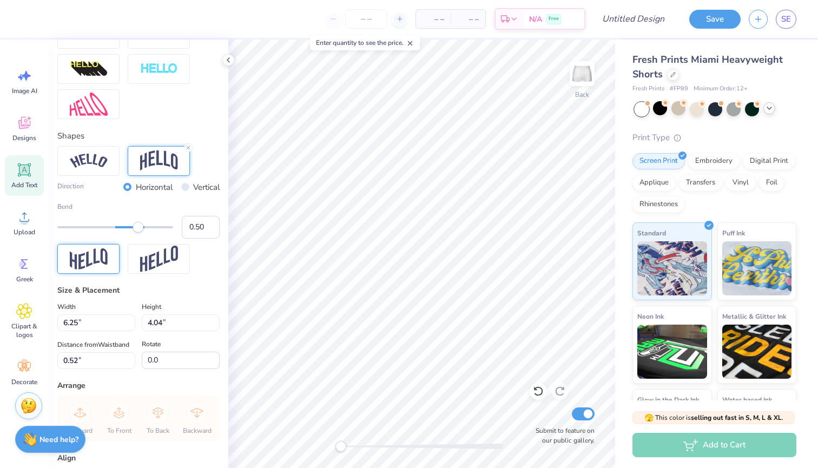
click at [103, 269] on img at bounding box center [89, 258] width 38 height 21
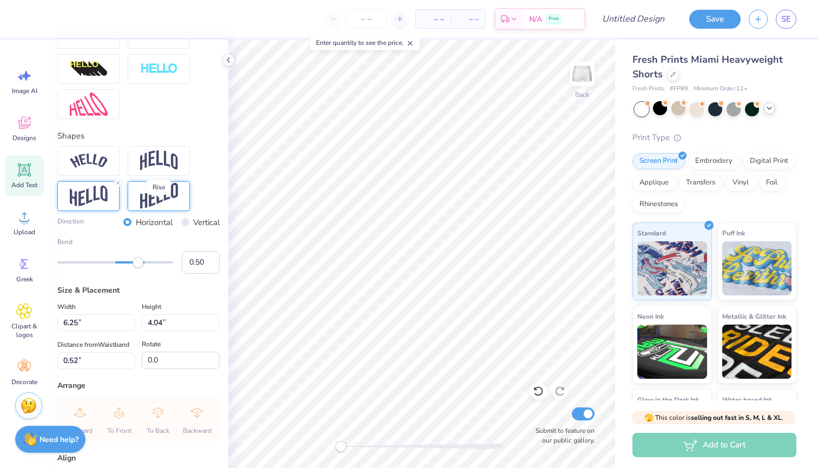
click at [175, 209] on img at bounding box center [159, 196] width 38 height 27
type input "0.36"
drag, startPoint x: 136, startPoint y: 283, endPoint x: 130, endPoint y: 283, distance: 5.4
click at [130, 268] on div "Accessibility label" at bounding box center [130, 262] width 11 height 11
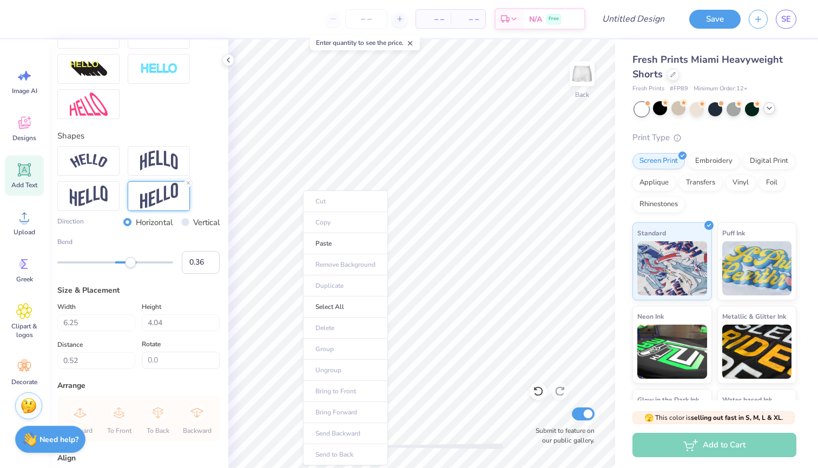
click at [306, 285] on ul "Cut Copy Paste Remove Background Duplicate Select All Delete Group Ungroup Brin…" at bounding box center [345, 327] width 85 height 275
type input "7.27"
type input "3.55"
type input "1.04"
type input "6.34"
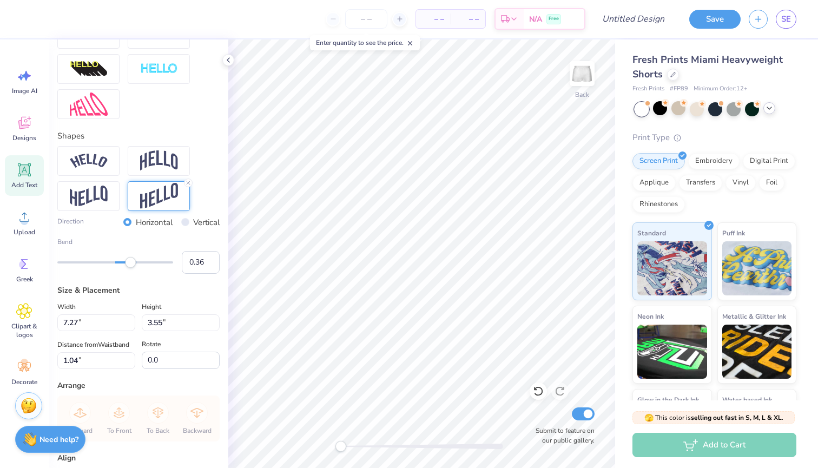
type input "3.10"
type input "1.50"
type input "4.86"
type input "2.37"
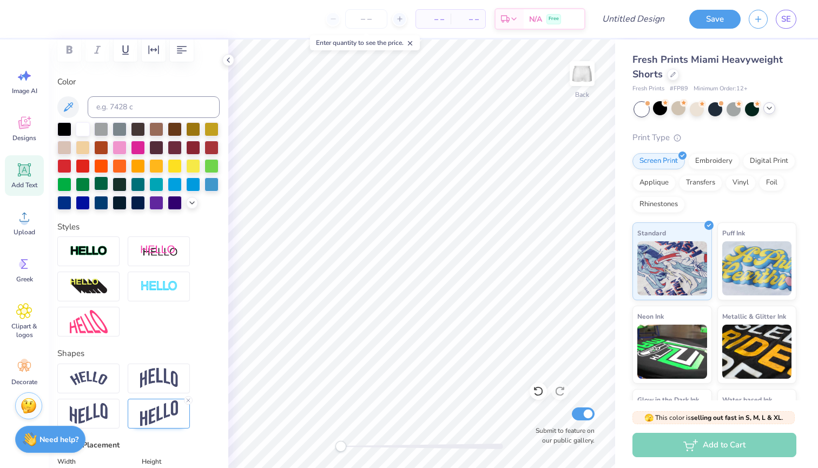
scroll to position [0, 0]
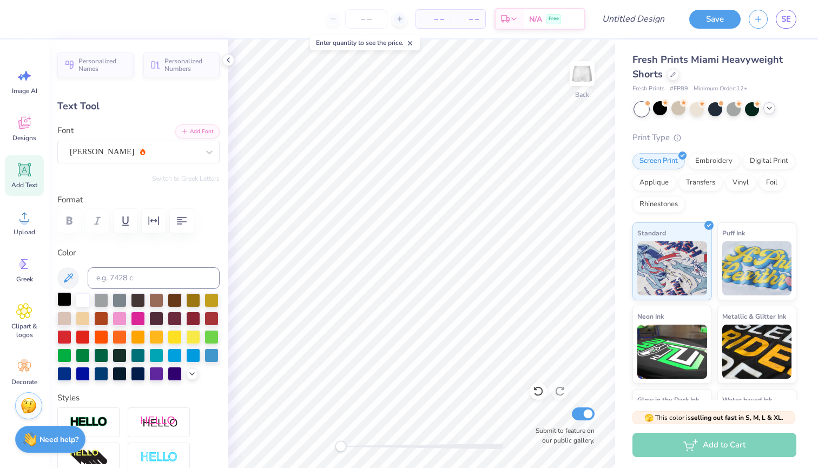
click at [63, 304] on div at bounding box center [64, 299] width 14 height 14
type input "1.03"
click at [664, 112] on div at bounding box center [660, 108] width 14 height 14
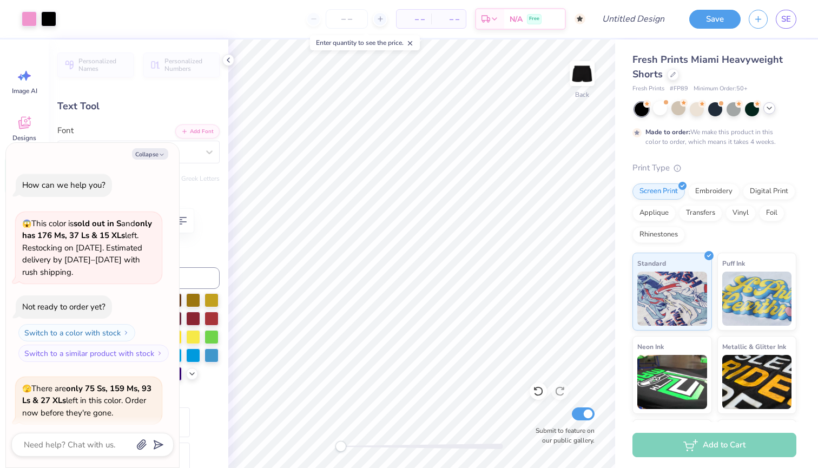
scroll to position [502, 0]
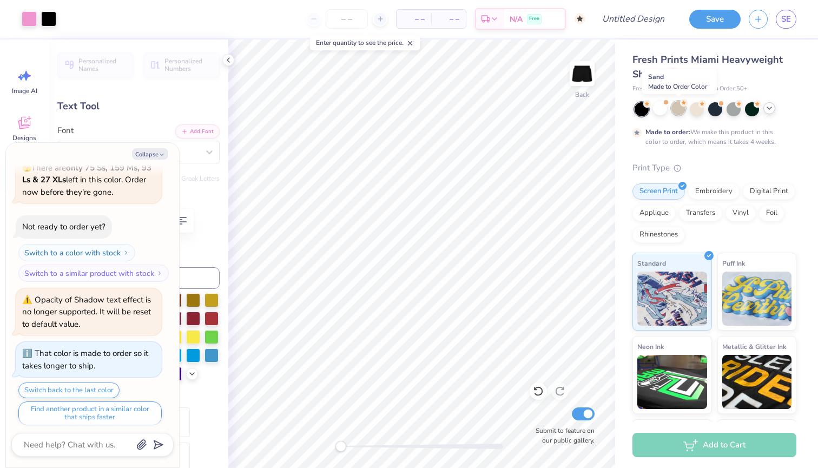
click at [673, 111] on div at bounding box center [678, 108] width 14 height 14
click at [693, 108] on div at bounding box center [697, 108] width 14 height 14
click at [719, 107] on div at bounding box center [715, 108] width 14 height 14
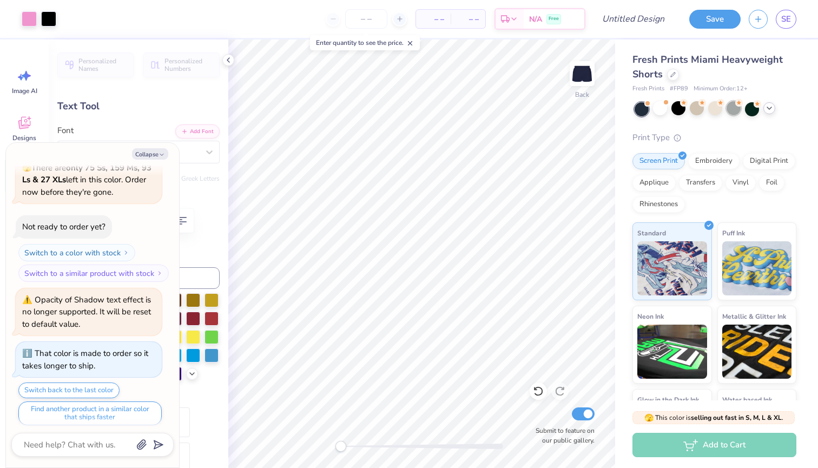
scroll to position [694, 0]
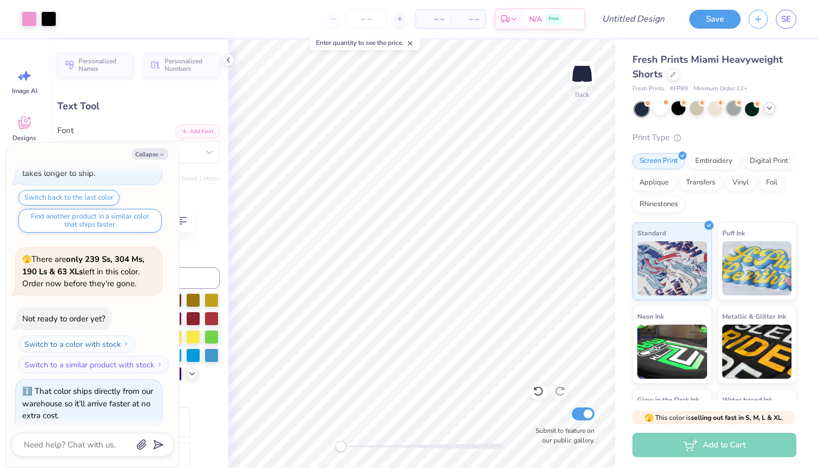
click at [738, 108] on div at bounding box center [733, 108] width 14 height 14
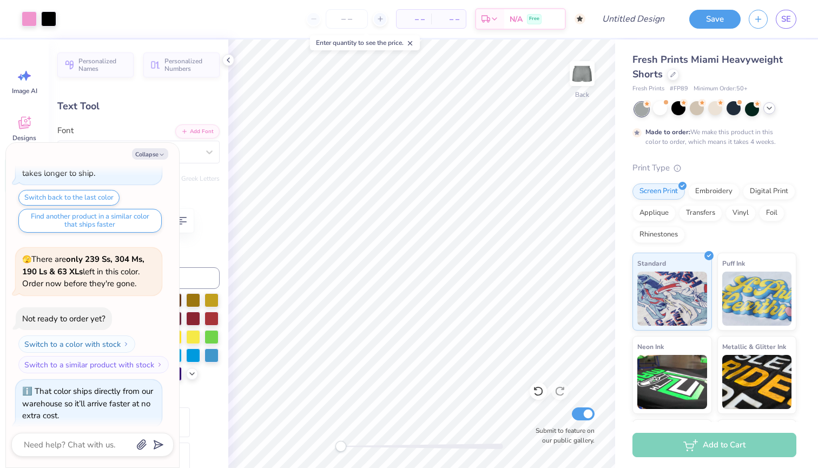
scroll to position [784, 0]
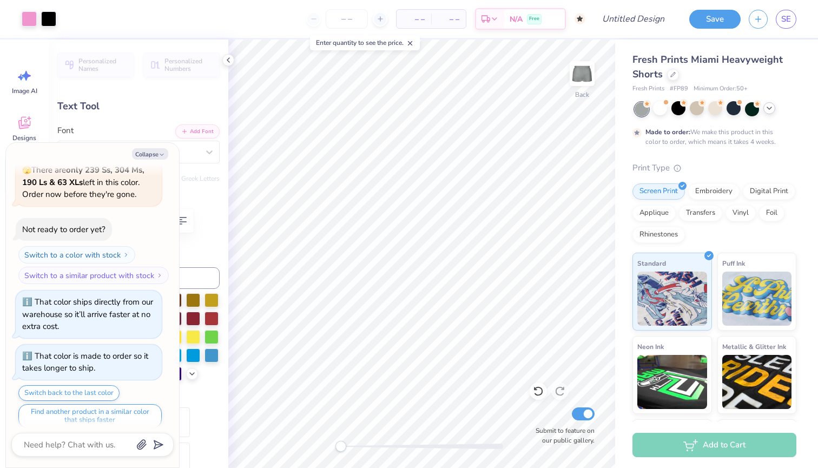
click at [769, 109] on polyline at bounding box center [769, 108] width 4 height 2
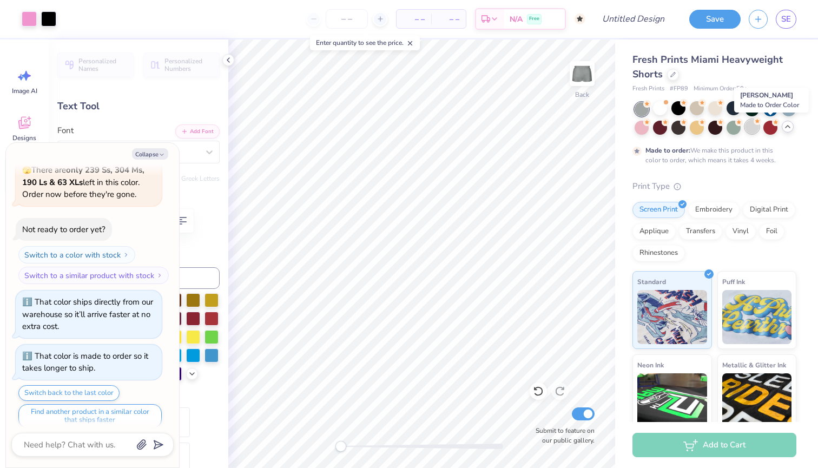
click at [759, 128] on div at bounding box center [752, 127] width 14 height 14
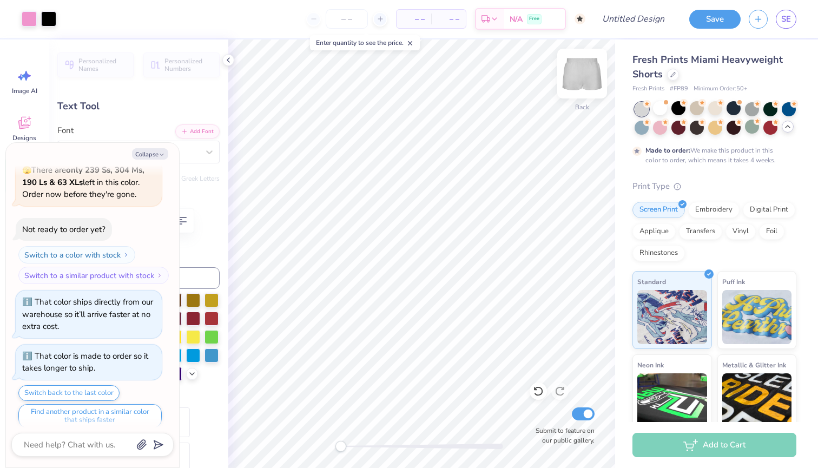
click at [585, 66] on img at bounding box center [581, 73] width 43 height 43
click at [584, 68] on img at bounding box center [582, 74] width 22 height 22
click at [160, 154] on icon "button" at bounding box center [161, 154] width 6 height 6
type textarea "x"
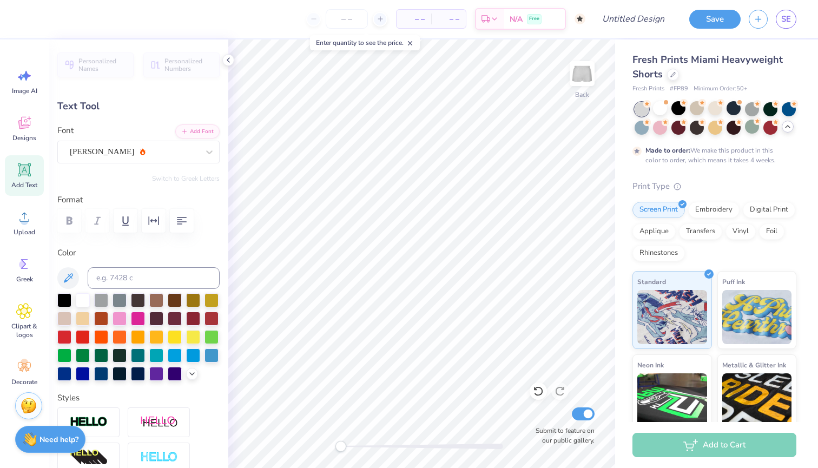
scroll to position [310, 0]
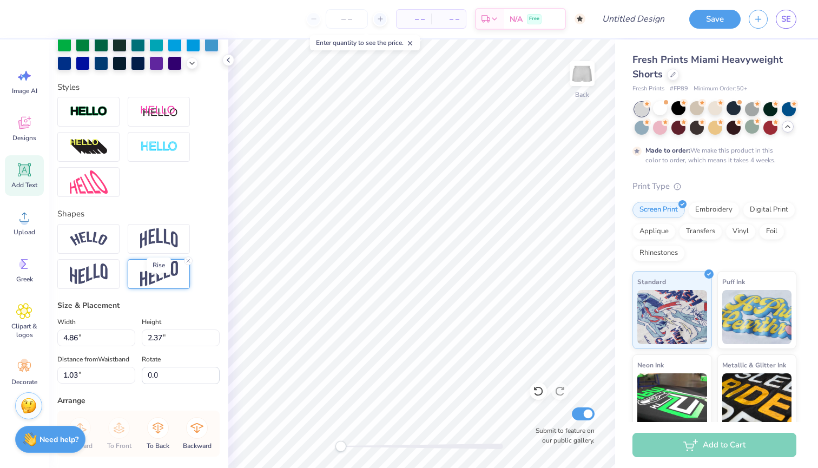
click at [144, 287] on img at bounding box center [159, 274] width 38 height 27
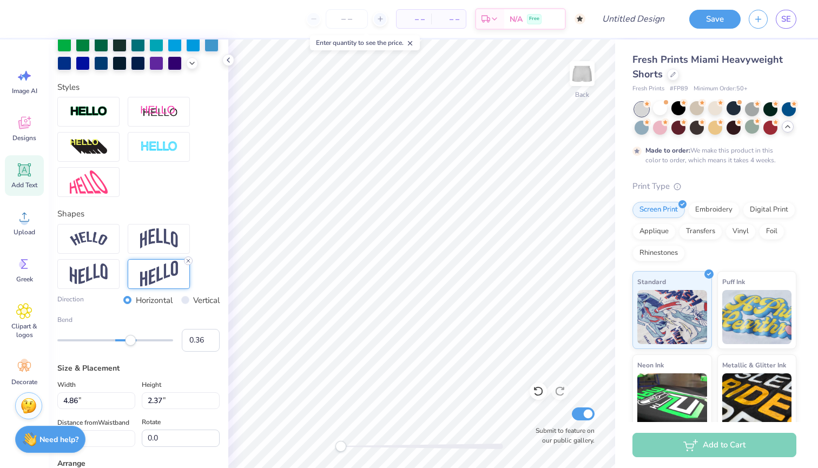
click at [190, 262] on line at bounding box center [188, 260] width 3 height 3
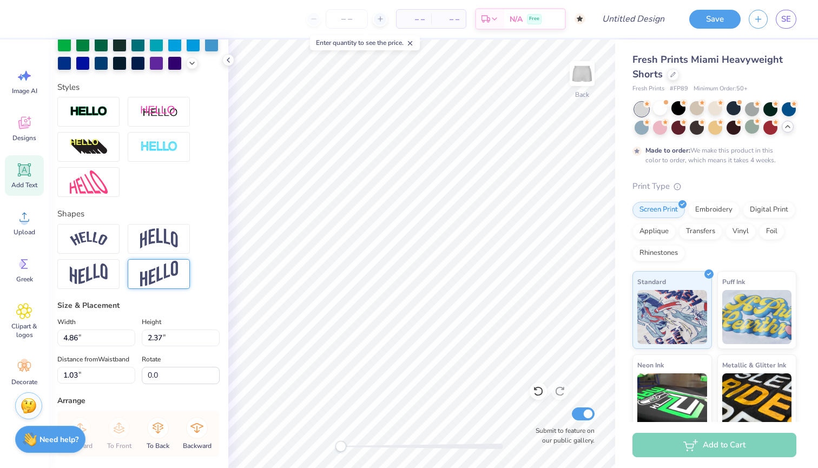
type input "0.92"
click at [188, 264] on icon at bounding box center [188, 260] width 6 height 6
type input "1.51"
type input "1.46"
click at [100, 246] on img at bounding box center [89, 238] width 38 height 15
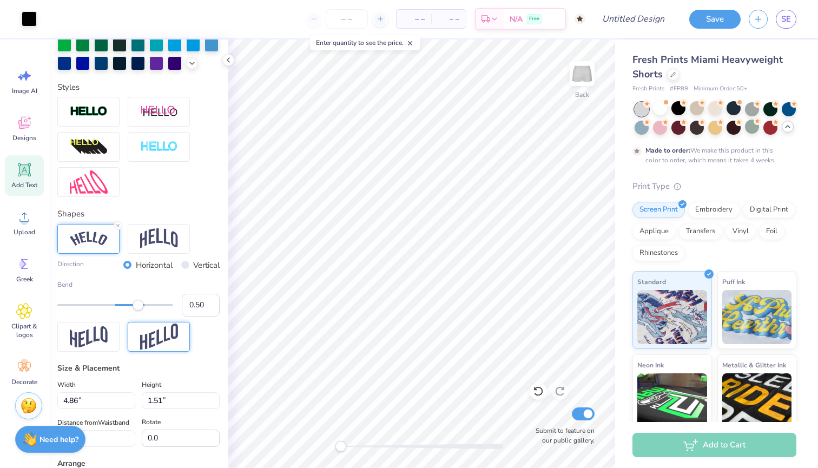
type input "6.42"
type input "2.15"
type input "1.14"
drag, startPoint x: 160, startPoint y: 206, endPoint x: 181, endPoint y: 204, distance: 21.7
click at [160, 197] on div at bounding box center [138, 147] width 162 height 100
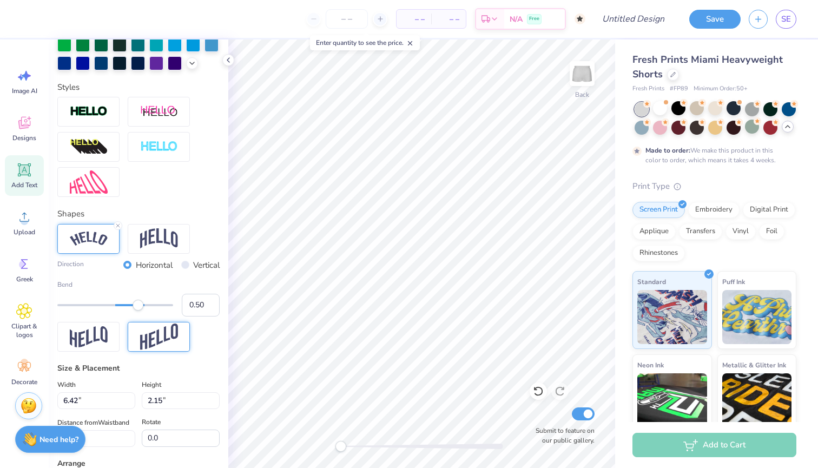
scroll to position [9, 3]
type input "4.86"
type input "1.51"
type input "1.36"
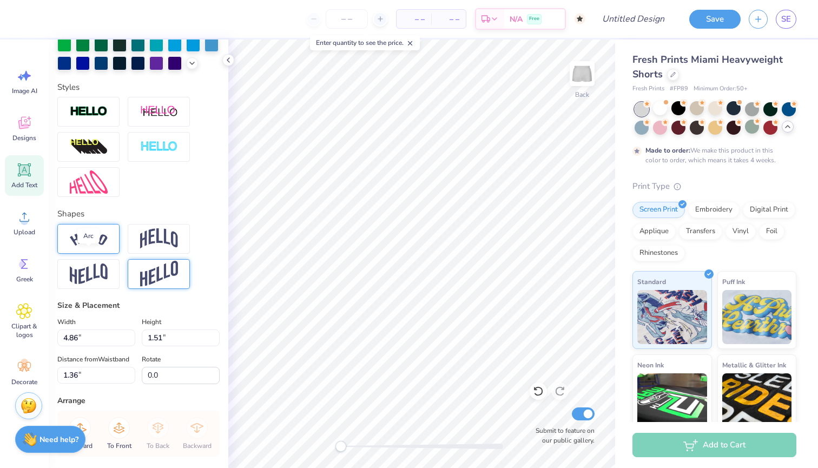
click at [83, 246] on img at bounding box center [89, 238] width 38 height 15
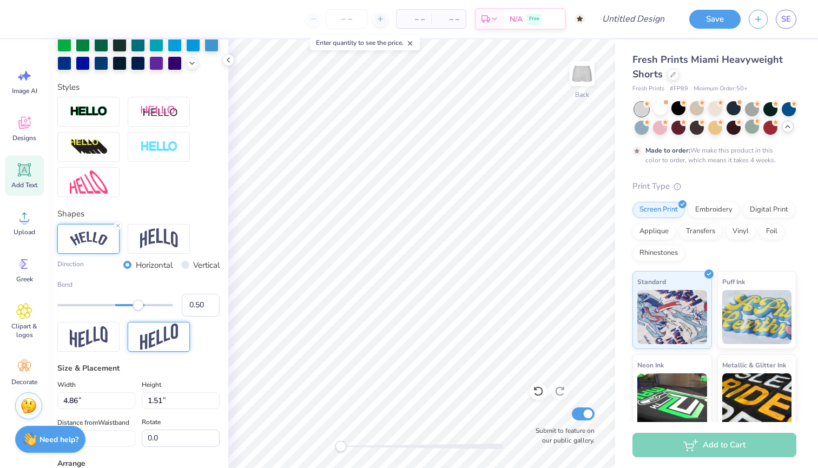
type input "6.42"
type input "2.15"
type input "1.04"
type input "5.4"
type input "3.42"
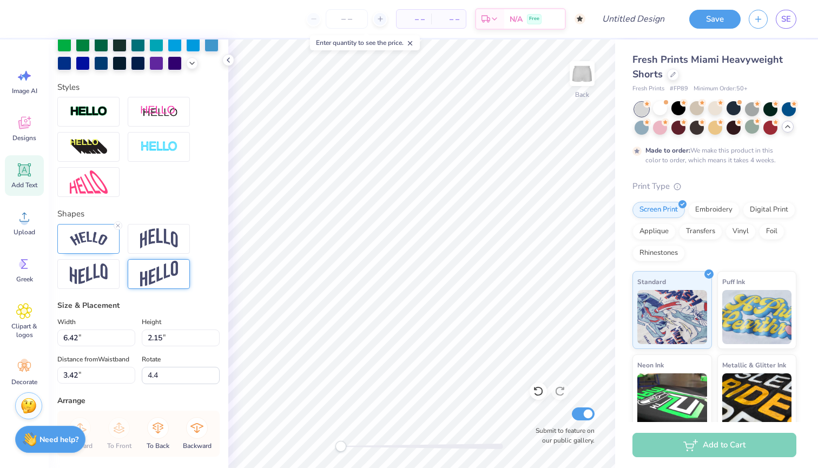
type input "0.0"
click at [592, 68] on img at bounding box center [581, 73] width 43 height 43
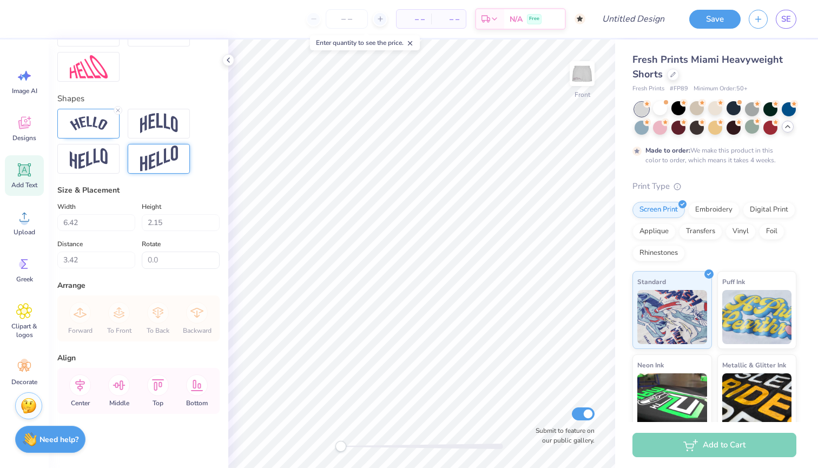
click at [18, 172] on icon at bounding box center [24, 170] width 16 height 16
type input "3.15"
type input "0.91"
type input "4.92"
click at [29, 174] on icon at bounding box center [24, 170] width 10 height 10
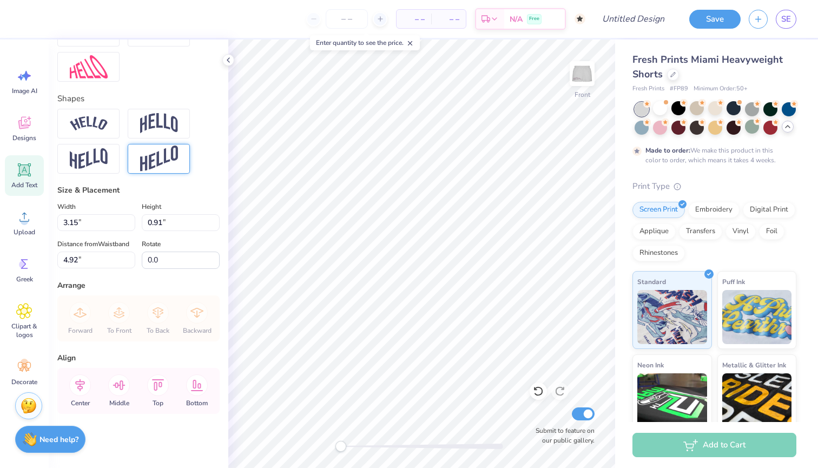
type textarea "T"
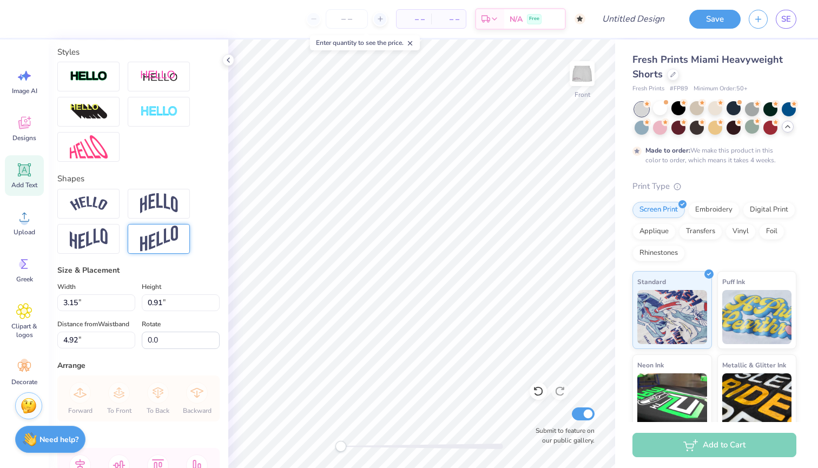
scroll to position [0, 0]
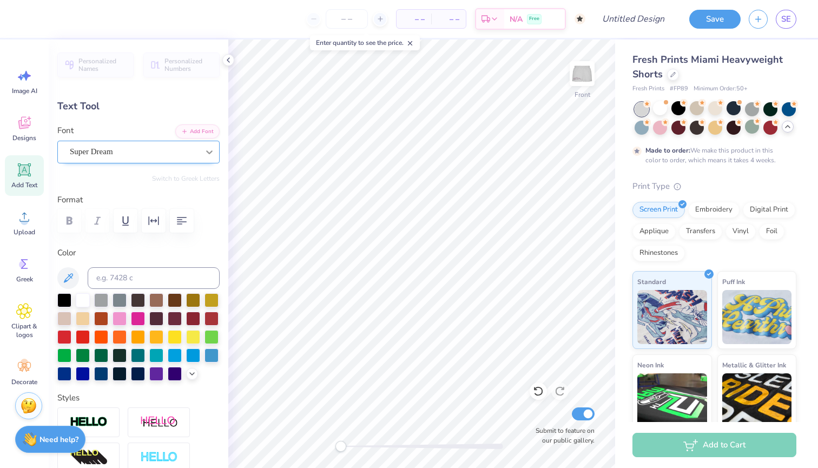
type textarea "ILM [PERSON_NAME] [PERSON_NAME]"
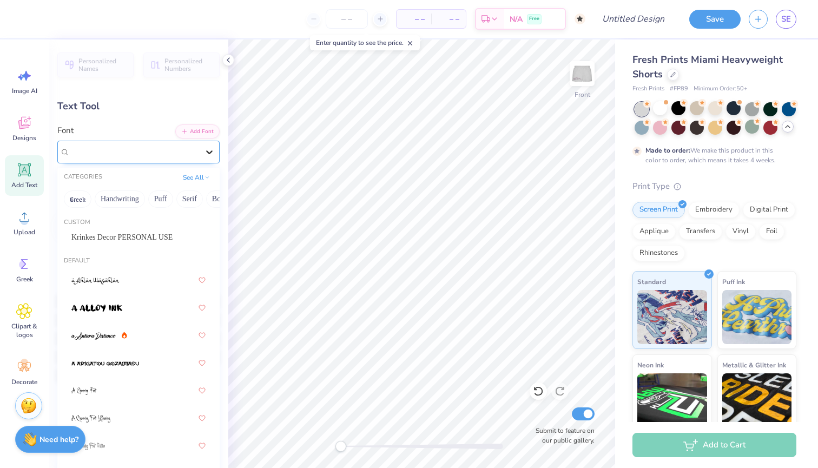
click at [204, 154] on icon at bounding box center [209, 152] width 11 height 11
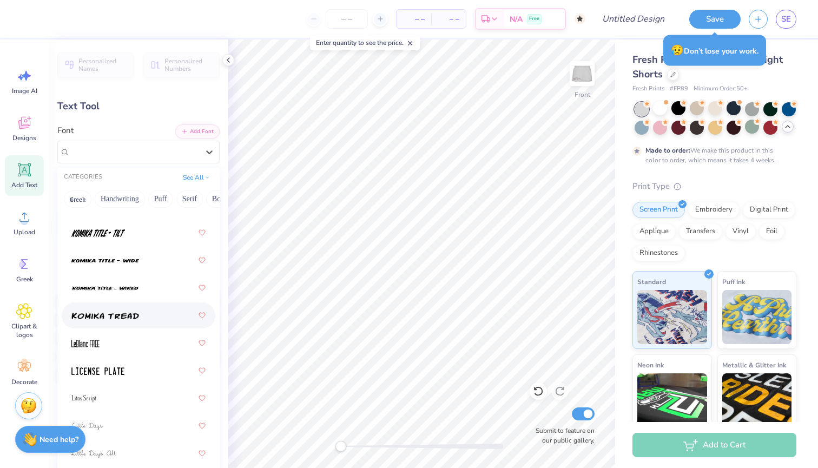
scroll to position [4987, 0]
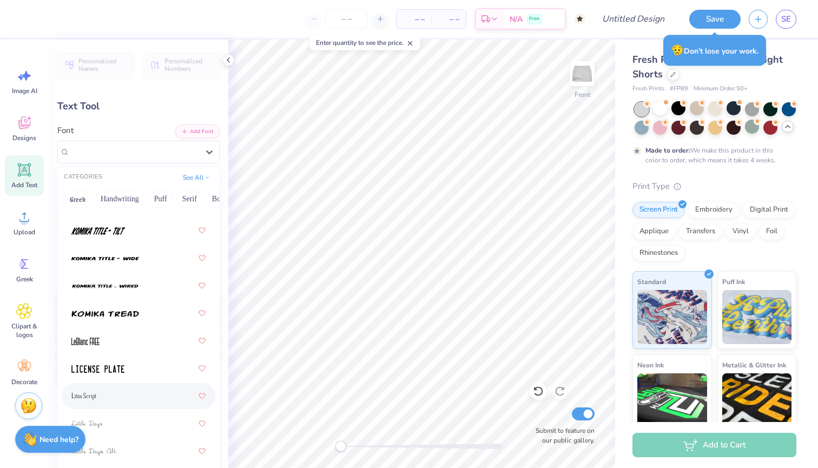
click at [101, 398] on div at bounding box center [138, 395] width 134 height 19
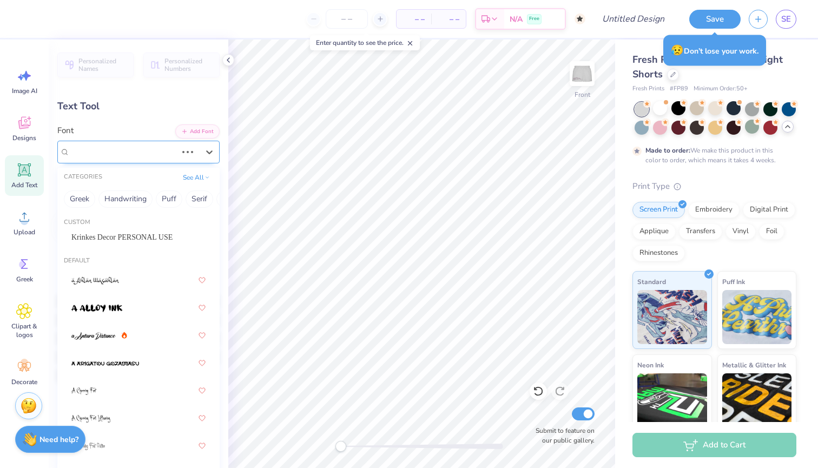
click at [158, 152] on div "Super Dream" at bounding box center [123, 151] width 109 height 17
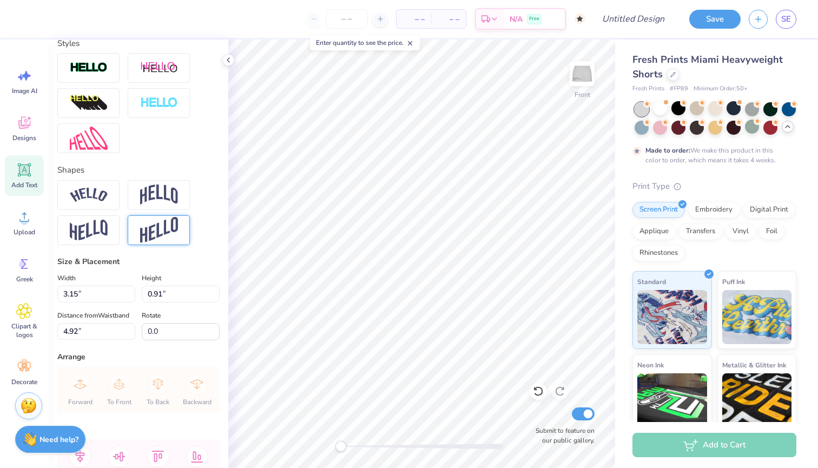
scroll to position [456, 0]
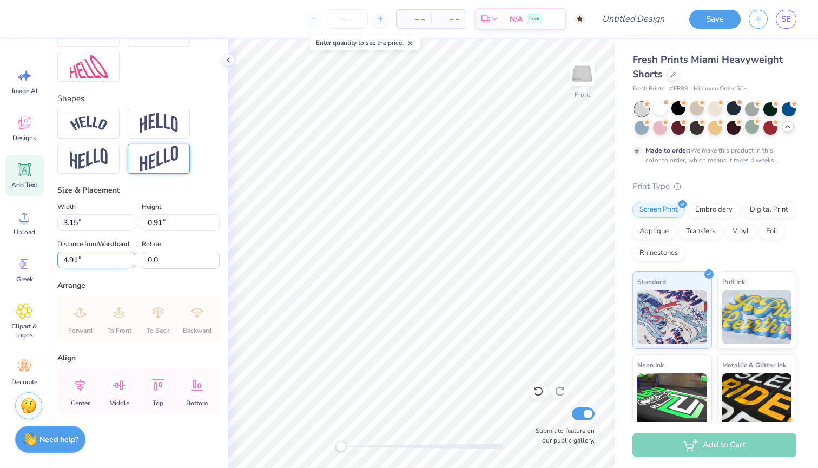
click at [125, 263] on input "4.91" at bounding box center [96, 259] width 78 height 17
click at [125, 263] on input "4.9" at bounding box center [96, 259] width 78 height 17
click at [125, 263] on input "4.89" at bounding box center [96, 259] width 78 height 17
click at [125, 263] on input "4.88" at bounding box center [96, 259] width 78 height 17
type input "4.87"
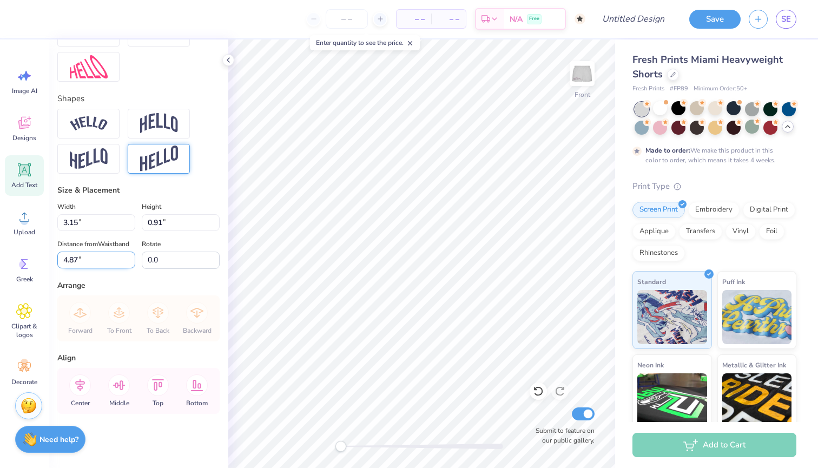
click at [125, 263] on input "4.87" at bounding box center [96, 259] width 78 height 17
click at [125, 216] on input "3.15" at bounding box center [96, 222] width 78 height 17
click at [127, 216] on input "3.15" at bounding box center [96, 222] width 78 height 17
click at [128, 216] on input "3.15" at bounding box center [96, 222] width 78 height 17
click at [128, 215] on input "3.14" at bounding box center [96, 222] width 78 height 17
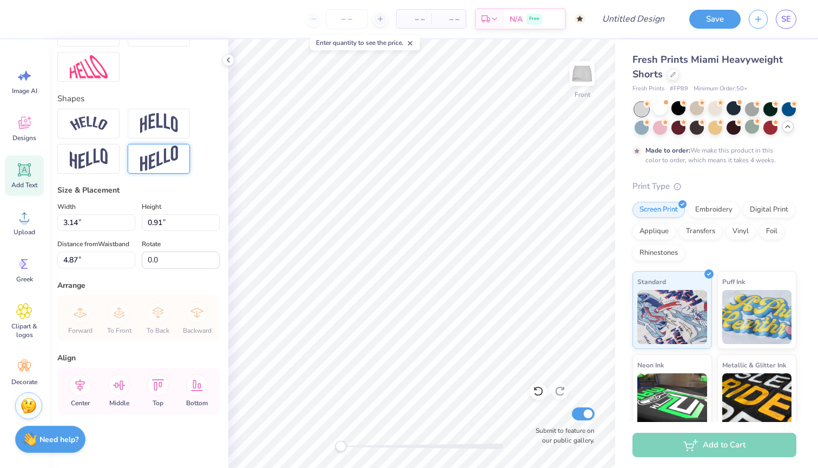
type input "2.74"
type input "5.65"
type input "4.59"
type input "0.99"
type input "2.04"
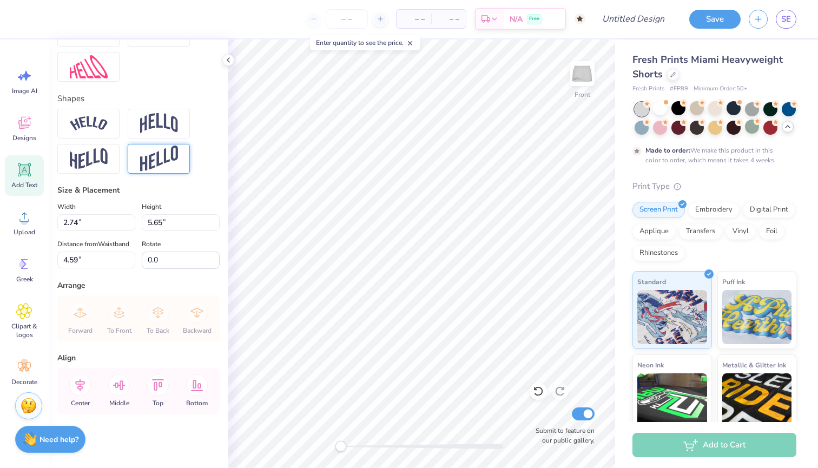
type input "0.76"
type textarea "ILM [PERSON_NAME] [PERSON_NAME]"
type input "1.54"
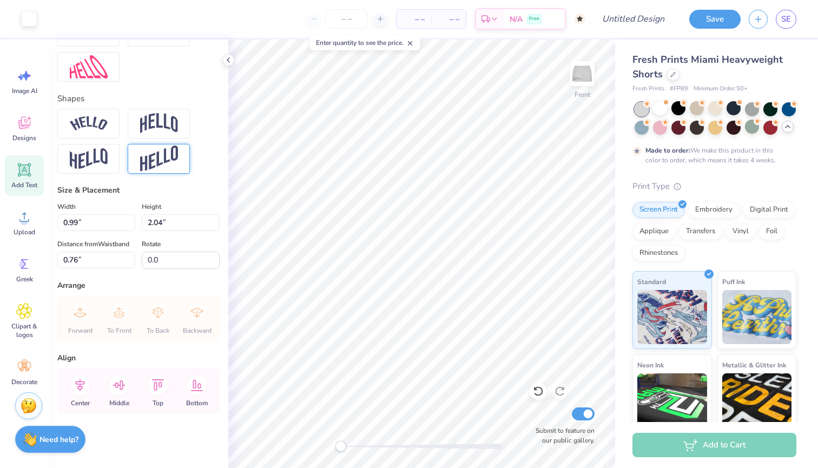
type input "1.50"
type input "1.03"
type textarea "ILM [PERSON_NAME], [PERSON_NAME]"
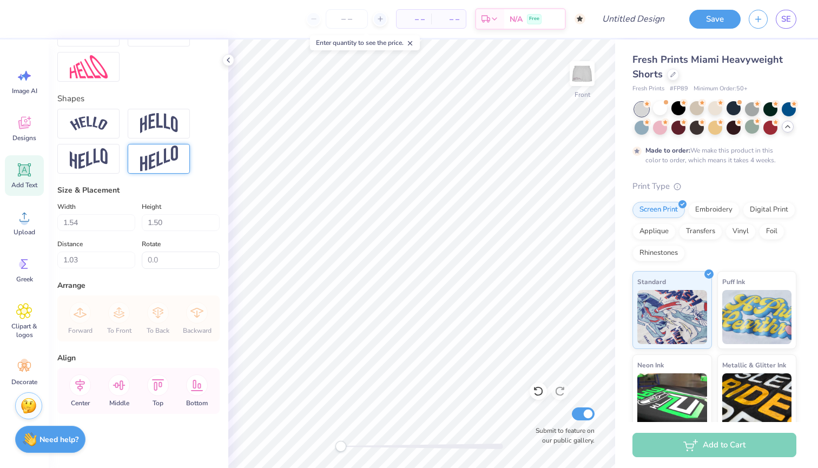
type input "3.73"
type input "0.51"
click at [539, 383] on div "Front Submit to feature on our public gallery." at bounding box center [421, 253] width 387 height 428
drag, startPoint x: 539, startPoint y: 384, endPoint x: 533, endPoint y: 385, distance: 6.0
click at [533, 385] on div at bounding box center [537, 390] width 17 height 17
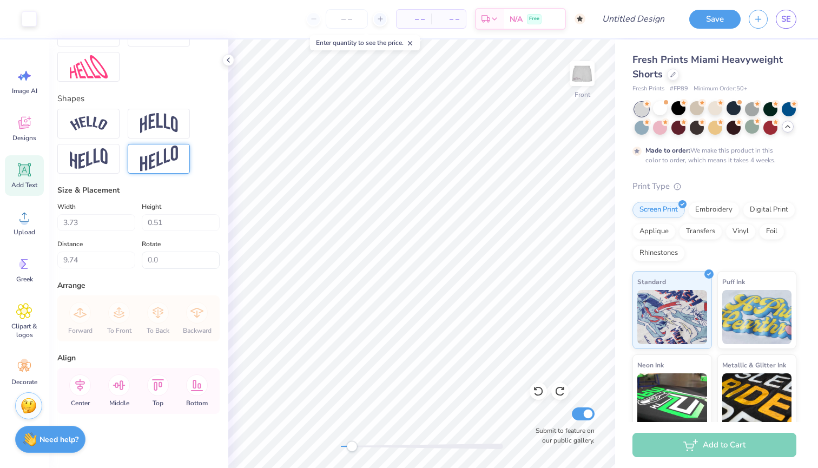
drag, startPoint x: 340, startPoint y: 447, endPoint x: 352, endPoint y: 450, distance: 12.2
click at [352, 450] on div "Accessibility label" at bounding box center [351, 446] width 11 height 11
drag, startPoint x: 353, startPoint y: 447, endPoint x: 343, endPoint y: 449, distance: 10.0
click at [343, 449] on div "Accessibility label" at bounding box center [343, 446] width 11 height 11
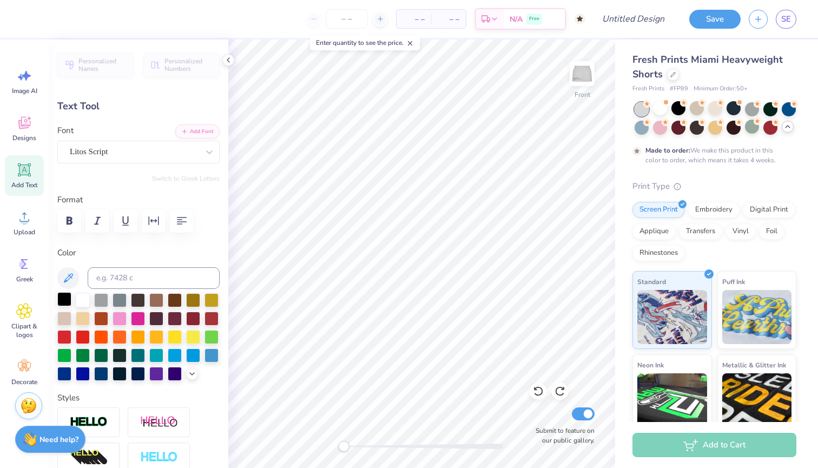
click at [61, 296] on div at bounding box center [64, 299] width 14 height 14
click at [698, 216] on div "Embroidery" at bounding box center [713, 208] width 51 height 16
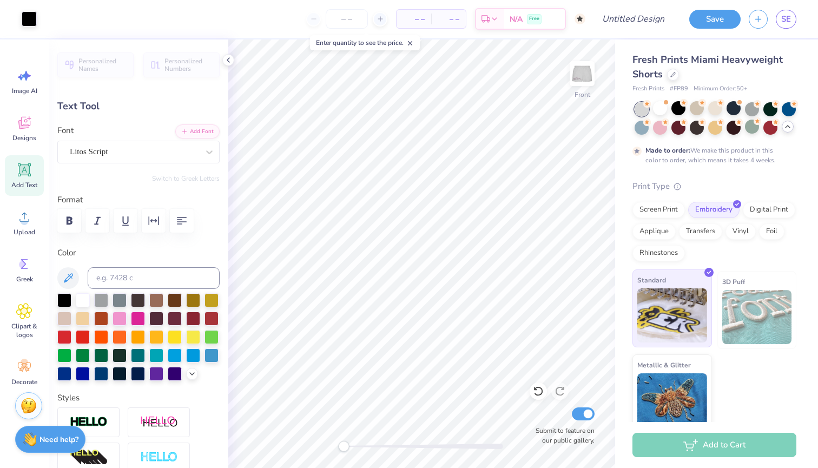
click at [657, 335] on img at bounding box center [672, 315] width 70 height 54
click at [581, 78] on img at bounding box center [581, 73] width 43 height 43
click at [273, 456] on div "Back Submit to feature on our public gallery." at bounding box center [421, 253] width 387 height 428
click at [582, 74] on img at bounding box center [581, 73] width 43 height 43
click at [586, 80] on img at bounding box center [581, 73] width 43 height 43
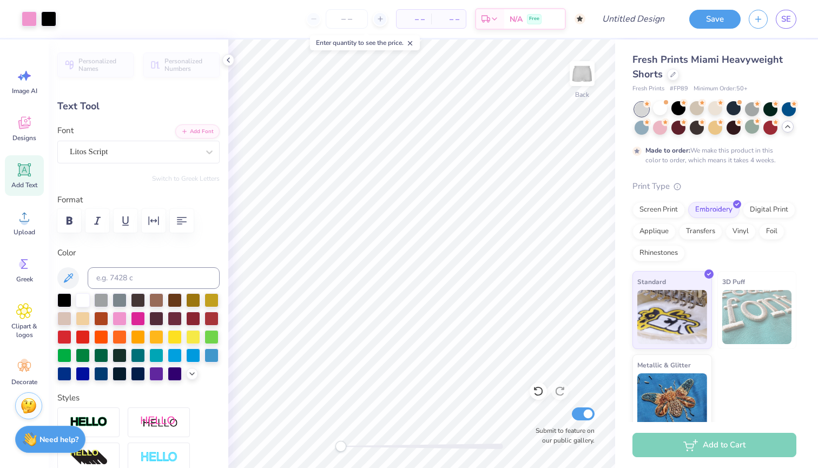
click at [586, 80] on img at bounding box center [582, 74] width 22 height 22
click at [592, 71] on img at bounding box center [581, 73] width 43 height 43
click at [573, 70] on img at bounding box center [581, 73] width 43 height 43
click at [577, 70] on img at bounding box center [581, 73] width 43 height 43
click at [578, 73] on img at bounding box center [581, 73] width 43 height 43
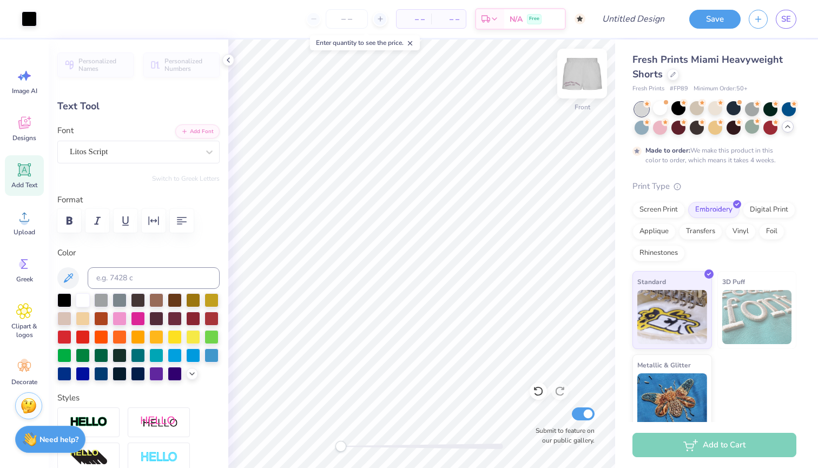
click at [588, 64] on img at bounding box center [581, 73] width 43 height 43
click at [586, 75] on img at bounding box center [581, 73] width 43 height 43
click at [583, 78] on img at bounding box center [581, 73] width 43 height 43
click at [582, 78] on img at bounding box center [582, 74] width 22 height 22
click at [581, 78] on img at bounding box center [581, 73] width 43 height 43
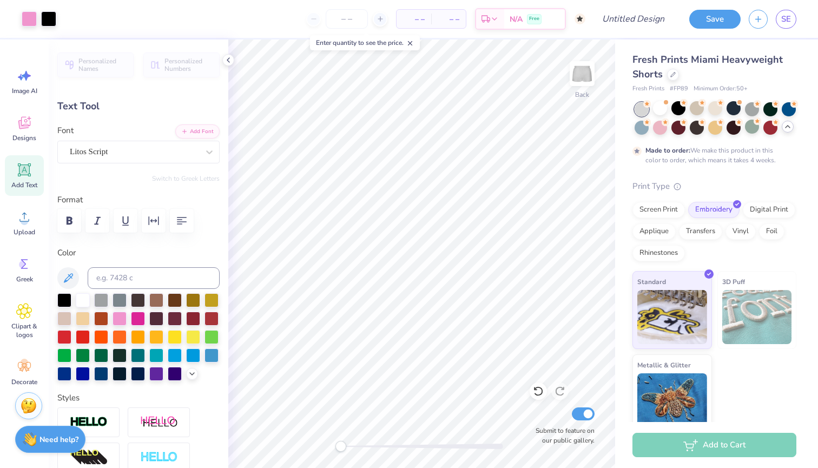
type input "0.50"
type textarea "[PERSON_NAME], [PERSON_NAME]"
type input "2.18"
type input "0.38"
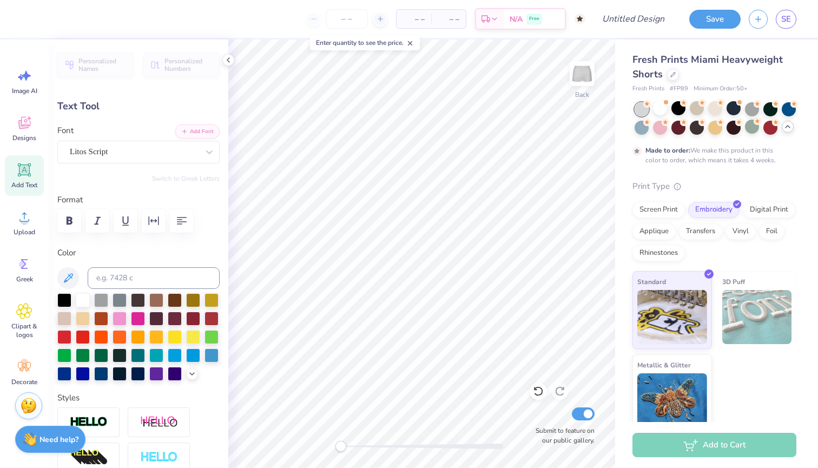
type input "9.62"
click at [24, 315] on icon at bounding box center [24, 310] width 15 height 15
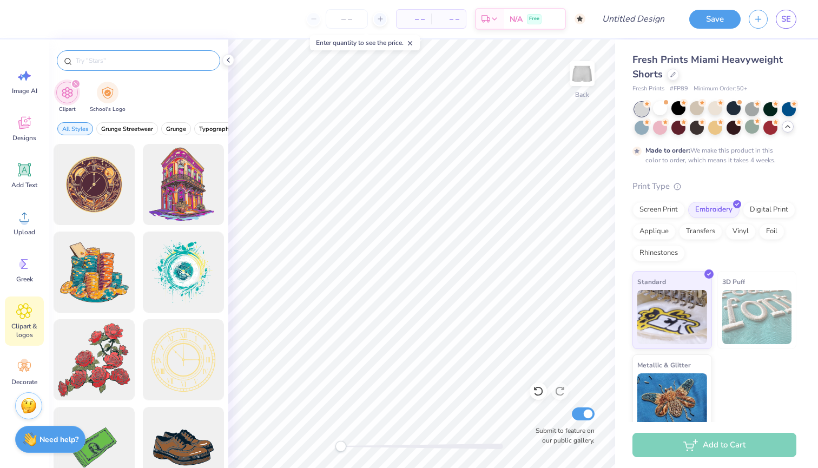
click at [154, 57] on input "text" at bounding box center [144, 60] width 138 height 11
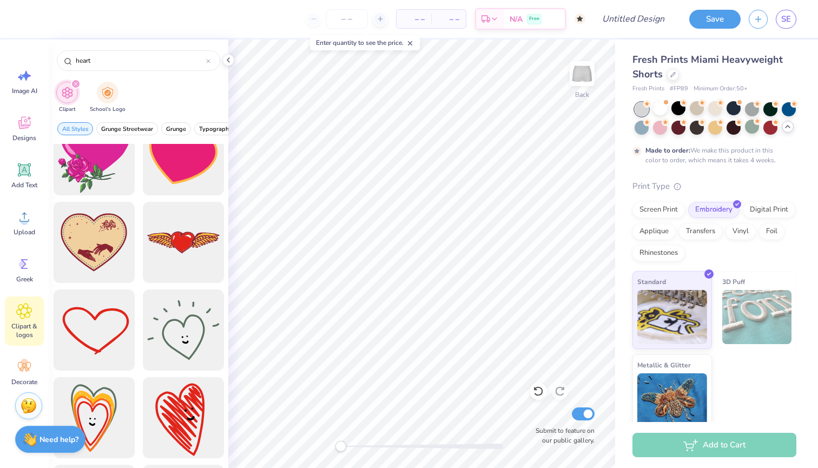
scroll to position [537, 0]
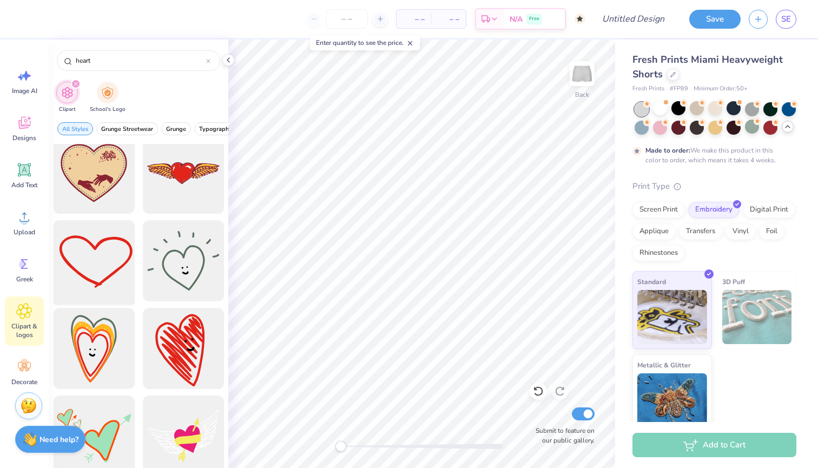
type input "heart"
click at [103, 241] on div at bounding box center [93, 260] width 89 height 89
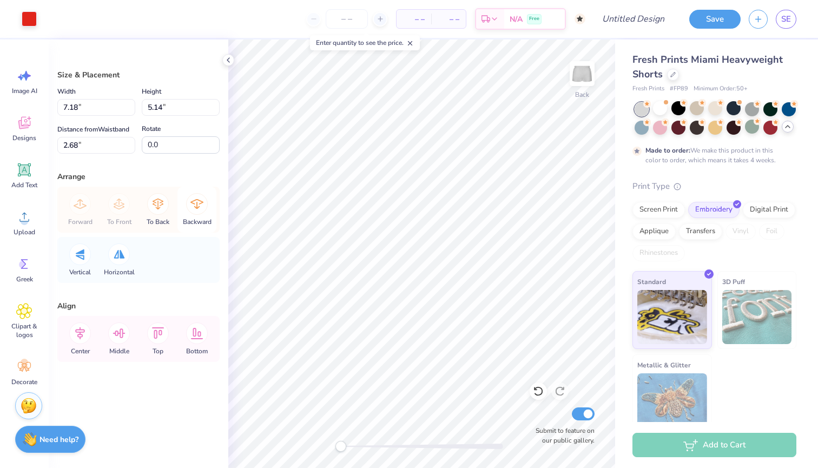
type input "0.65"
type input "0.46"
type input "7.36"
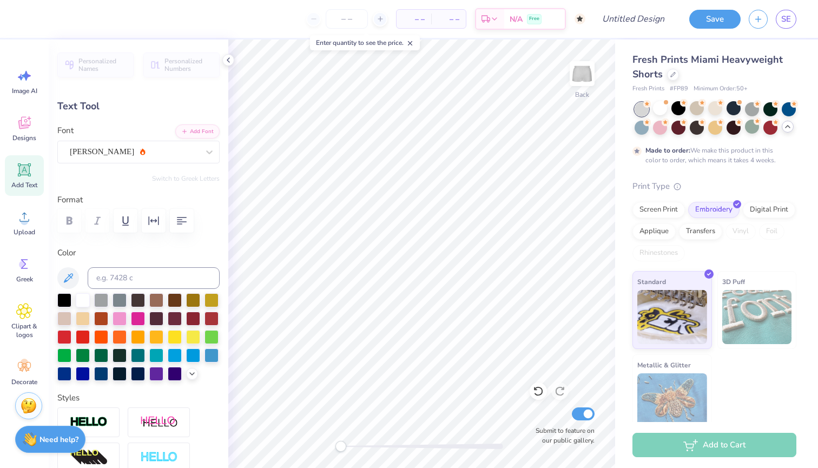
type input "0.0"
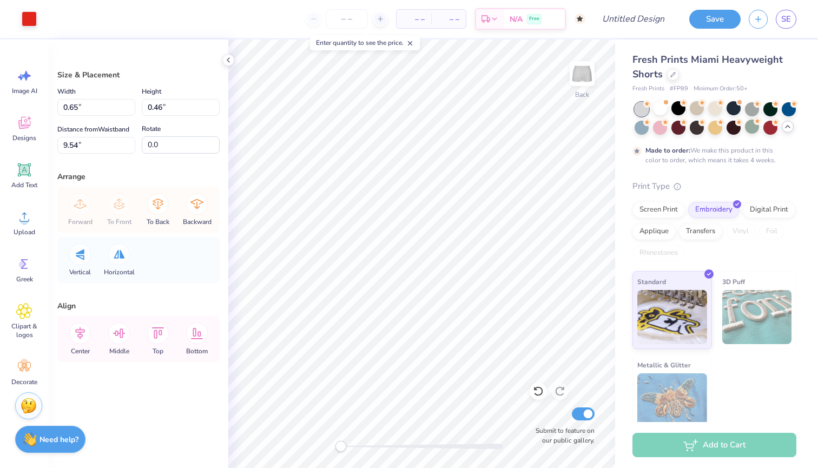
type input "0.40"
type input "0.29"
type input "9.71"
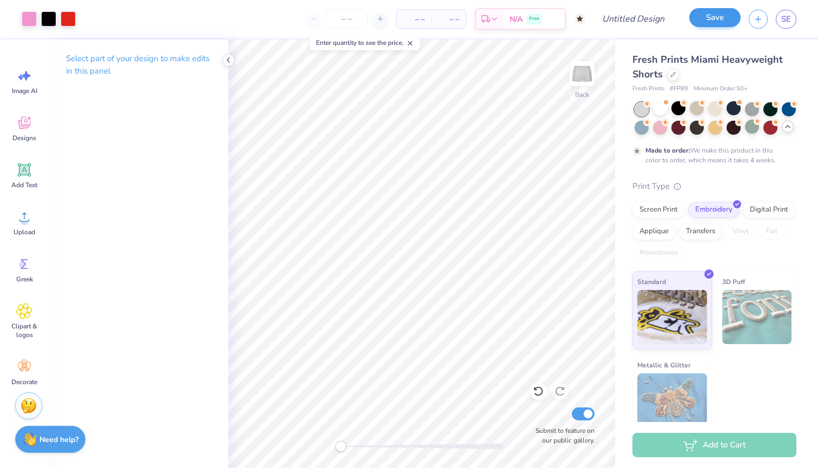
click at [727, 27] on button "Save" at bounding box center [714, 17] width 51 height 19
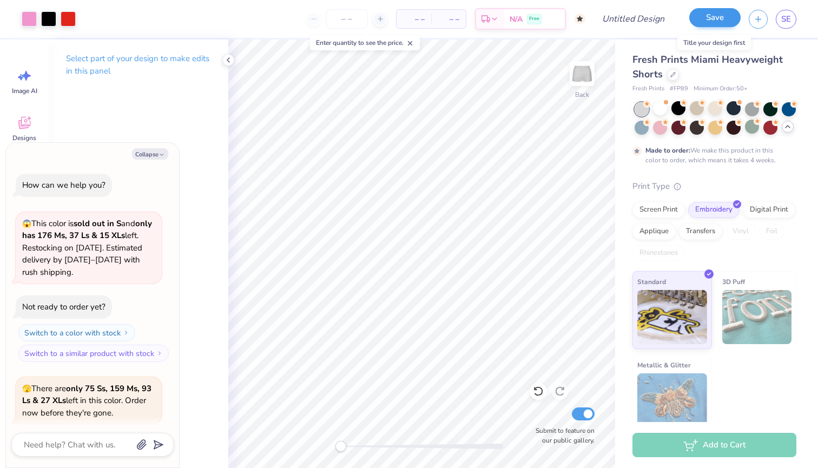
scroll to position [813, 0]
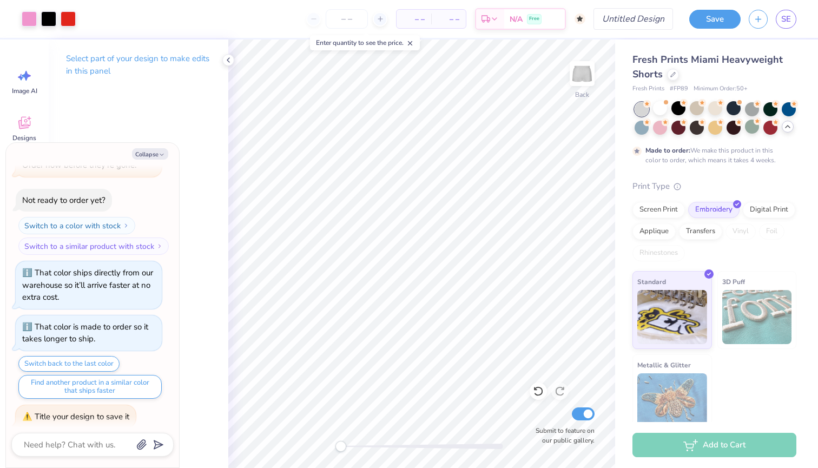
type textarea "x"
click at [661, 19] on input "Design Title" at bounding box center [646, 19] width 53 height 22
type input "I"
type textarea "x"
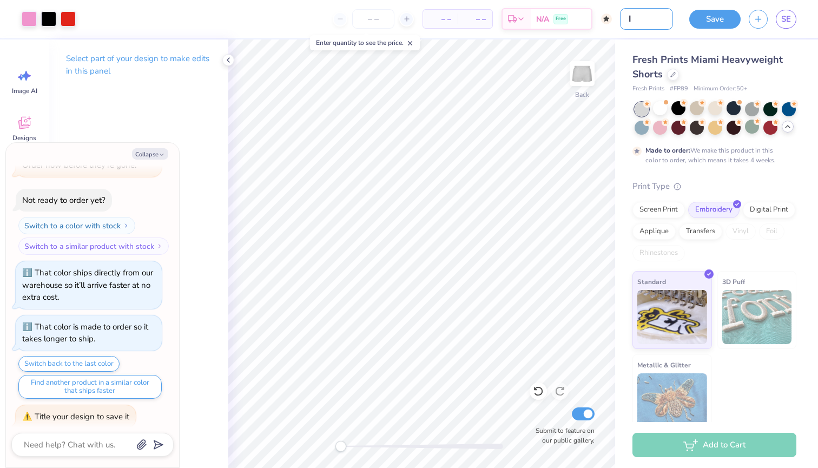
type input "IL"
type textarea "x"
type input "ILM"
type textarea "x"
type input "ILM"
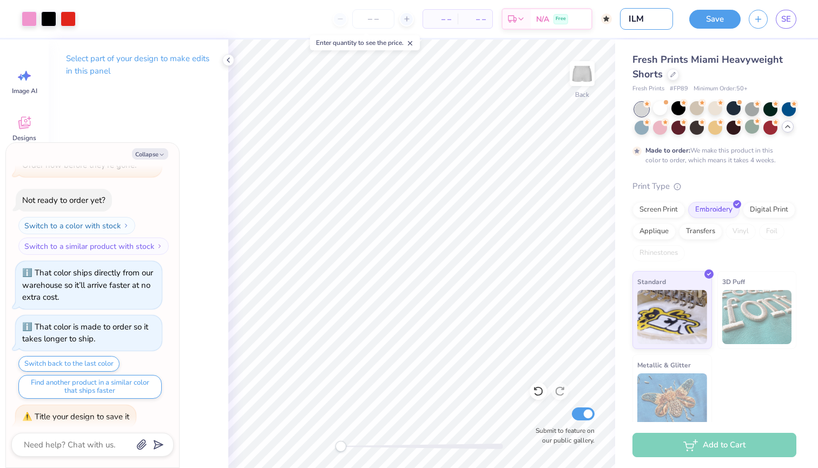
type textarea "x"
type input "ILM S"
type textarea "x"
type input "ILM SE"
type textarea "x"
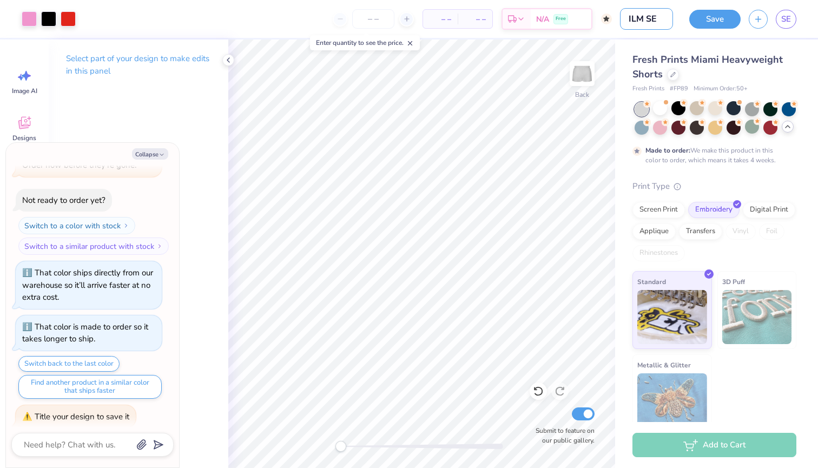
type input "ILM SEN"
type textarea "x"
type input "ILM SENI"
type textarea "x"
type input "ILM SENIO"
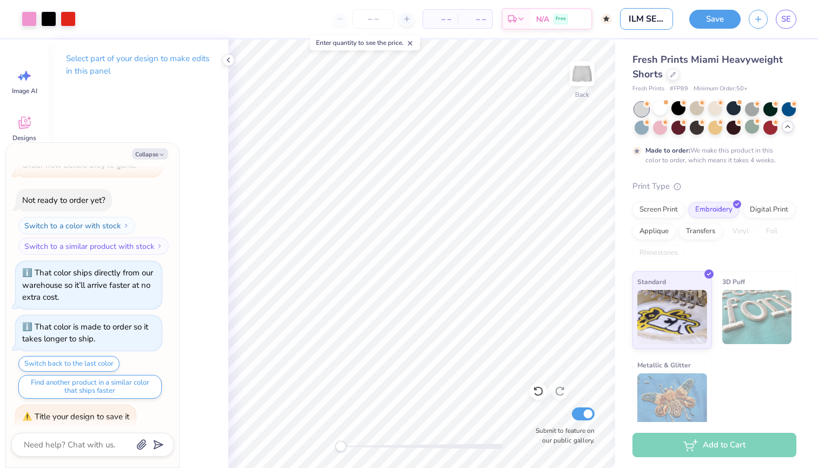
type textarea "x"
type input "ILM SENIOR"
type textarea "x"
type input "ILM SENIORS"
type textarea "x"
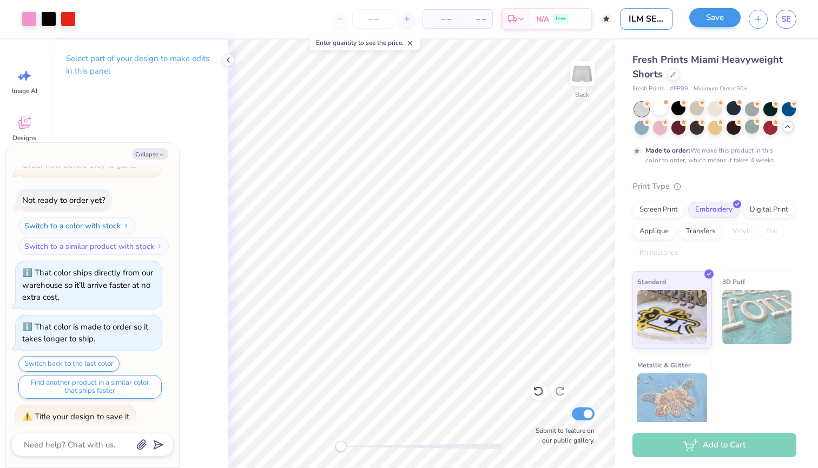
type input "ILM SENIORS"
click at [719, 21] on button "Save" at bounding box center [714, 17] width 51 height 19
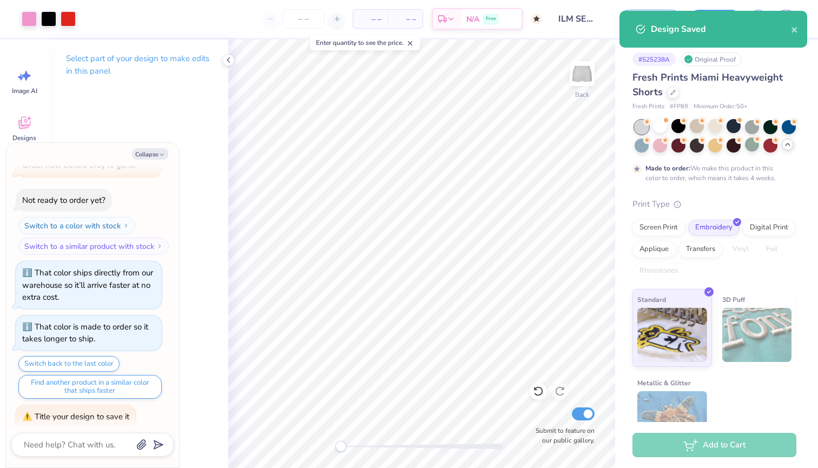
type textarea "x"
